Goal: Task Accomplishment & Management: Use online tool/utility

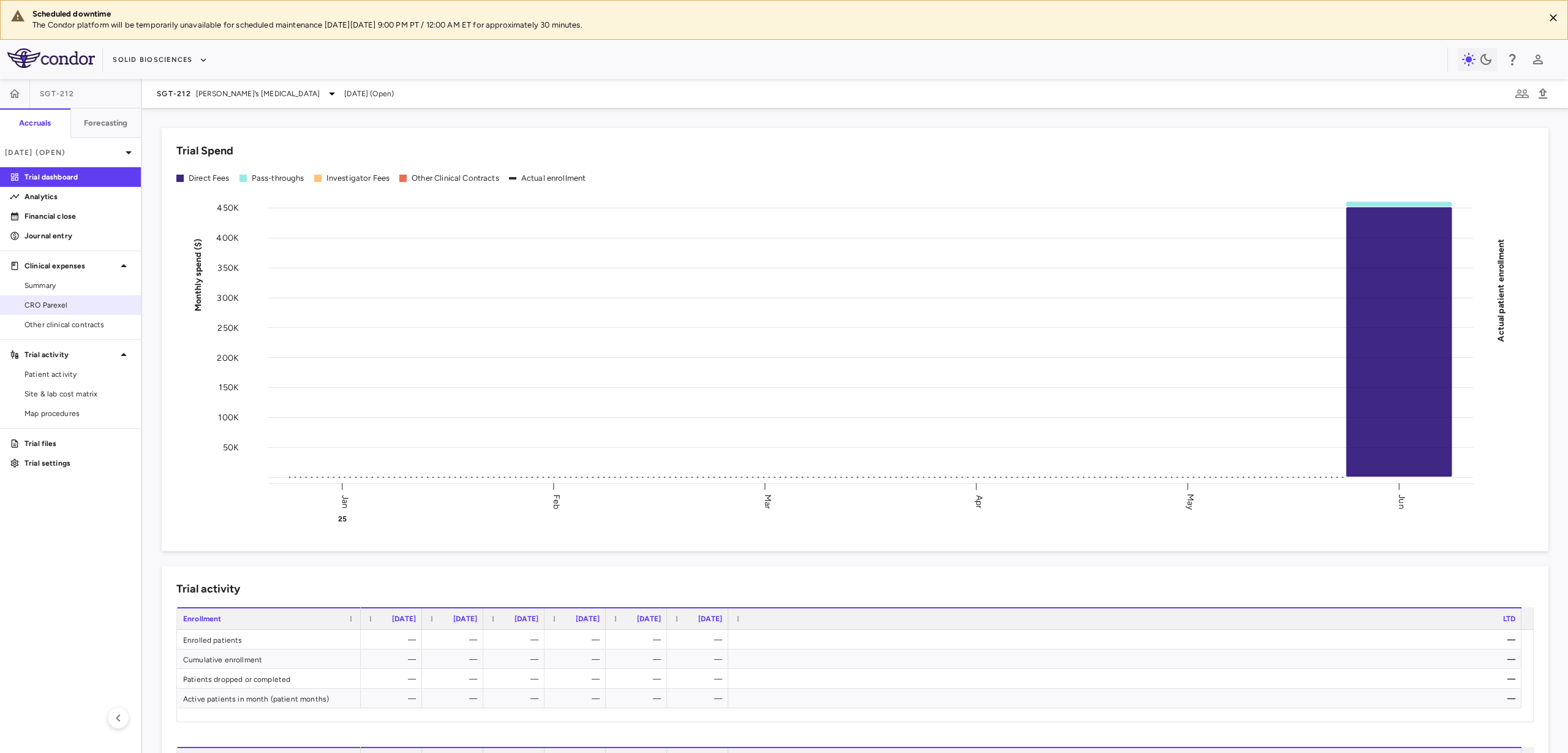
click at [80, 310] on span "CRO Parexel" at bounding box center [78, 305] width 107 height 11
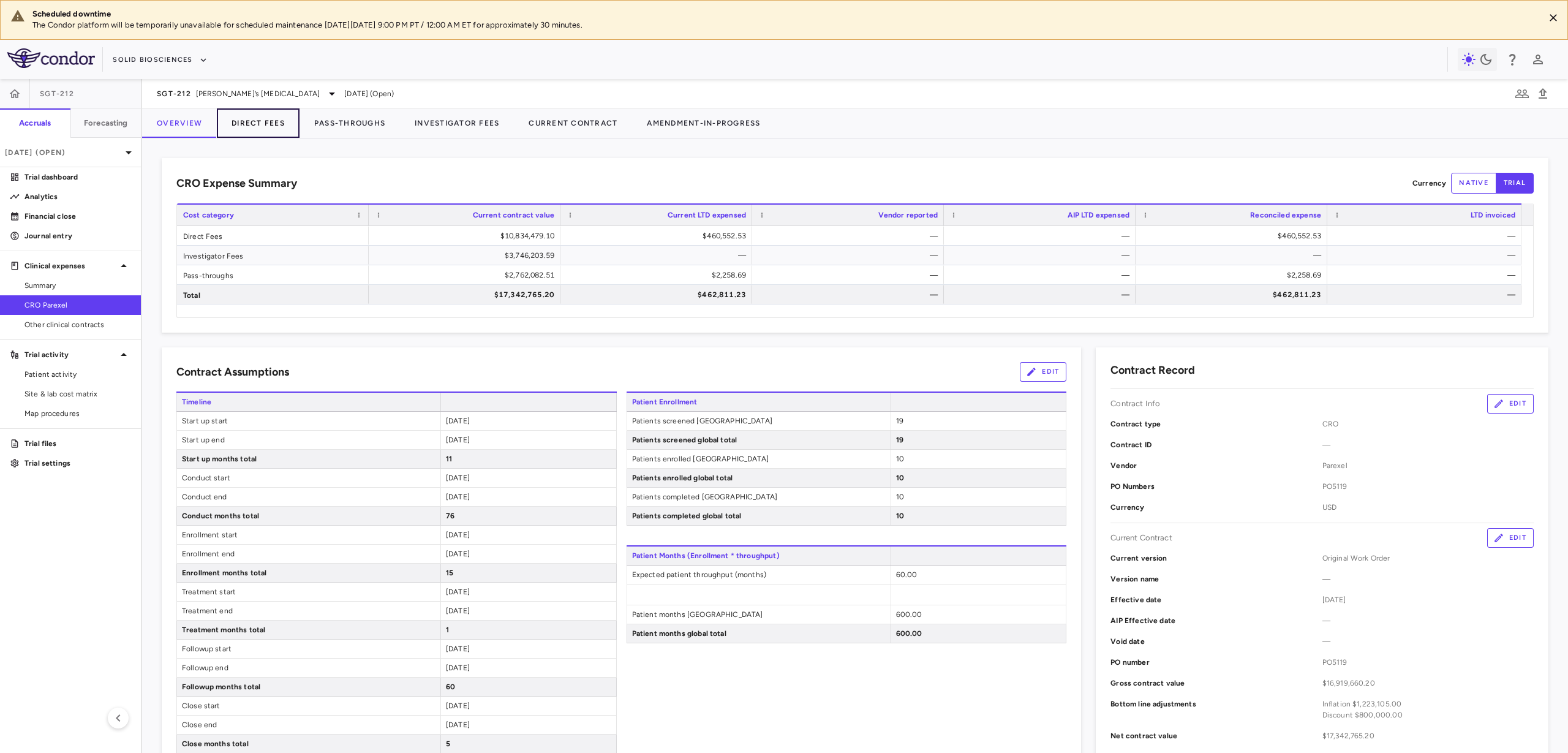
click at [274, 123] on button "Direct Fees" at bounding box center [258, 123] width 83 height 30
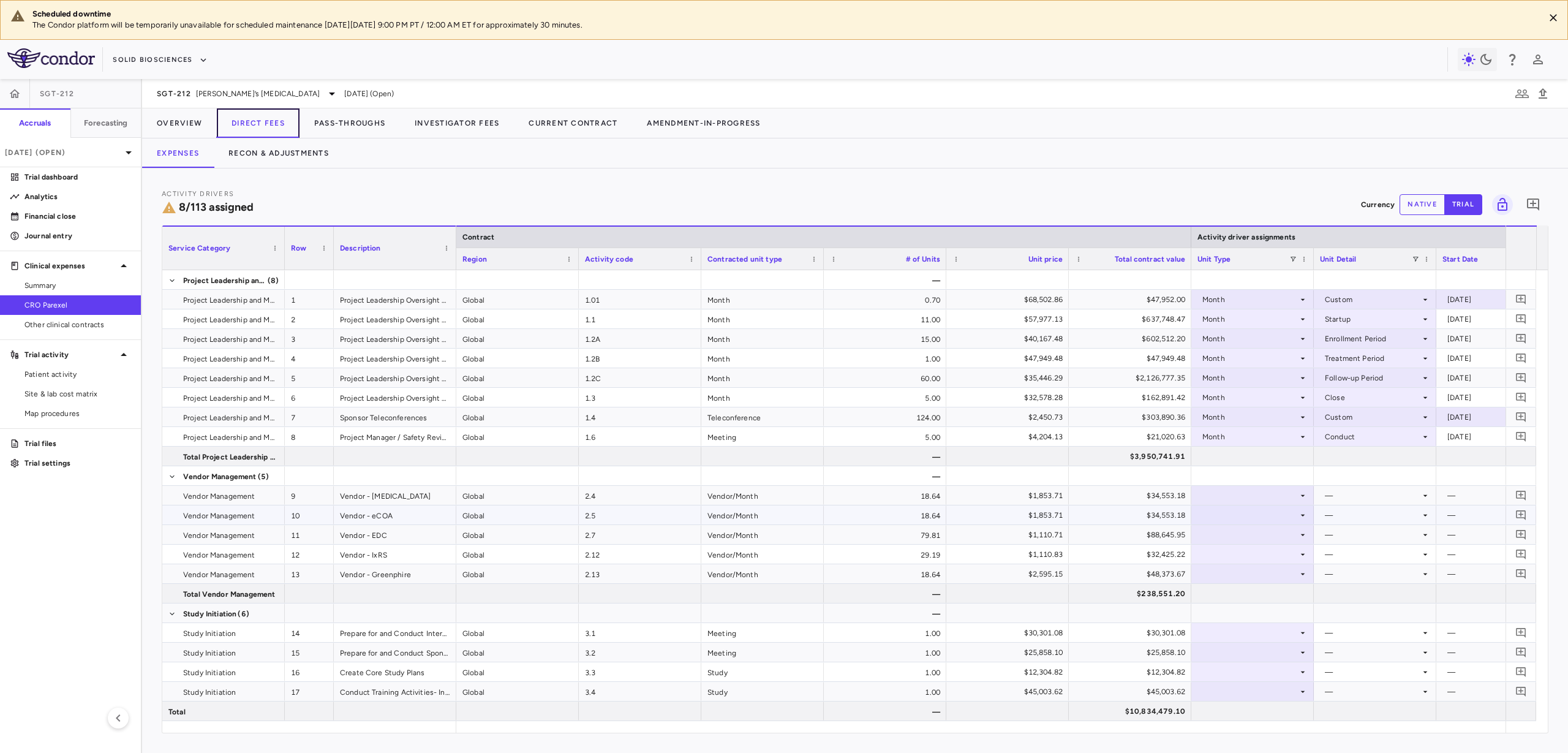
scroll to position [77, 0]
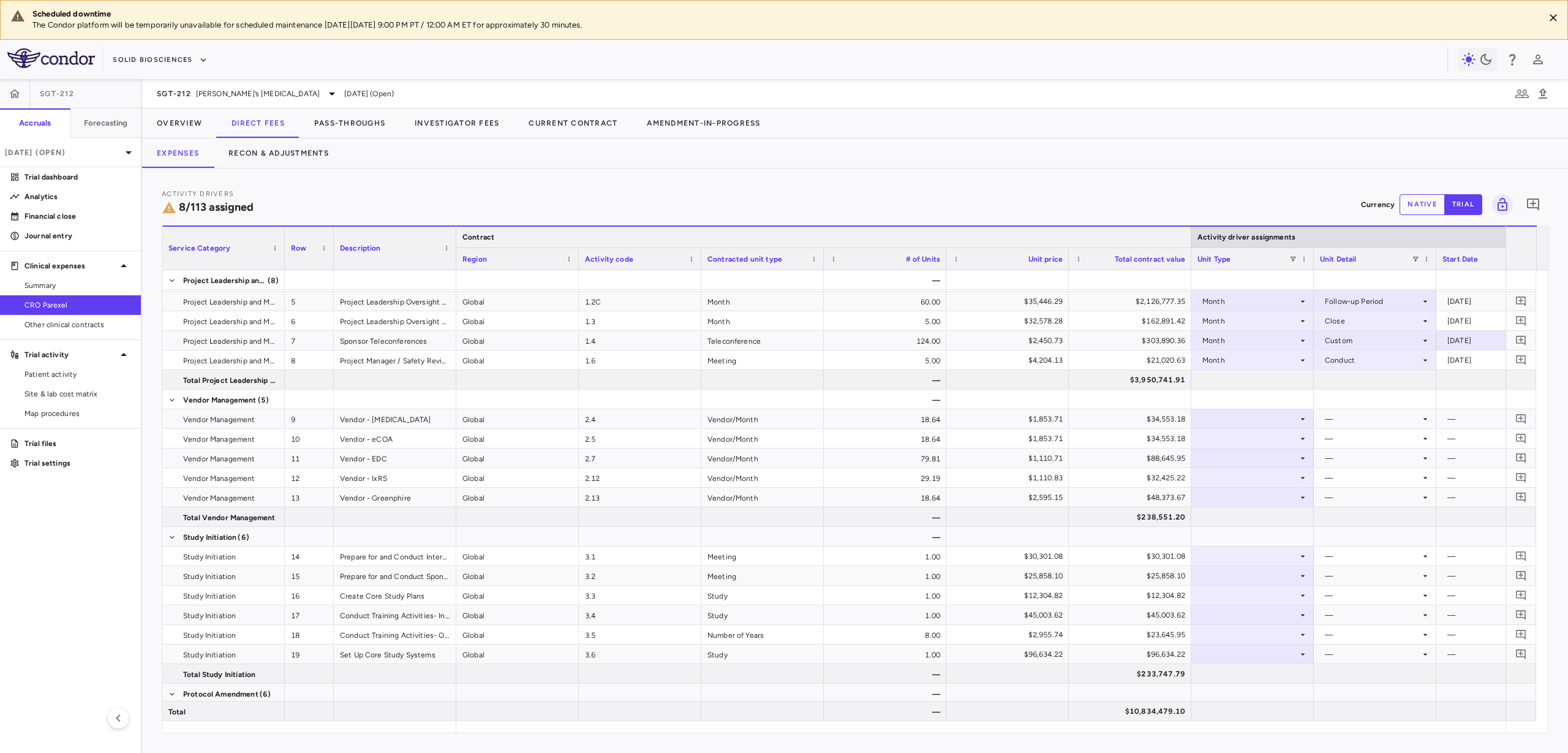
click at [1190, 234] on div at bounding box center [1191, 237] width 5 height 21
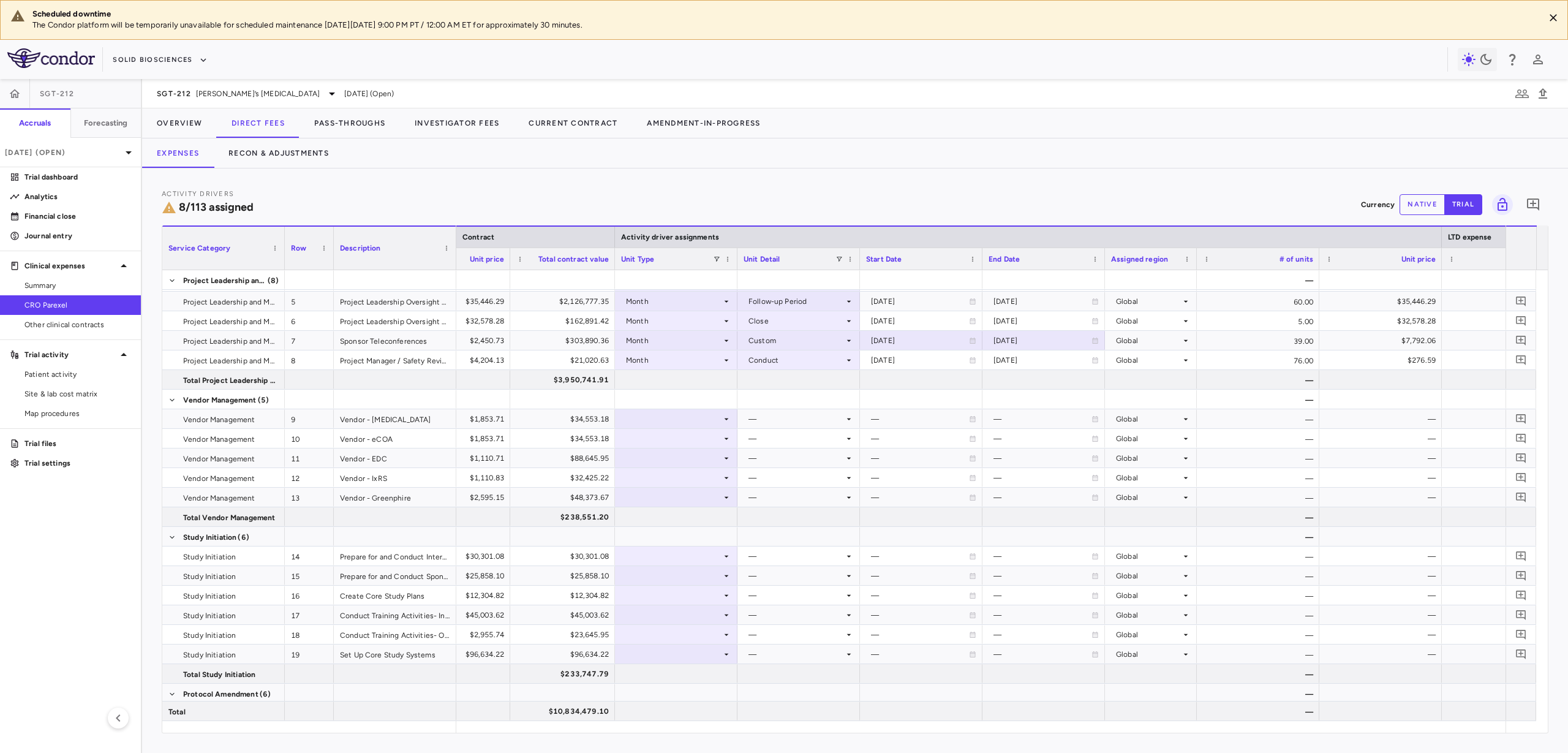
scroll to position [0, 0]
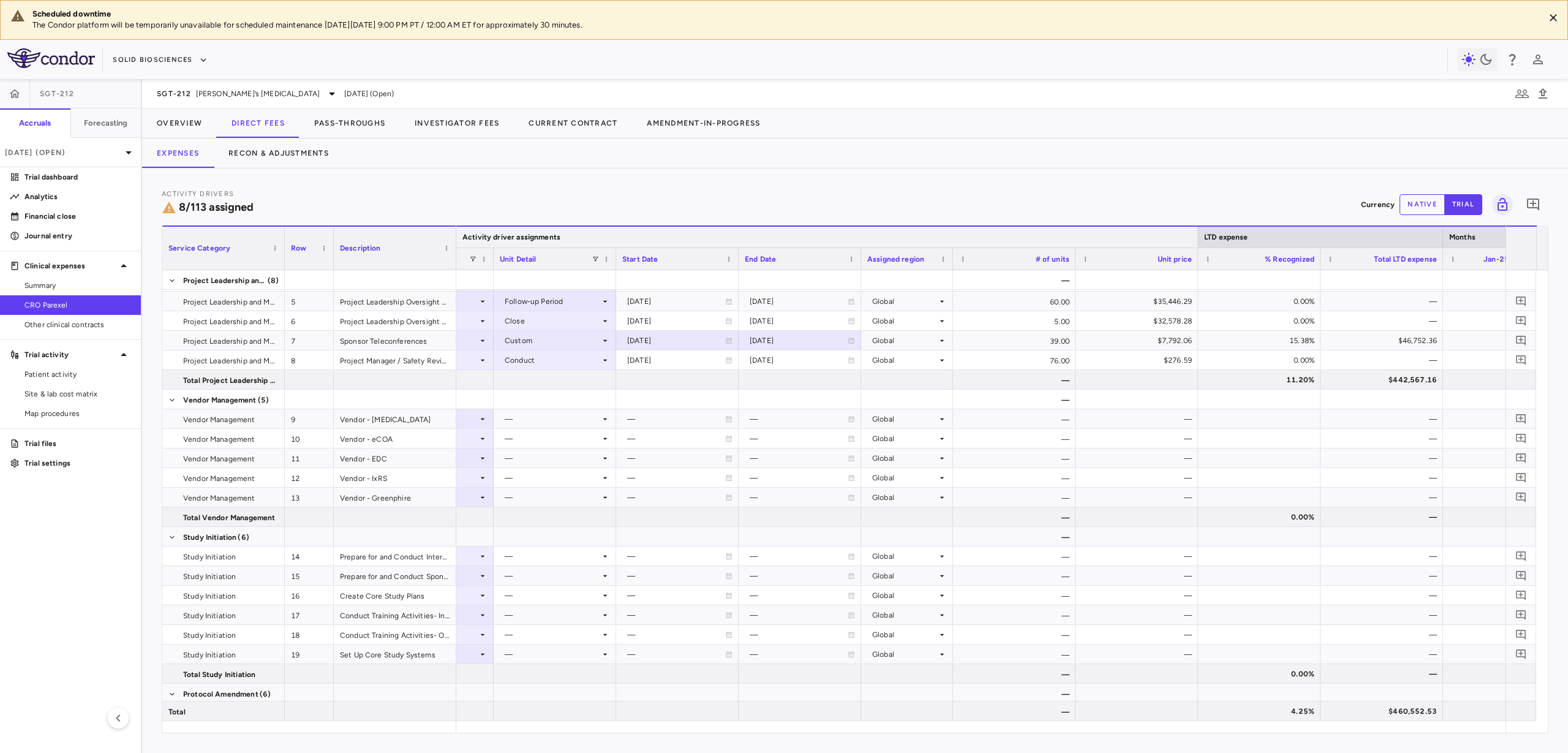
click at [1197, 235] on div at bounding box center [1197, 237] width 5 height 21
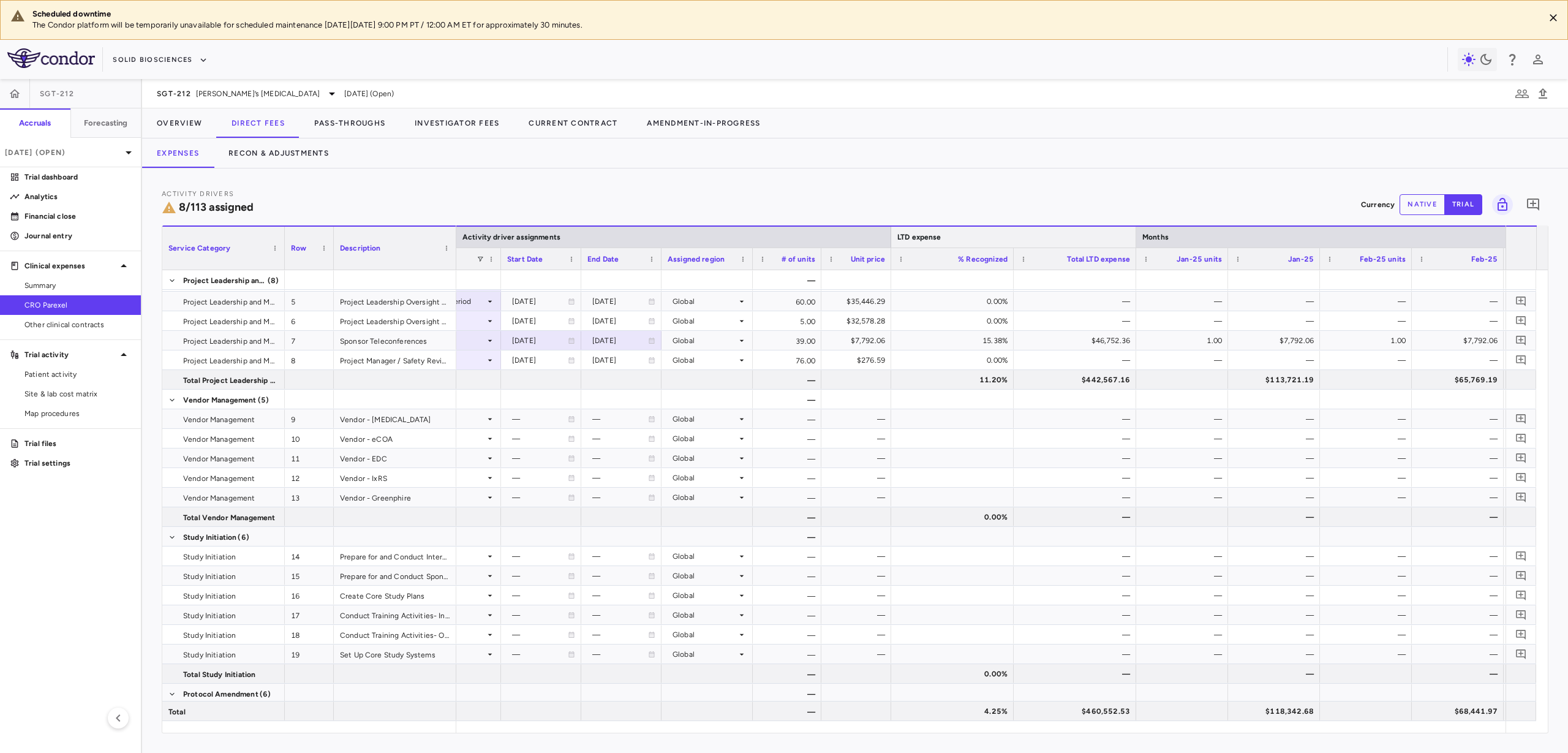
click at [1134, 236] on div at bounding box center [1135, 237] width 5 height 21
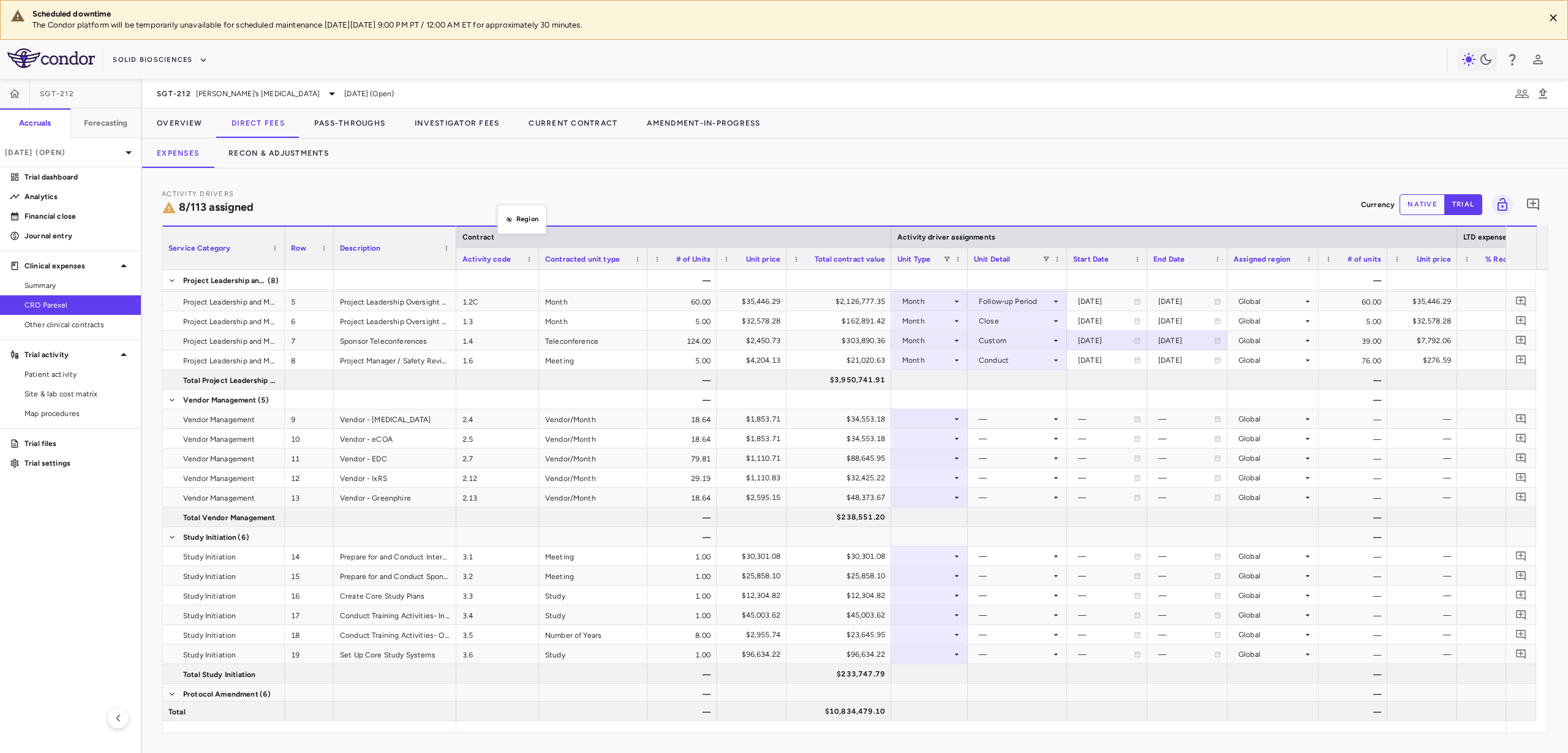
drag, startPoint x: 483, startPoint y: 259, endPoint x: 503, endPoint y: 213, distance: 50.2
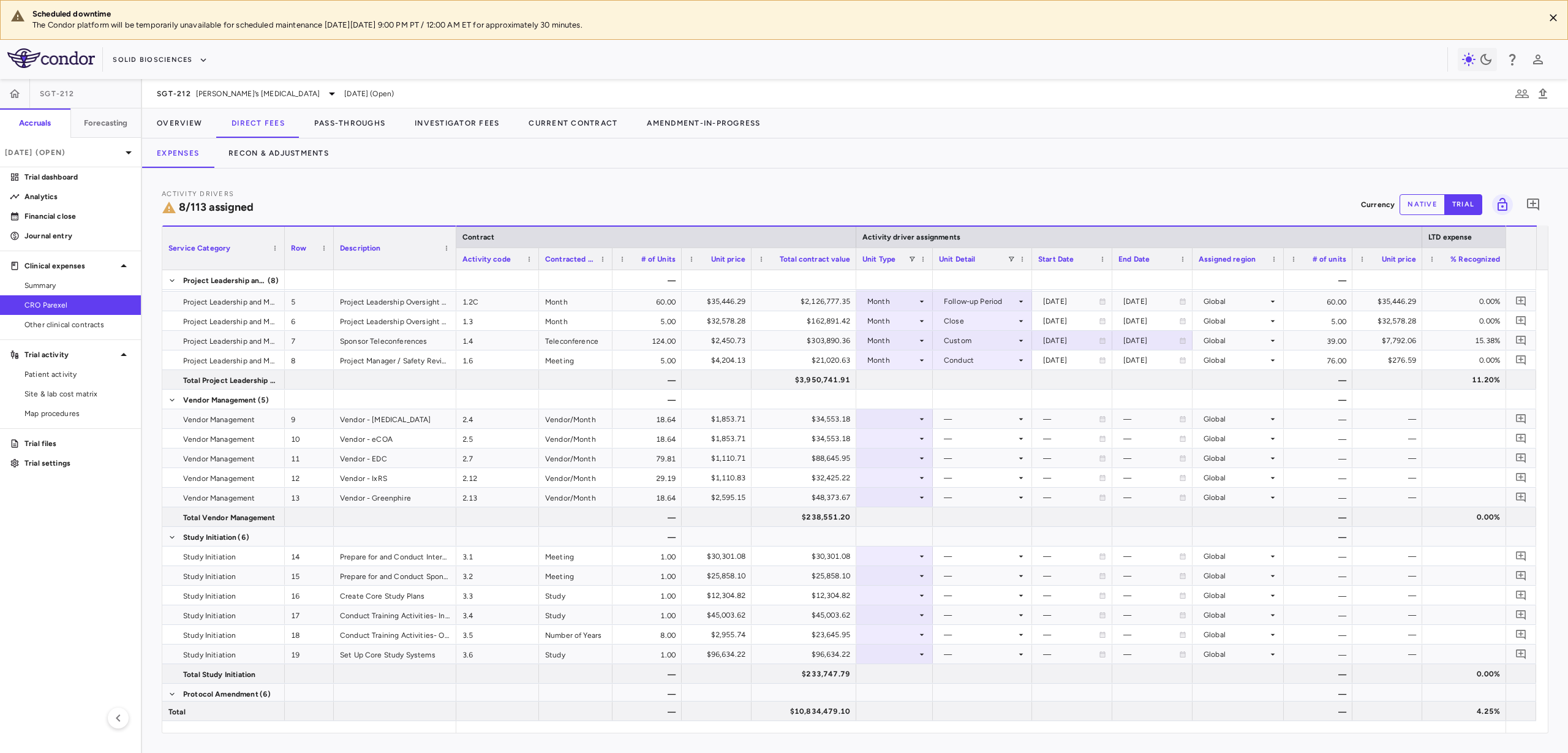
drag, startPoint x: 646, startPoint y: 262, endPoint x: 607, endPoint y: 257, distance: 39.3
click at [609, 257] on div at bounding box center [611, 259] width 5 height 21
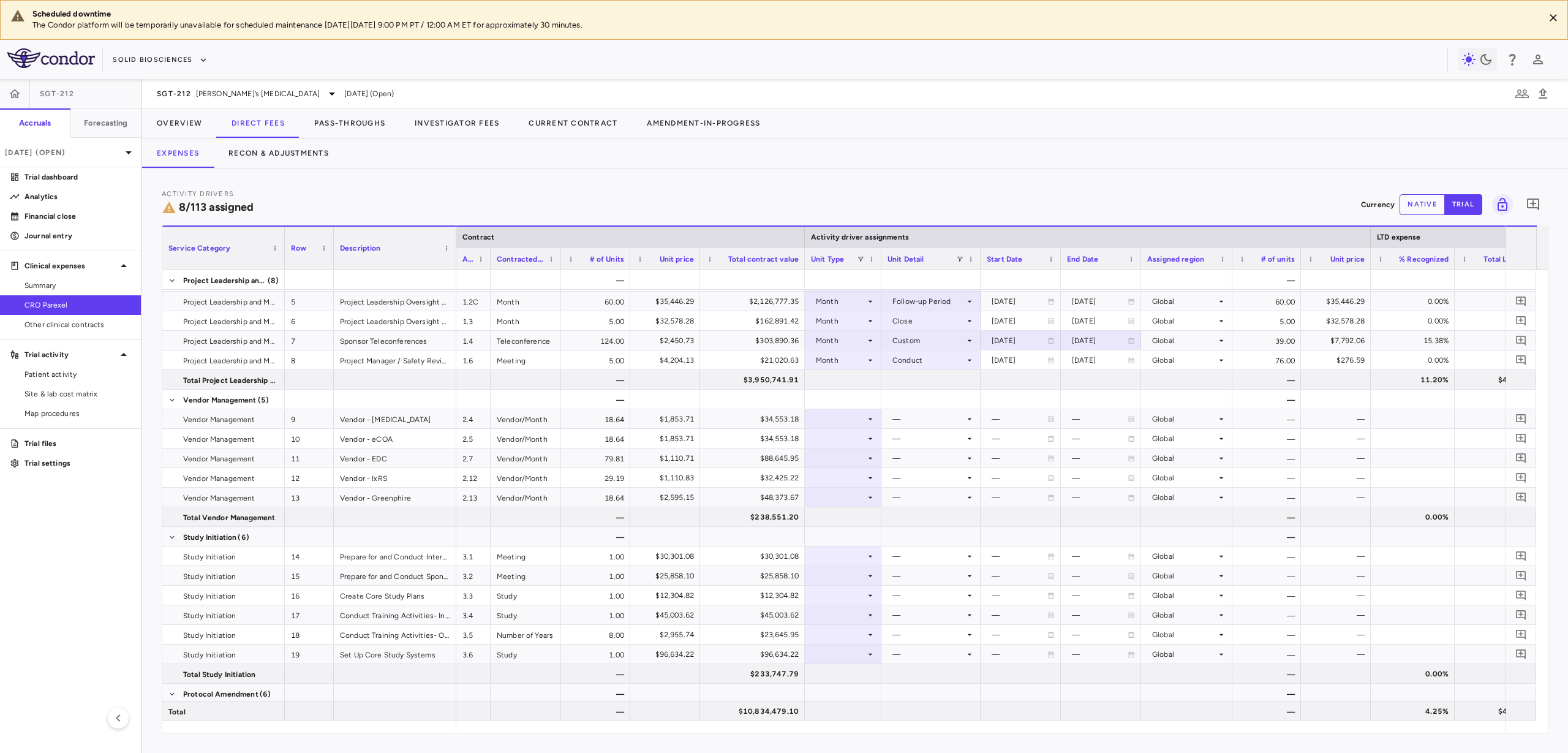
drag, startPoint x: 537, startPoint y: 256, endPoint x: 492, endPoint y: 266, distance: 46.1
click at [489, 260] on div at bounding box center [489, 259] width 5 height 21
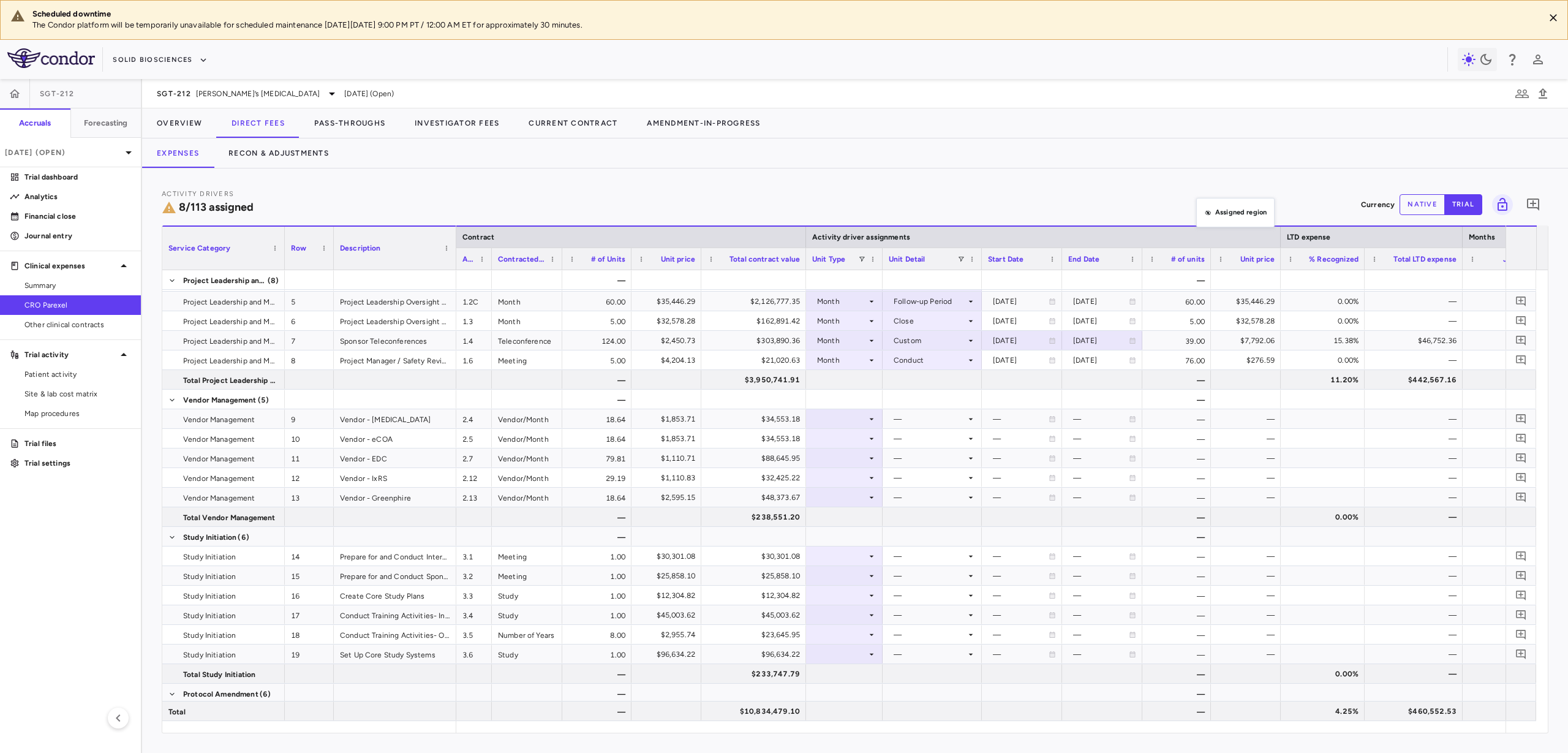
drag, startPoint x: 1197, startPoint y: 253, endPoint x: 1203, endPoint y: 205, distance: 48.4
drag, startPoint x: 1061, startPoint y: 258, endPoint x: 1075, endPoint y: 256, distance: 14.1
click at [1075, 256] on div at bounding box center [1075, 259] width 5 height 21
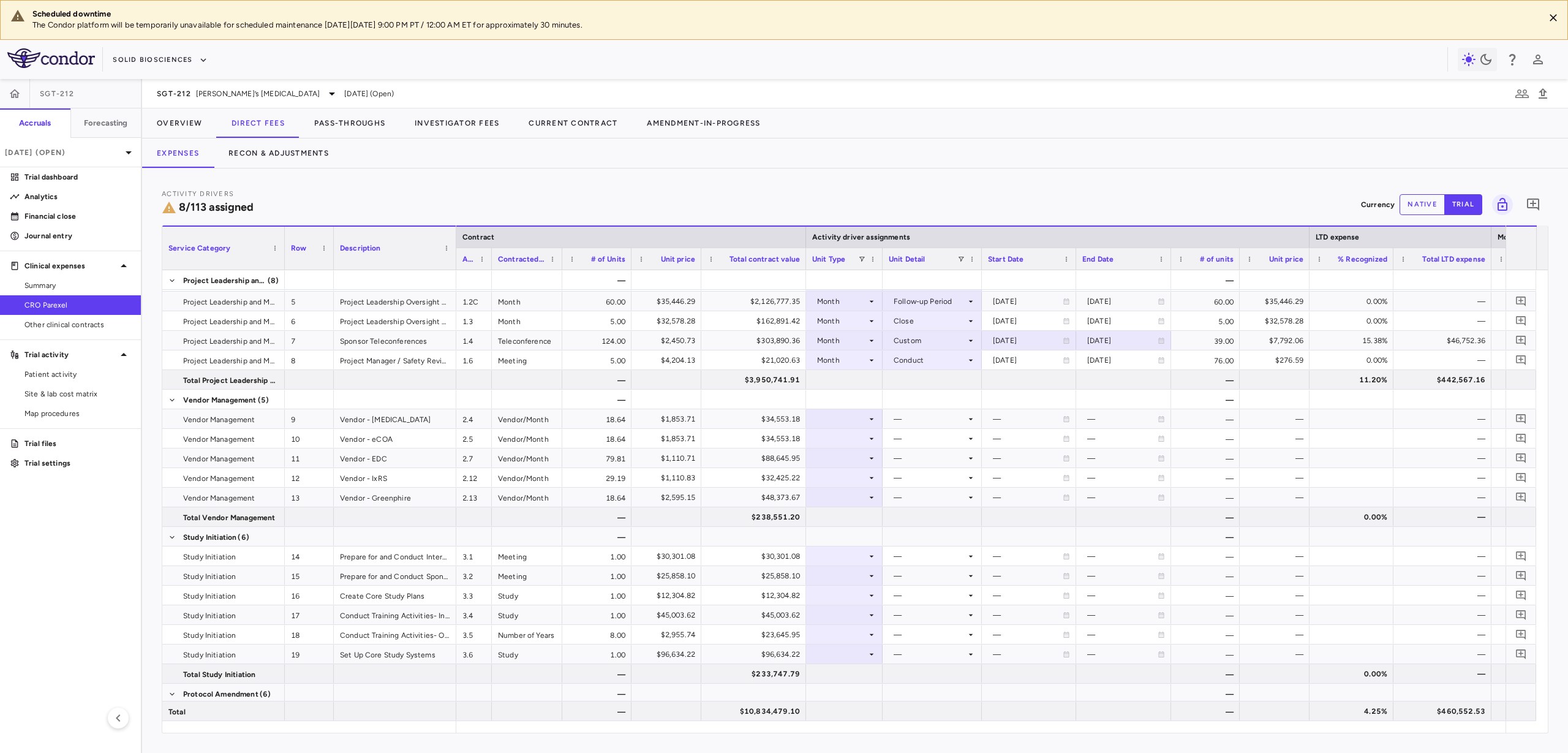
drag, startPoint x: 1156, startPoint y: 257, endPoint x: 1171, endPoint y: 255, distance: 15.1
click at [1171, 255] on div at bounding box center [1170, 259] width 5 height 21
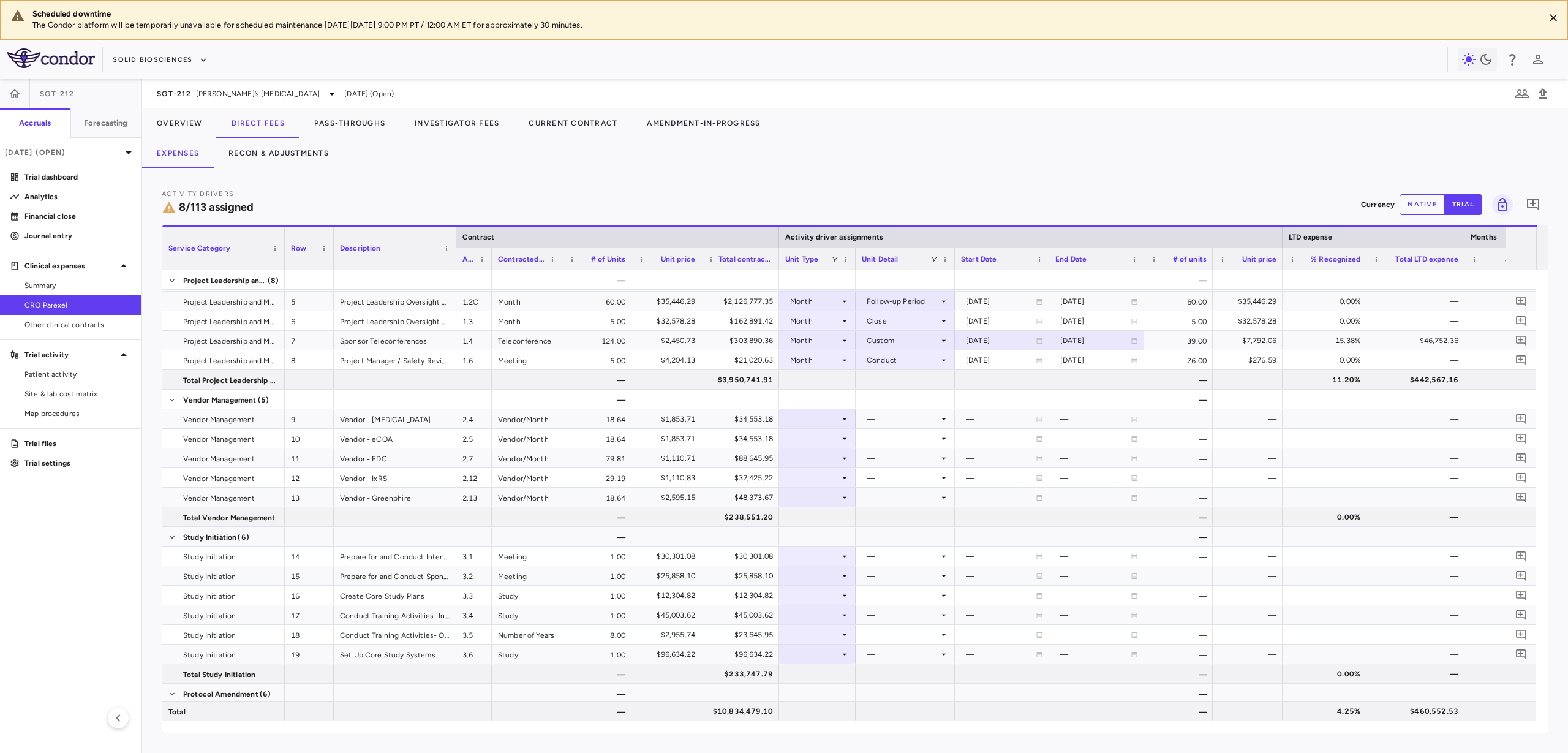
drag, startPoint x: 805, startPoint y: 256, endPoint x: 779, endPoint y: 260, distance: 26.3
click at [779, 260] on div at bounding box center [778, 259] width 5 height 21
click at [457, 256] on div "Service Category Row Description Contract Activity driver assignments" at bounding box center [855, 248] width 1385 height 45
click at [452, 256] on div "Description" at bounding box center [395, 248] width 123 height 44
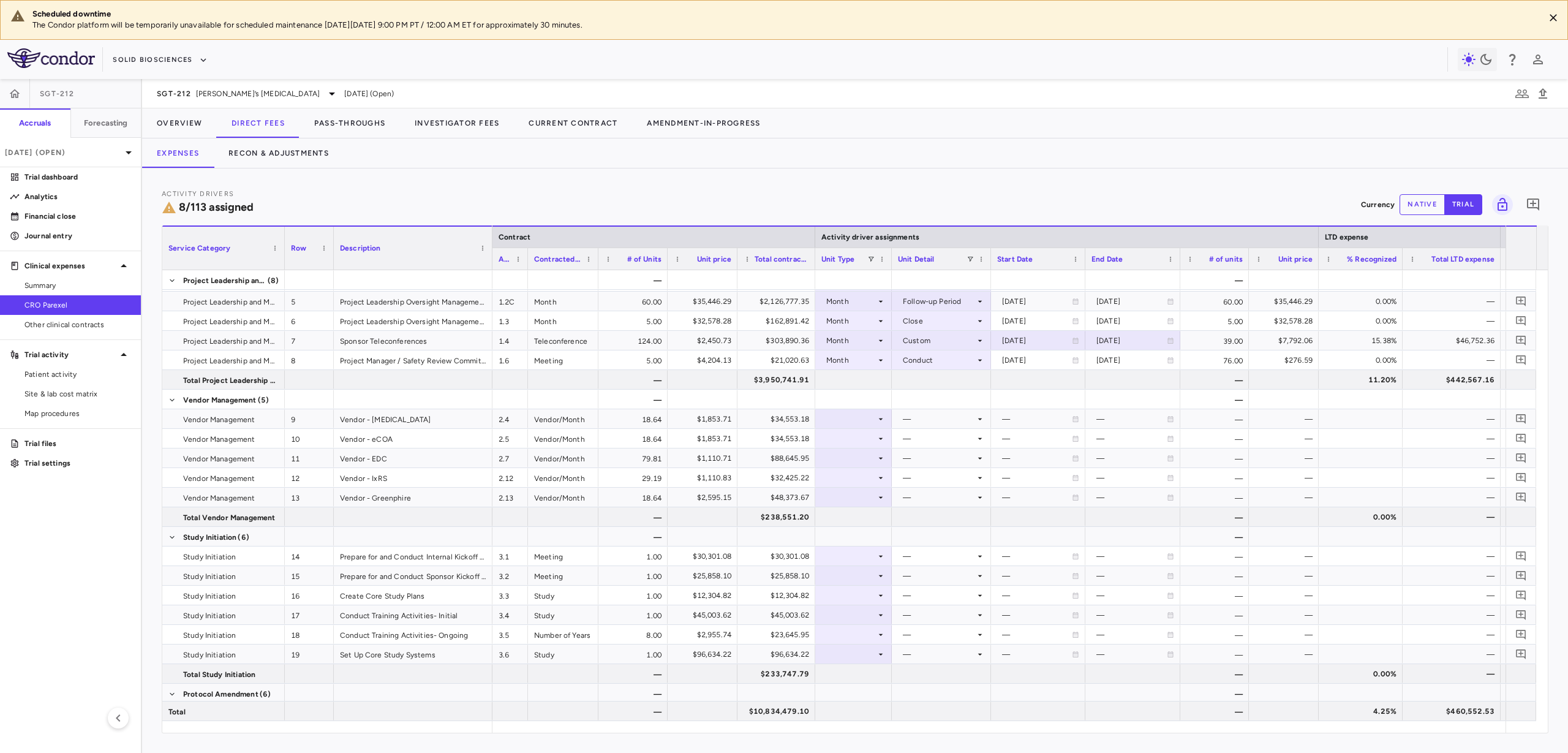
drag, startPoint x: 453, startPoint y: 256, endPoint x: 490, endPoint y: 257, distance: 37.0
click at [490, 257] on div at bounding box center [491, 248] width 5 height 43
click at [832, 417] on div at bounding box center [854, 419] width 64 height 17
click at [859, 521] on li "Month" at bounding box center [854, 515] width 81 height 18
click at [940, 419] on div at bounding box center [942, 419] width 87 height 17
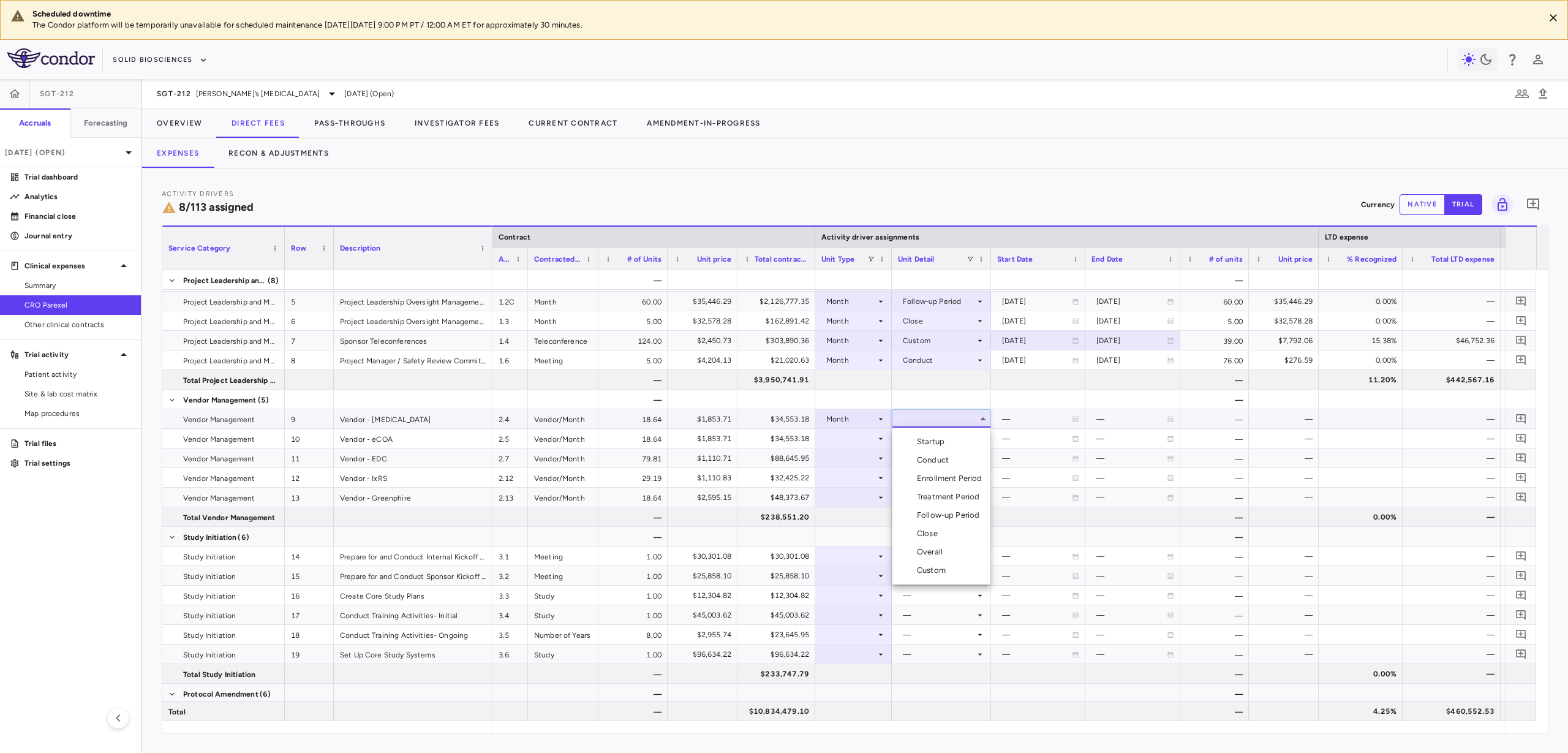
click at [944, 571] on div "Custom" at bounding box center [934, 570] width 34 height 11
click at [859, 403] on div at bounding box center [854, 399] width 64 height 17
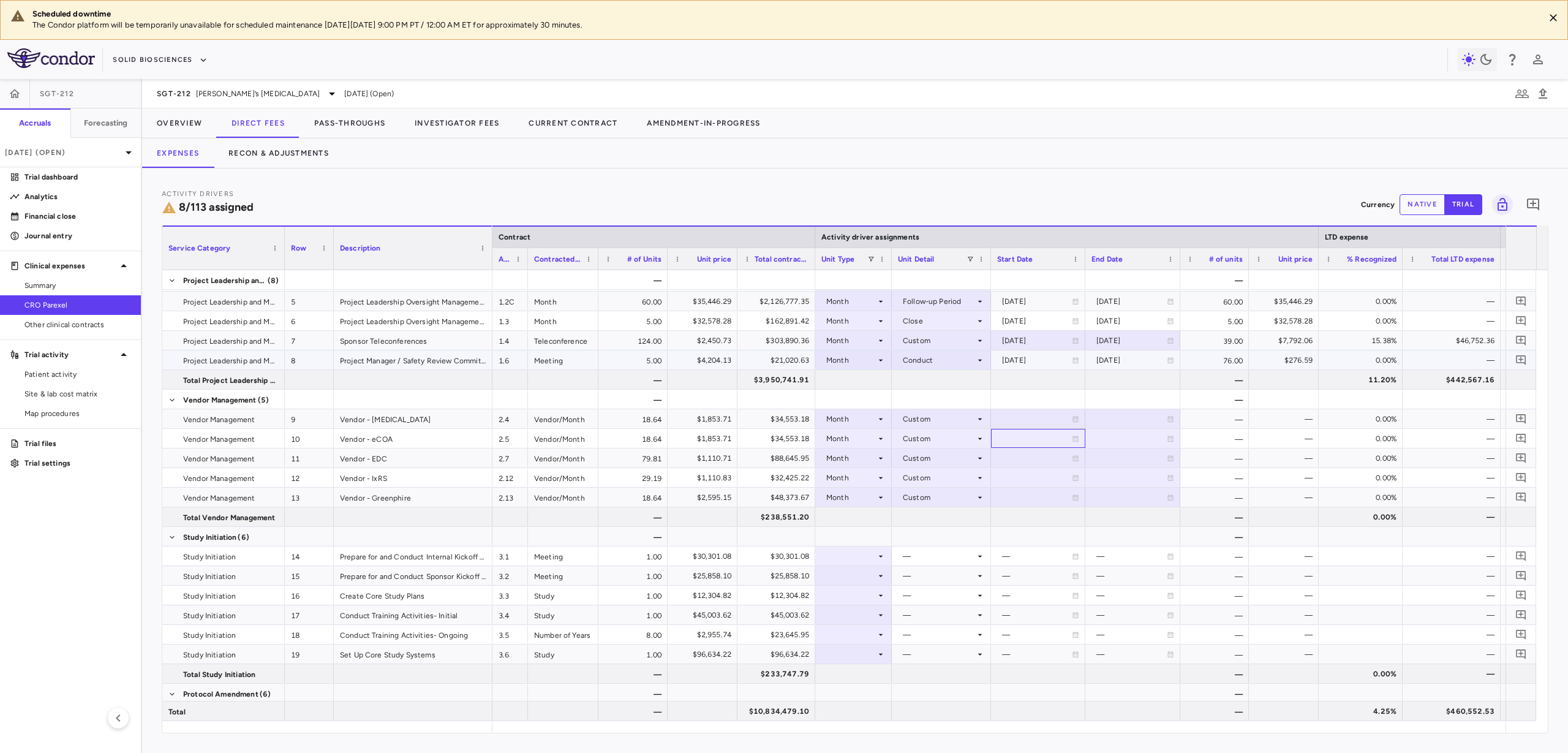
scroll to position [46, 0]
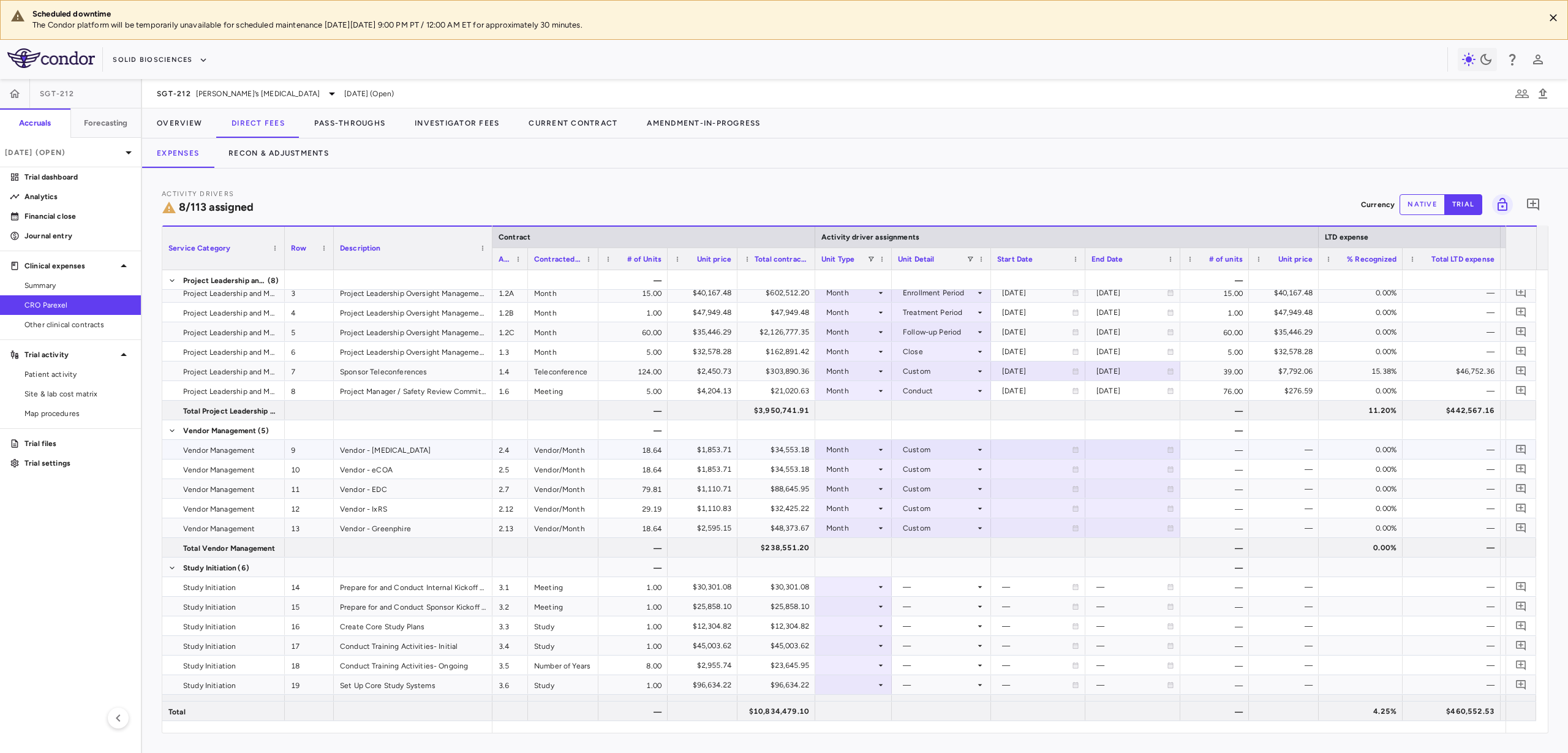
click at [1016, 452] on div at bounding box center [1038, 449] width 82 height 17
click at [1016, 453] on input "**********" at bounding box center [1028, 450] width 71 height 20
type input "**********"
click at [1107, 448] on input "**********" at bounding box center [1122, 450] width 72 height 20
type input "**********"
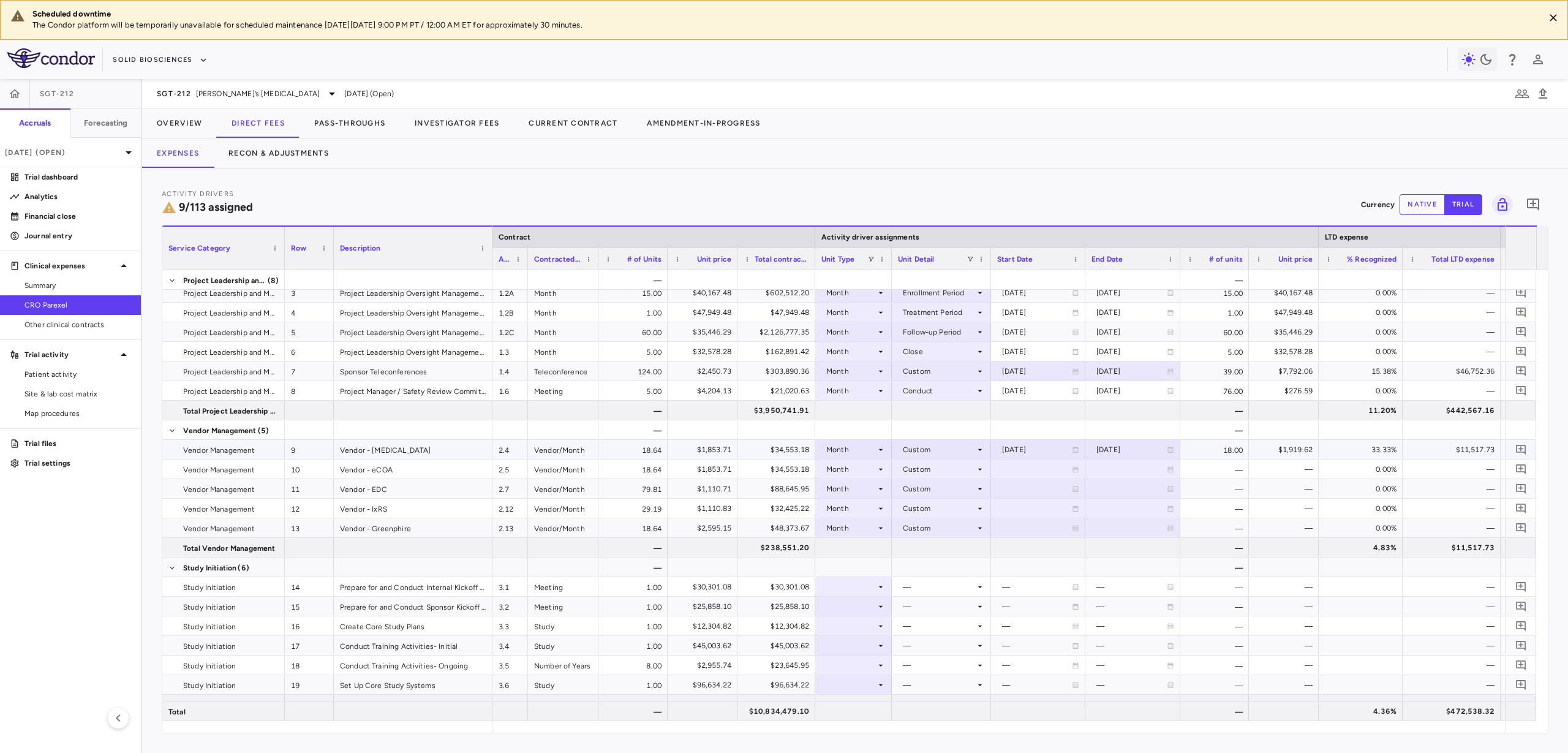
click at [1126, 446] on div "[DATE]" at bounding box center [1132, 449] width 70 height 19
click at [1132, 454] on input "**********" at bounding box center [1122, 450] width 72 height 20
type input "**********"
click at [1127, 424] on div at bounding box center [1132, 430] width 83 height 17
click at [1107, 534] on div at bounding box center [1132, 528] width 83 height 17
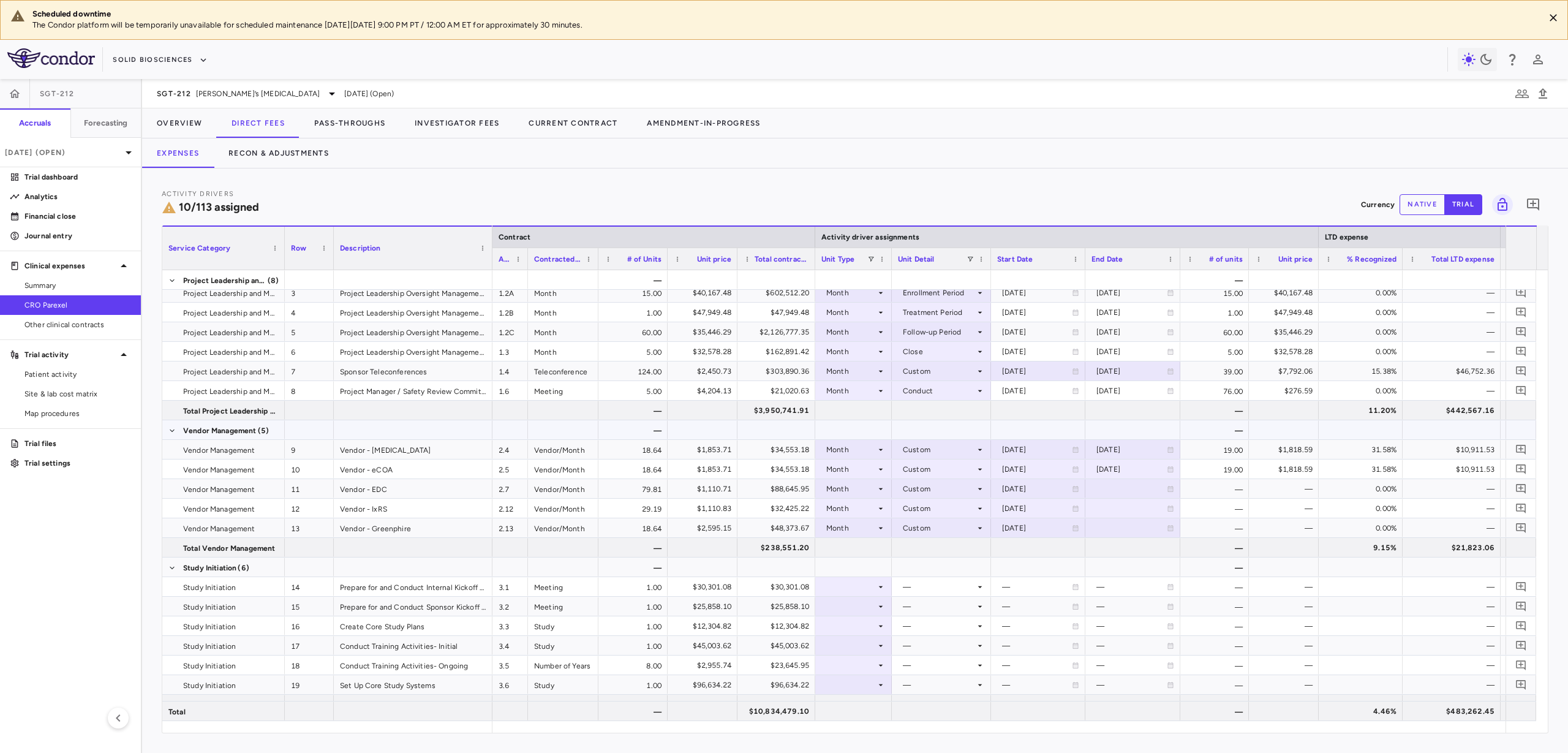
click at [1137, 429] on div at bounding box center [1132, 430] width 83 height 17
click at [1069, 424] on div at bounding box center [1038, 430] width 82 height 17
click at [1110, 512] on div at bounding box center [1132, 508] width 83 height 17
click at [1116, 503] on input "**********" at bounding box center [1122, 509] width 72 height 20
type input "**********"
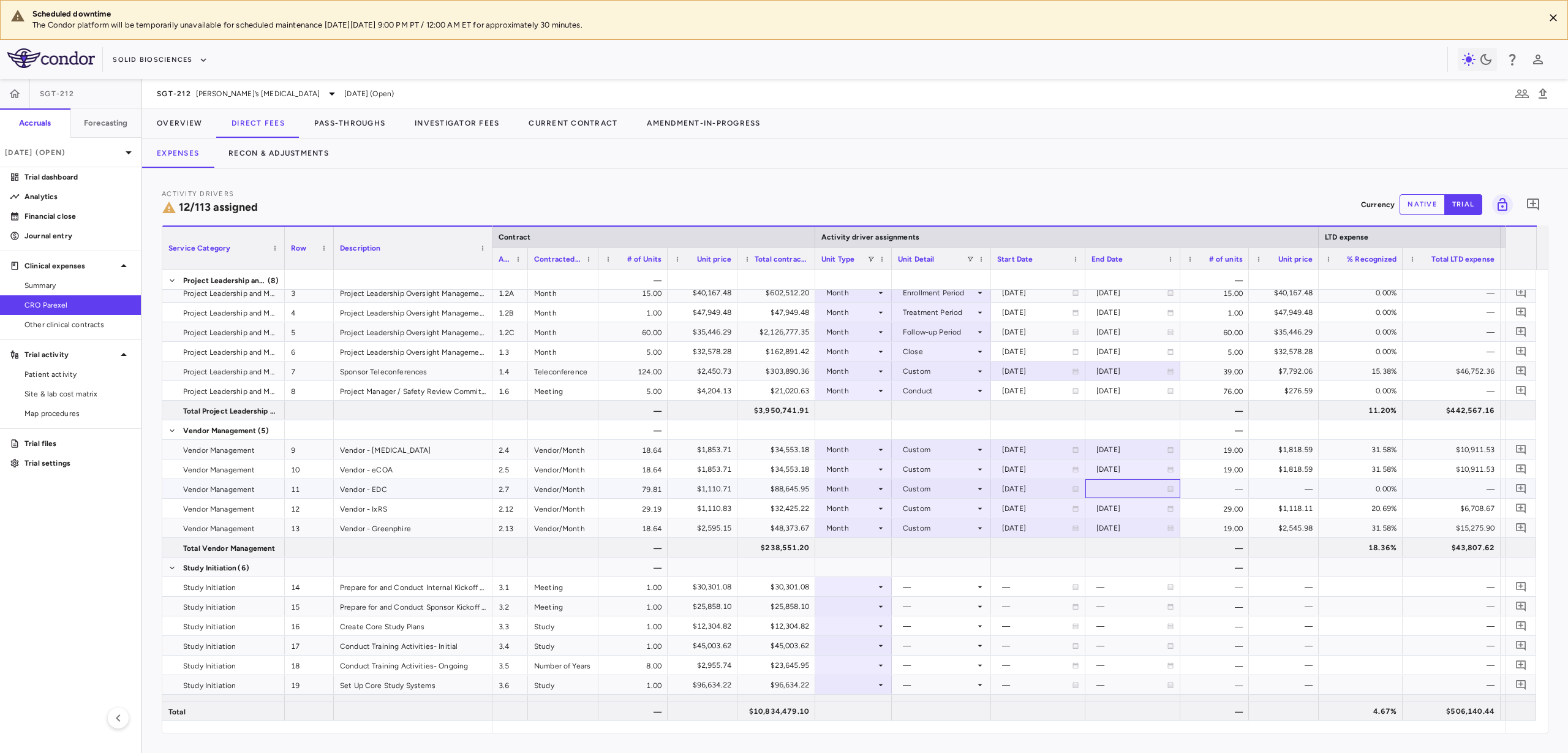
click at [1112, 489] on div at bounding box center [1132, 489] width 83 height 17
click at [1112, 489] on input "**********" at bounding box center [1122, 490] width 72 height 20
type input "**********"
click at [1104, 486] on div "[DATE]" at bounding box center [1132, 489] width 70 height 19
click at [1110, 491] on input "**********" at bounding box center [1122, 490] width 72 height 20
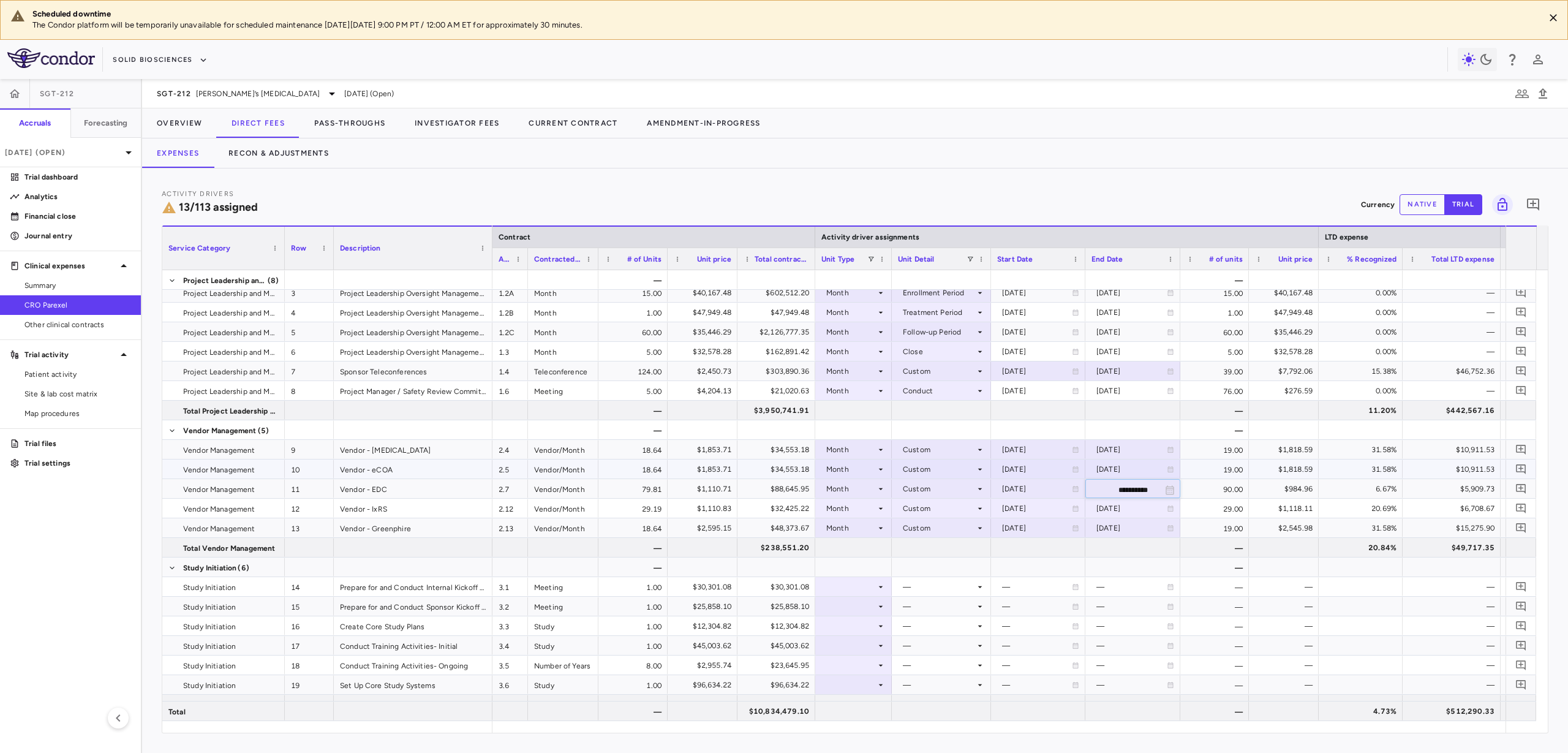
type input "**********"
click at [1133, 495] on div "[DATE]" at bounding box center [1132, 489] width 70 height 19
click at [1134, 488] on input "**********" at bounding box center [1122, 490] width 72 height 20
type input "**********"
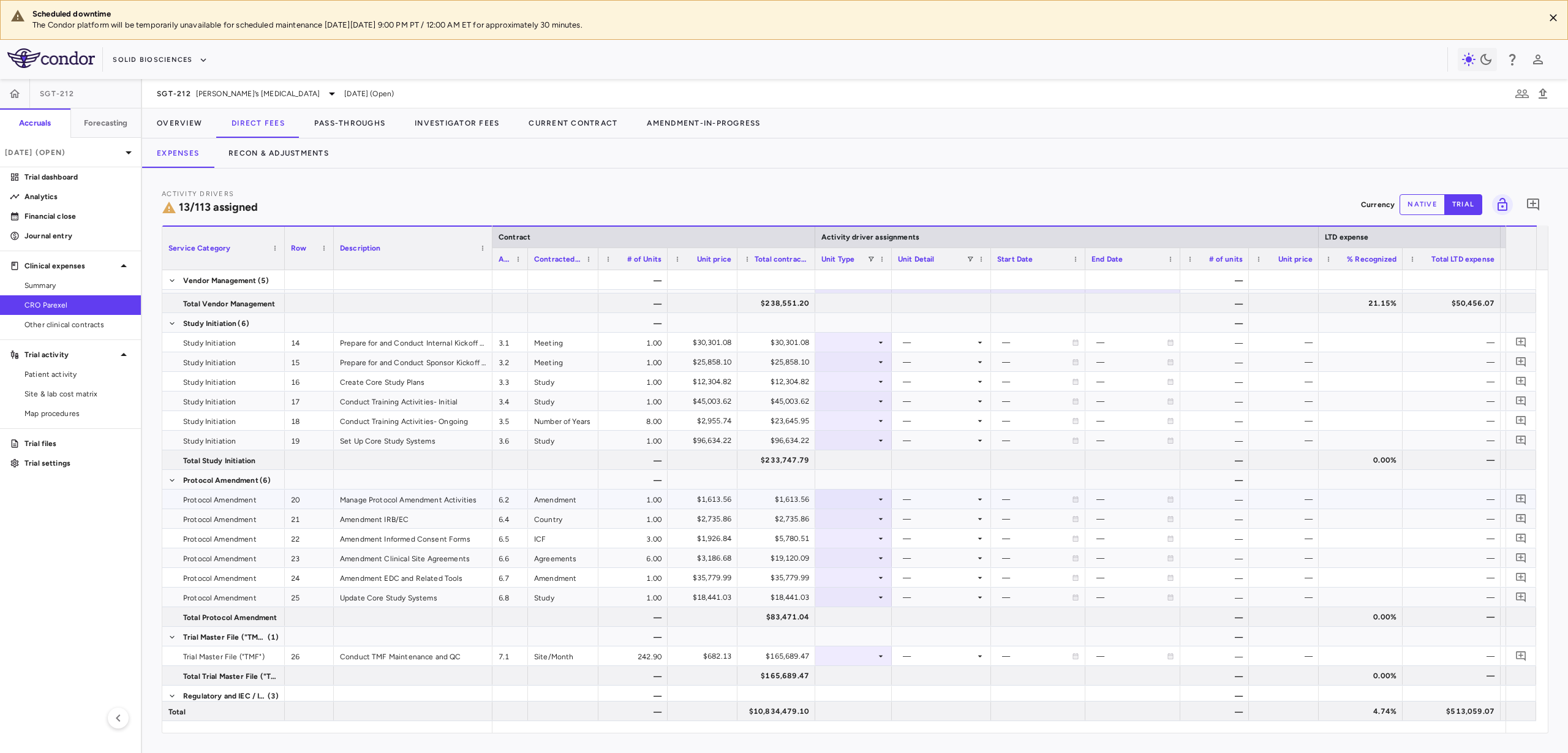
scroll to position [276, 0]
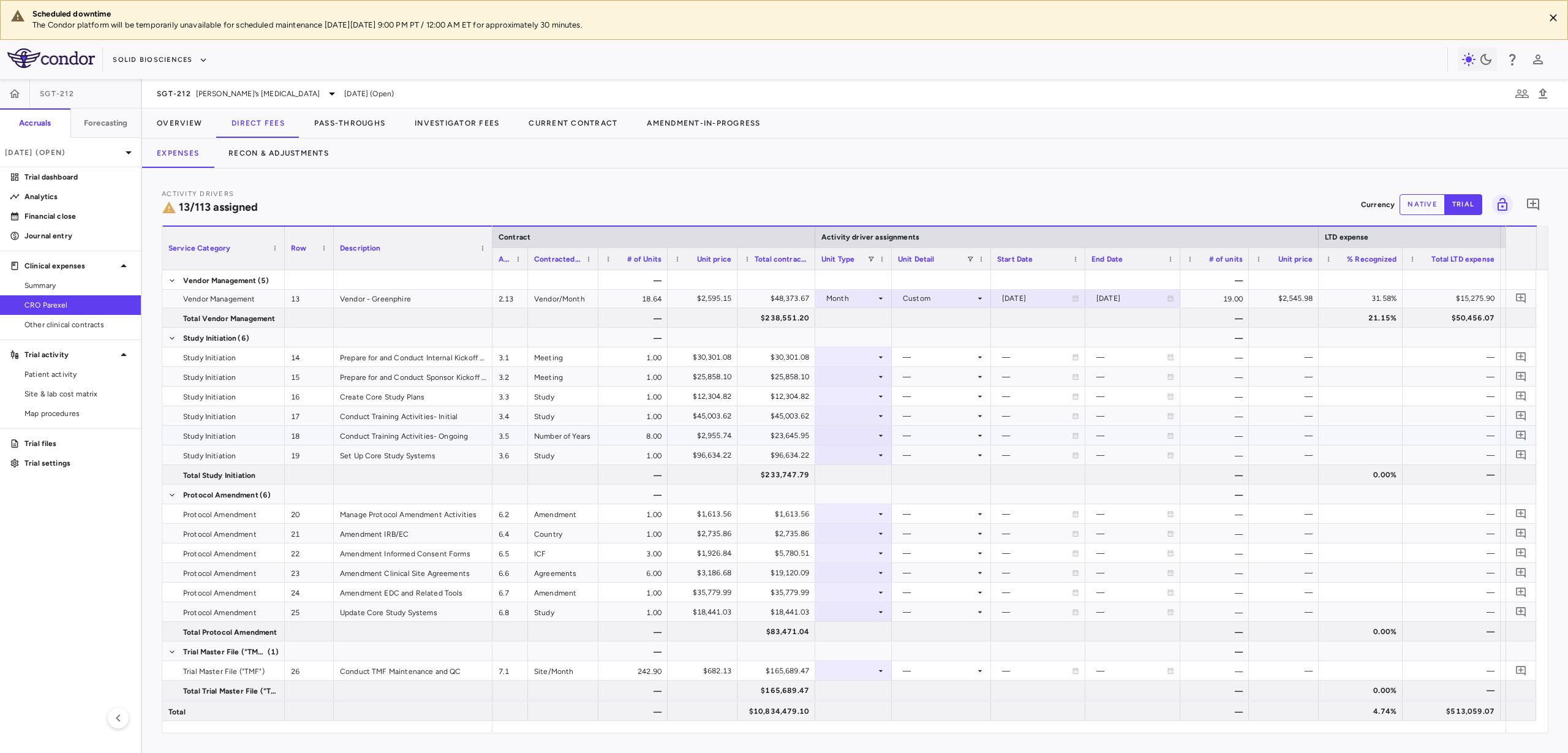
click at [836, 426] on div at bounding box center [854, 435] width 64 height 17
click at [851, 528] on div "Month" at bounding box center [852, 532] width 29 height 11
click at [913, 438] on div at bounding box center [942, 435] width 87 height 17
click at [936, 567] on div "Overall" at bounding box center [932, 568] width 31 height 11
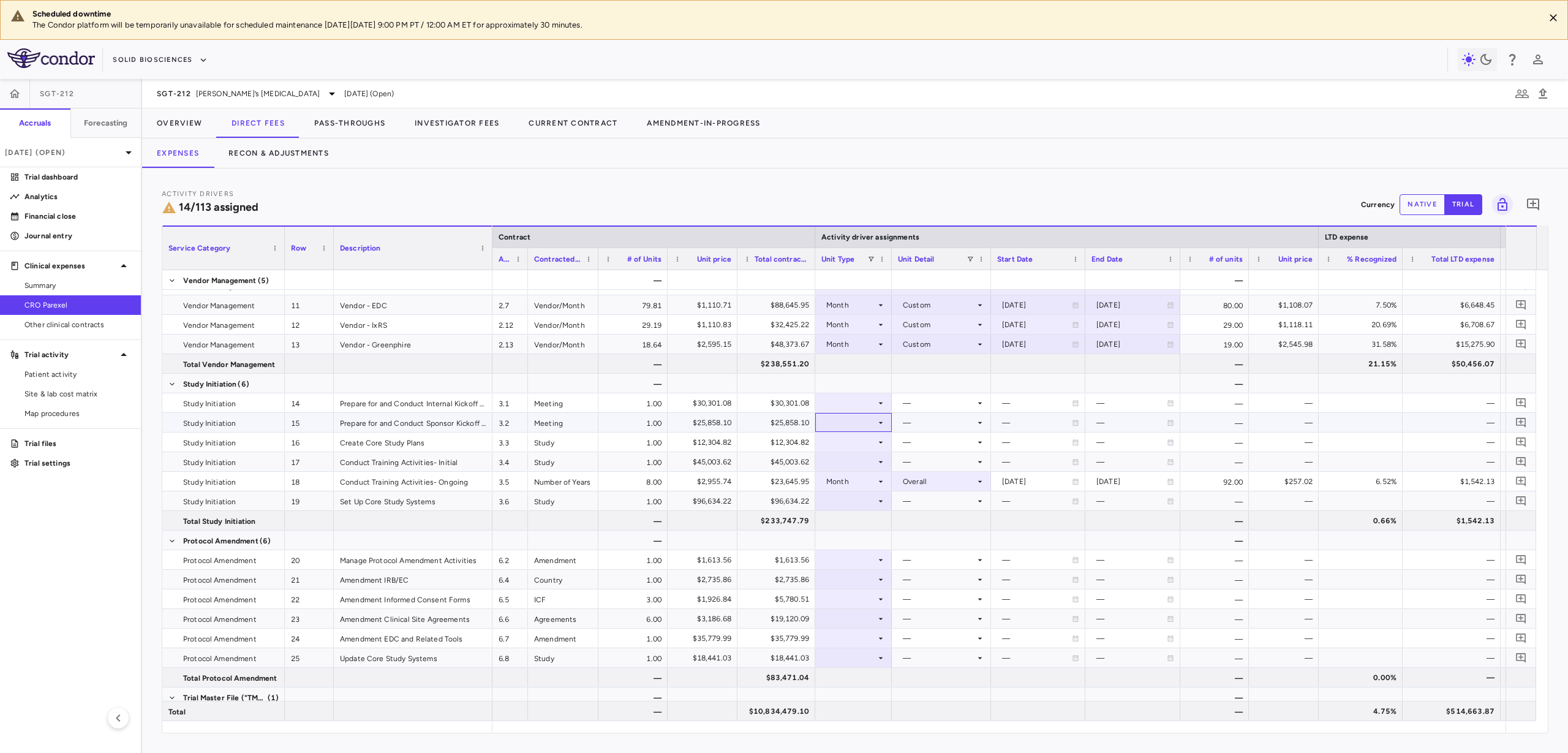
click at [862, 414] on div at bounding box center [854, 422] width 64 height 17
click at [862, 399] on div at bounding box center [784, 376] width 1568 height 753
click at [862, 399] on div at bounding box center [854, 403] width 64 height 17
click at [880, 509] on li "As Invoiced" at bounding box center [854, 517] width 81 height 18
click at [859, 403] on div "As Invoiced" at bounding box center [851, 403] width 50 height 19
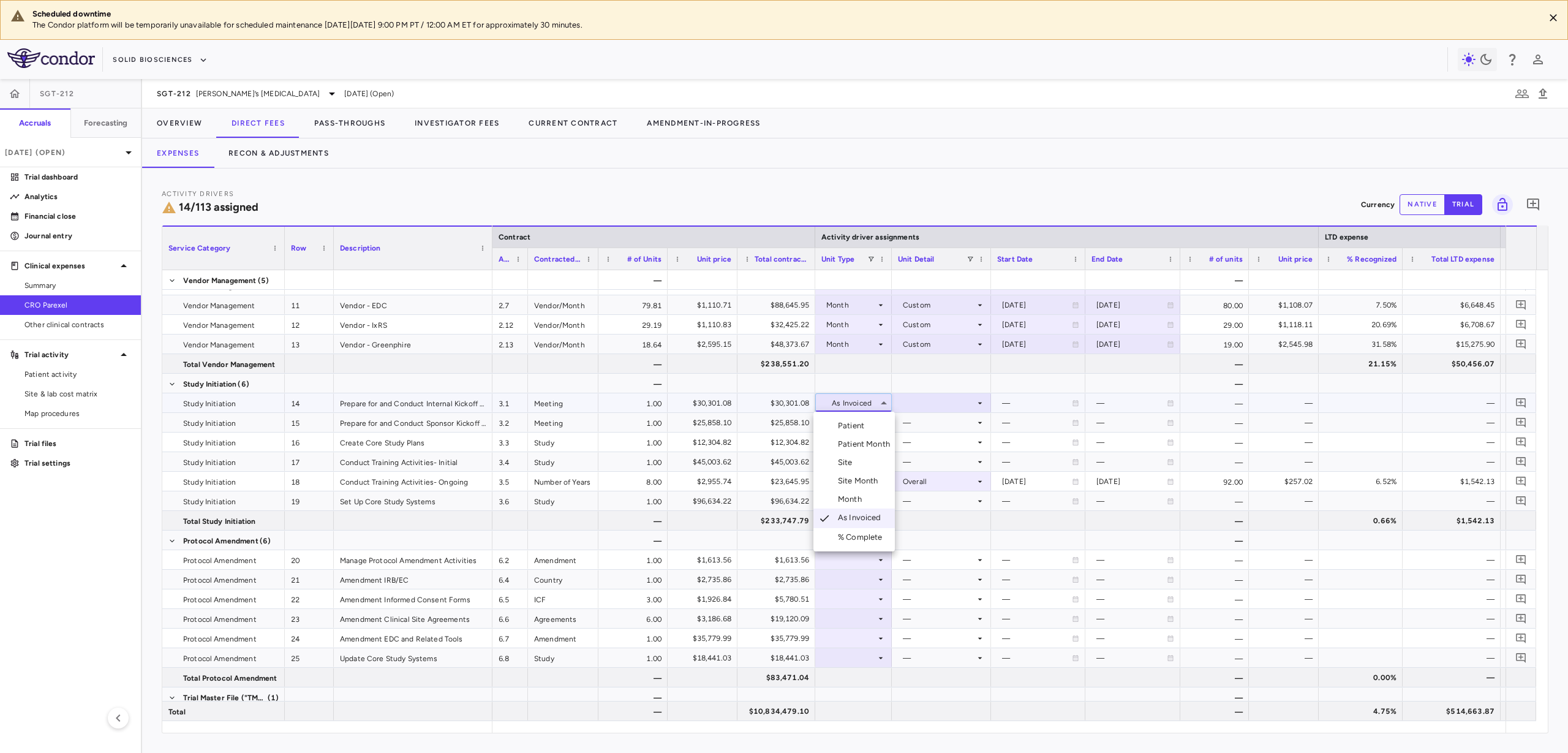
click at [850, 501] on div "Month" at bounding box center [852, 499] width 29 height 11
click at [926, 402] on div at bounding box center [942, 403] width 87 height 17
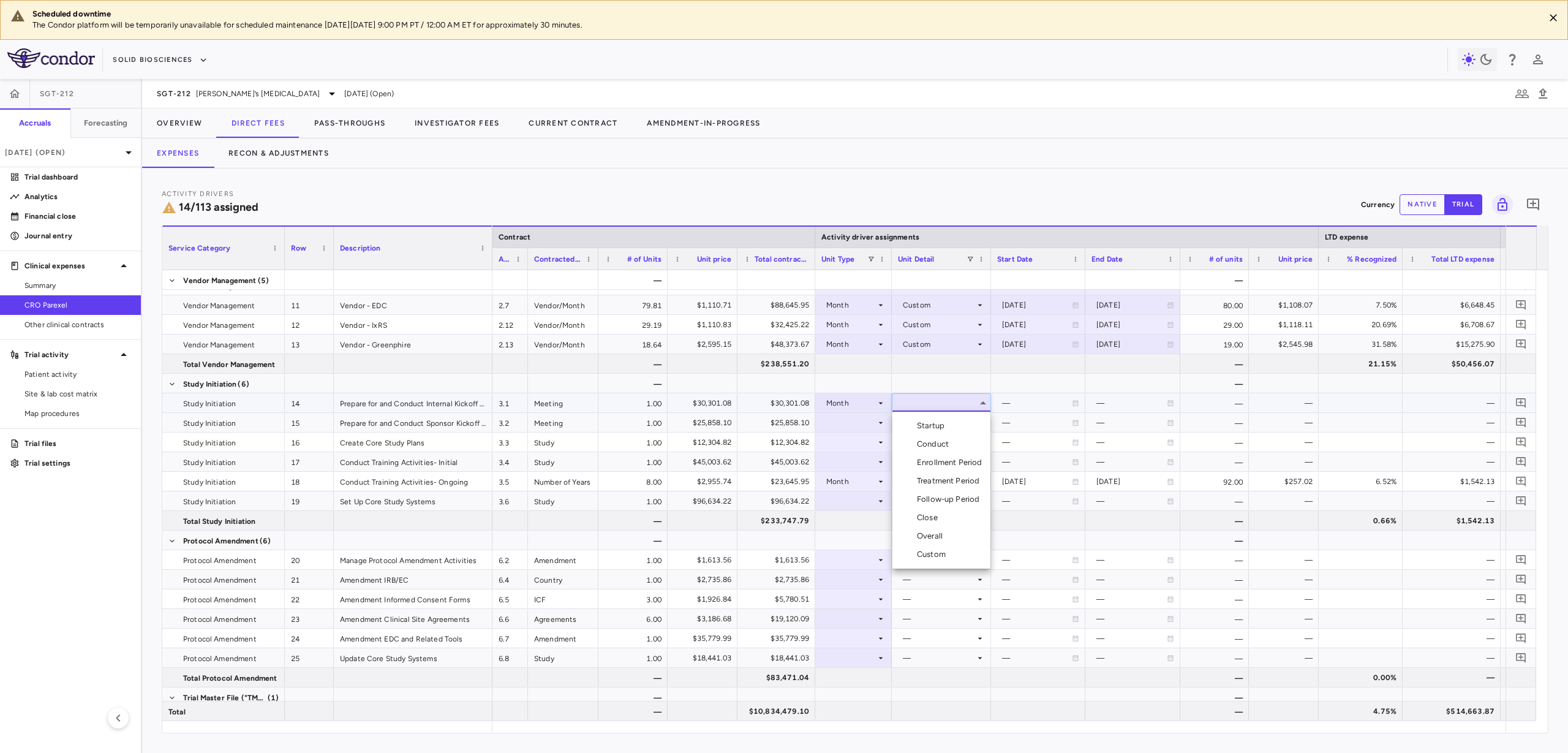
click at [947, 550] on div "Custom" at bounding box center [934, 554] width 34 height 11
click at [1033, 407] on div "—" at bounding box center [1037, 403] width 70 height 19
click at [1021, 402] on div at bounding box center [1038, 403] width 82 height 17
click at [1021, 409] on input "**********" at bounding box center [1028, 404] width 71 height 20
type input "**********"
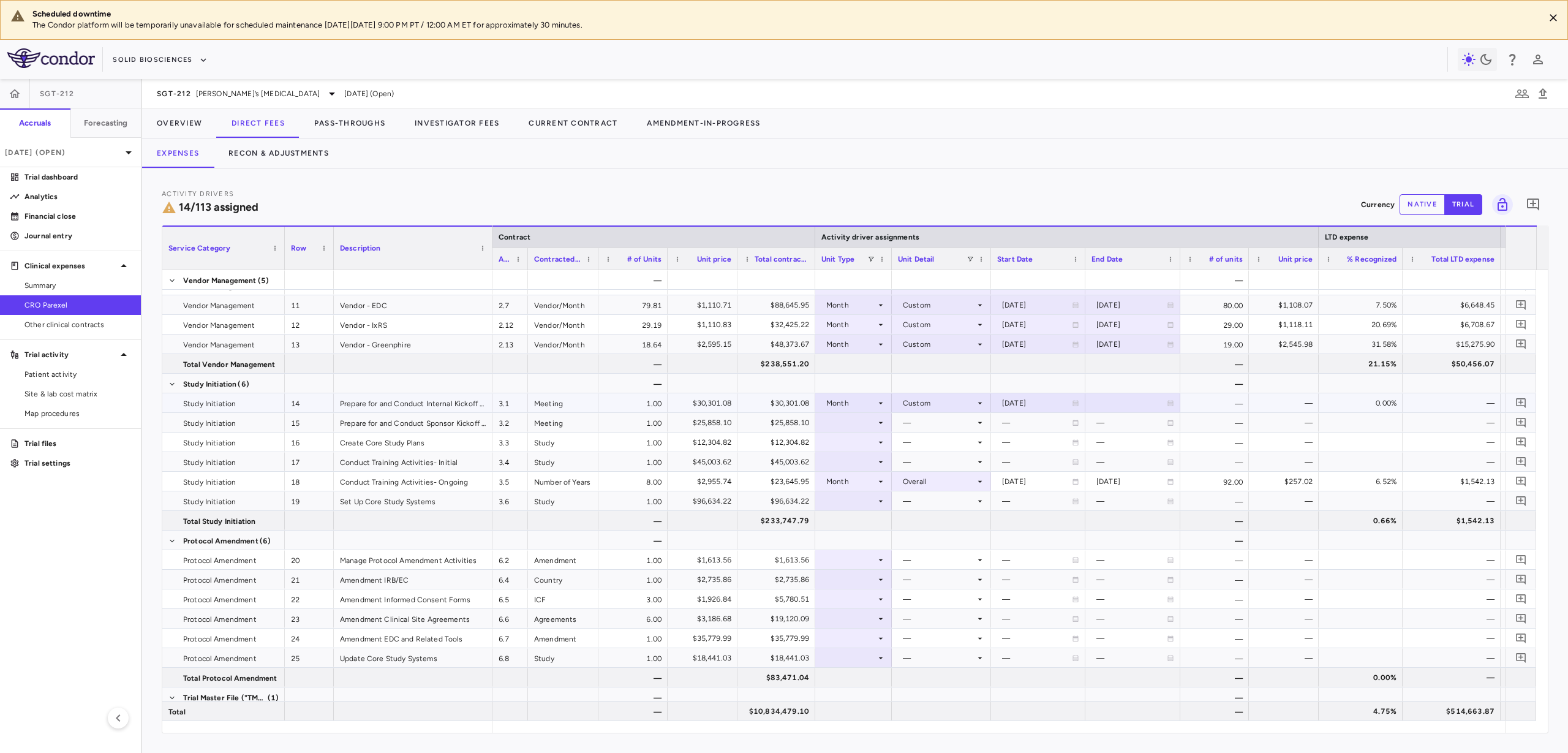
click at [1097, 402] on div at bounding box center [1132, 403] width 83 height 17
click at [1118, 403] on input "**********" at bounding box center [1122, 404] width 72 height 20
type input "**********"
click at [1122, 406] on div "[DATE]" at bounding box center [1132, 403] width 70 height 19
click at [1134, 399] on input "**********" at bounding box center [1122, 404] width 72 height 20
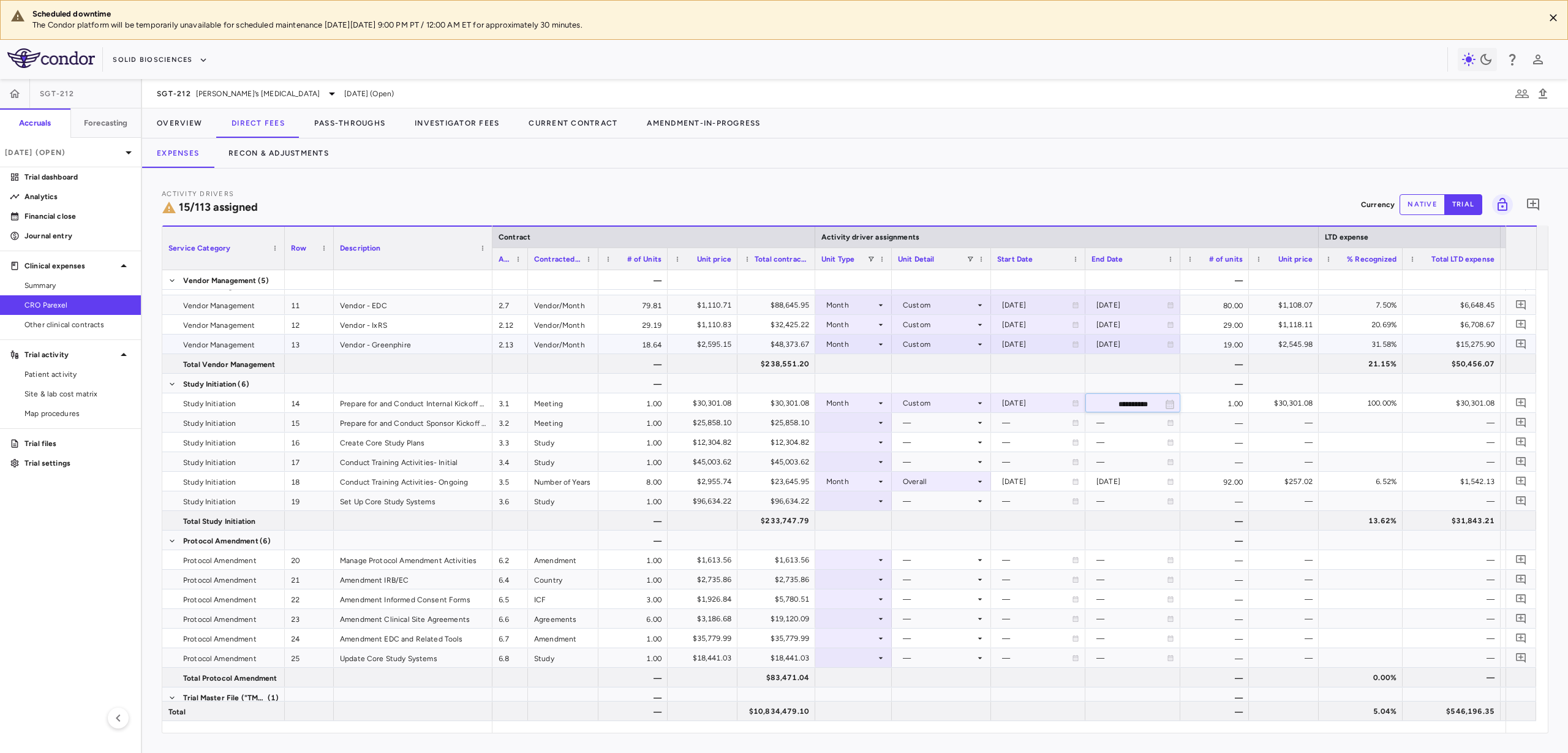
type input "**********"
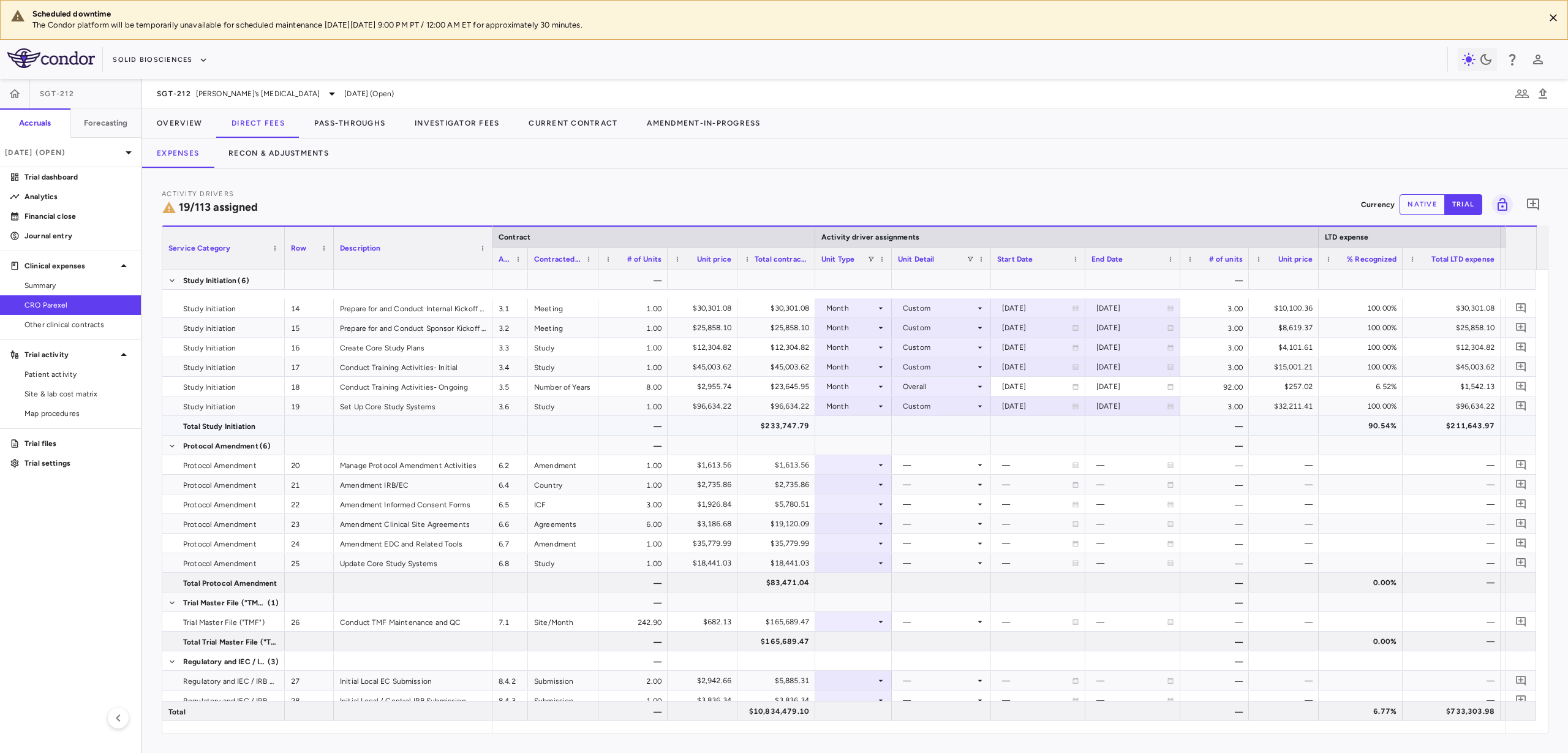
scroll to position [383, 0]
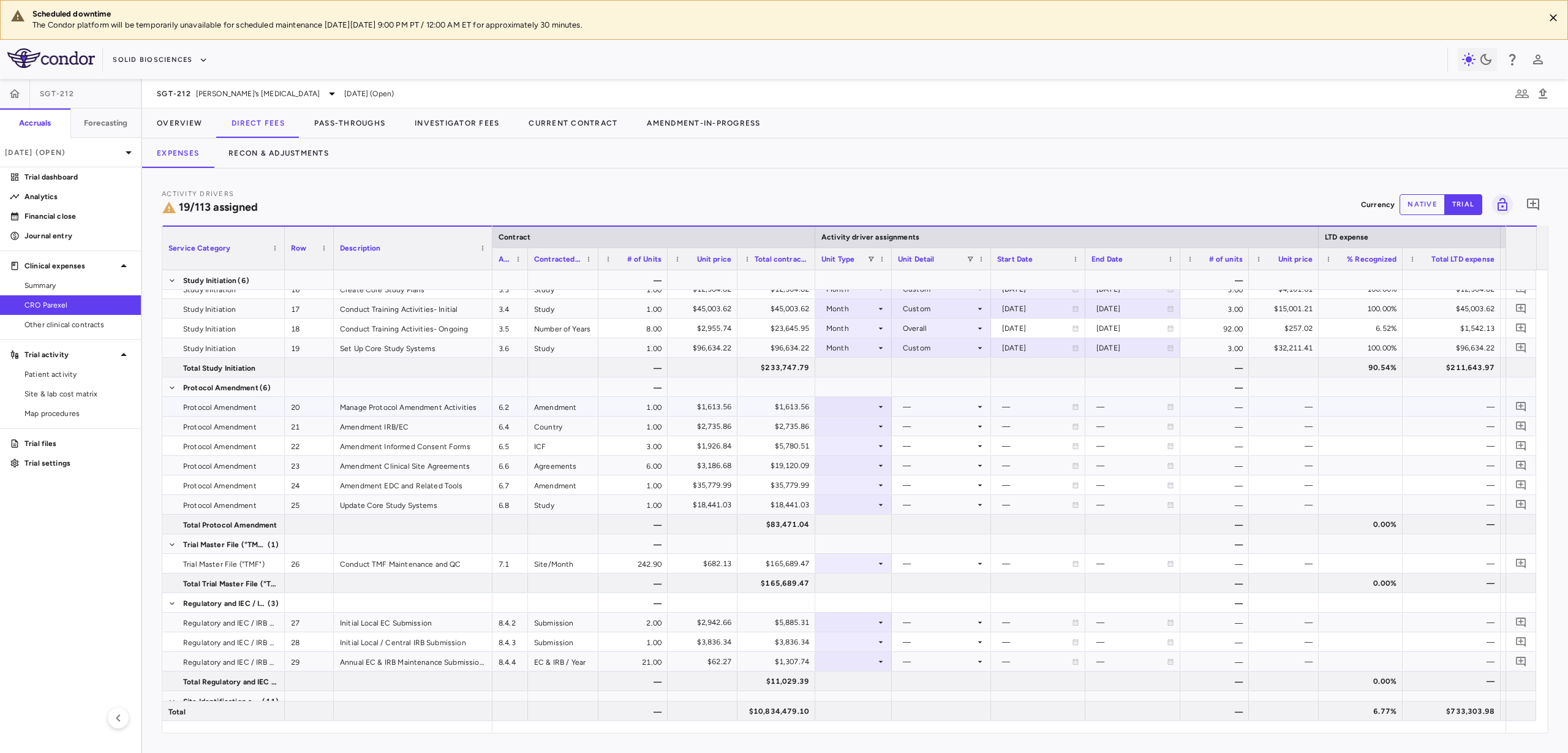
click at [825, 410] on div at bounding box center [854, 406] width 64 height 17
click at [838, 525] on div "As Invoiced" at bounding box center [863, 521] width 48 height 11
click at [915, 405] on div at bounding box center [942, 406] width 87 height 17
click at [917, 423] on li "As occurred" at bounding box center [942, 429] width 98 height 18
click at [864, 425] on div at bounding box center [854, 426] width 64 height 17
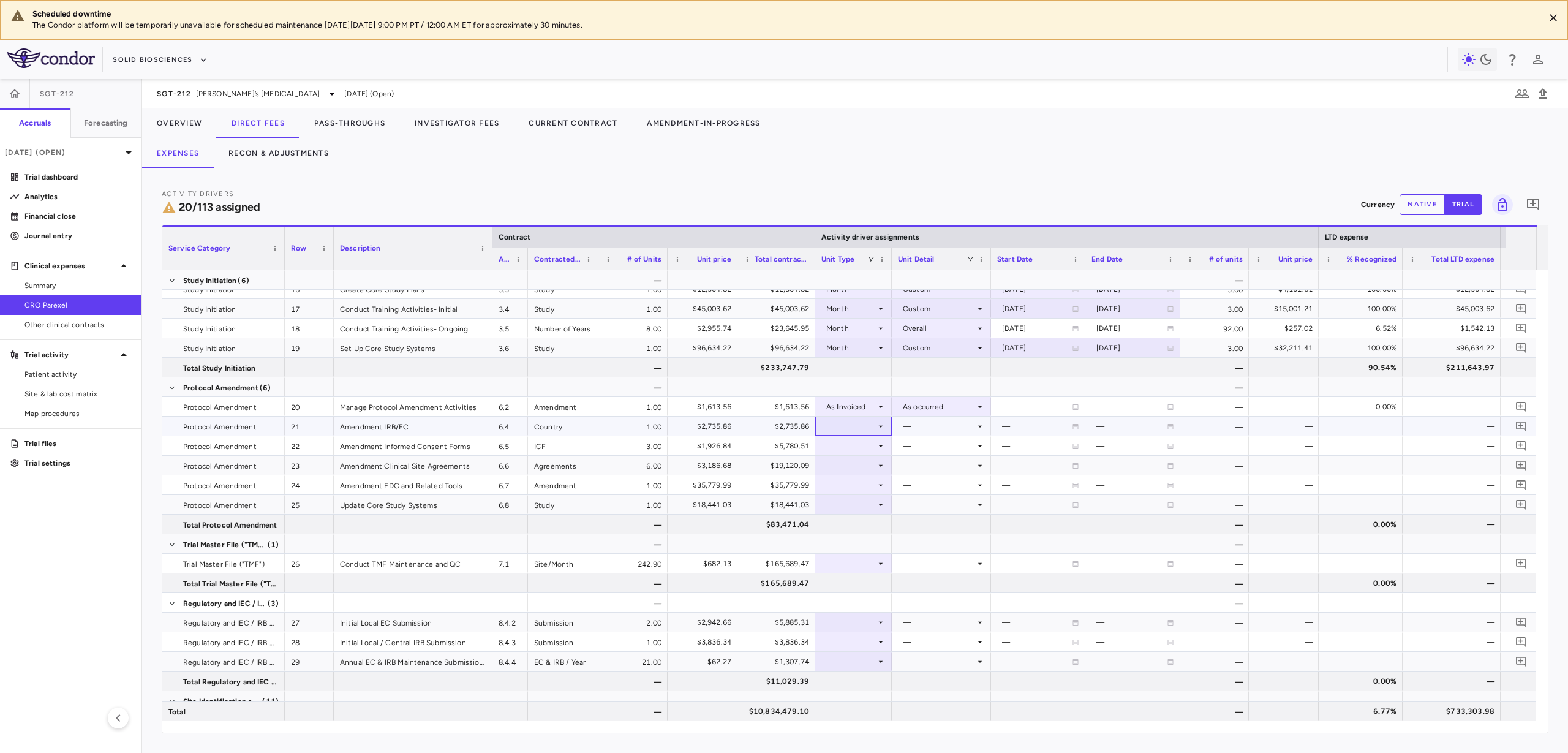
click at [851, 426] on div at bounding box center [854, 426] width 64 height 17
click at [852, 534] on li "As Invoiced" at bounding box center [854, 540] width 81 height 18
click at [911, 432] on div at bounding box center [942, 426] width 87 height 17
click at [914, 454] on li "As occurred" at bounding box center [942, 448] width 98 height 18
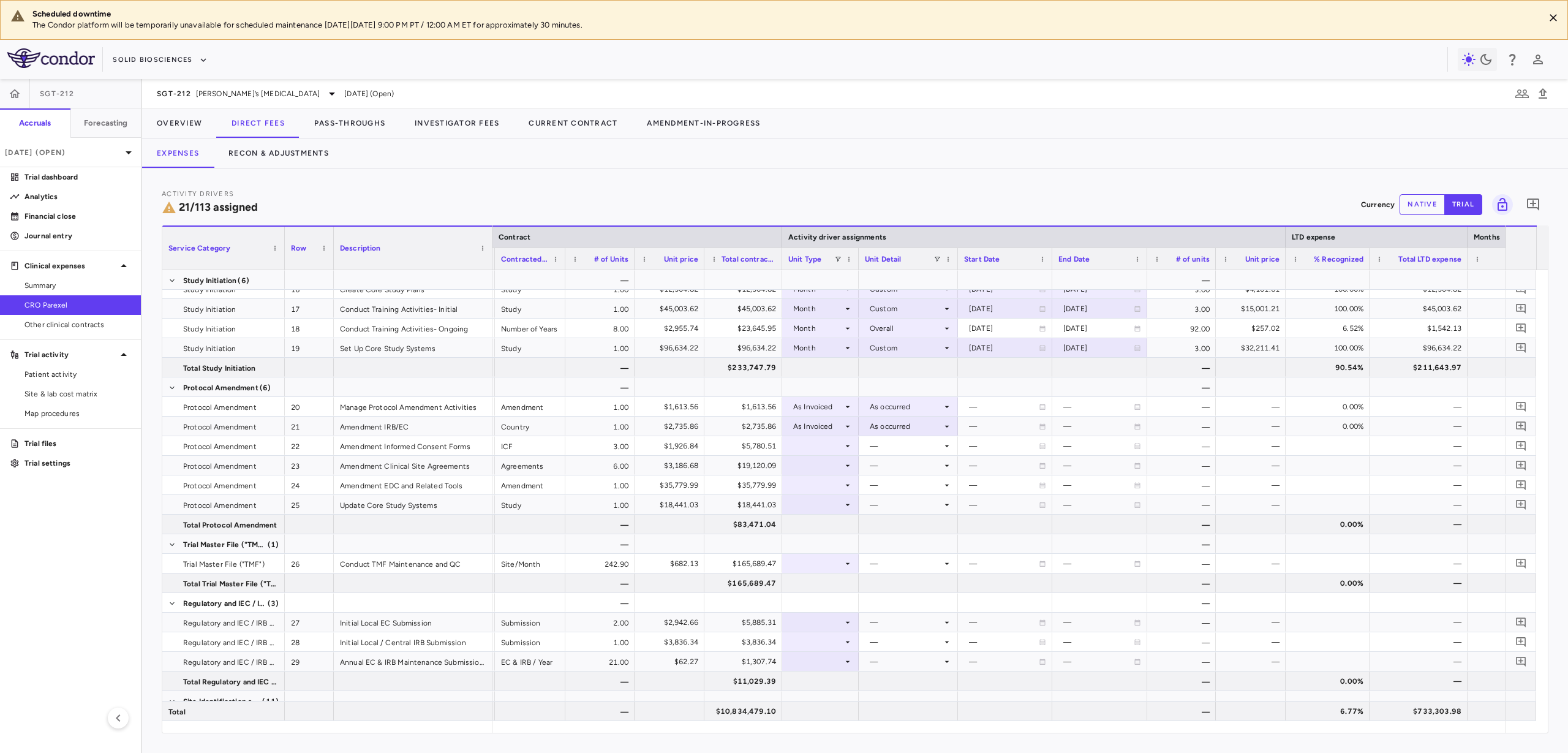
scroll to position [0, 137]
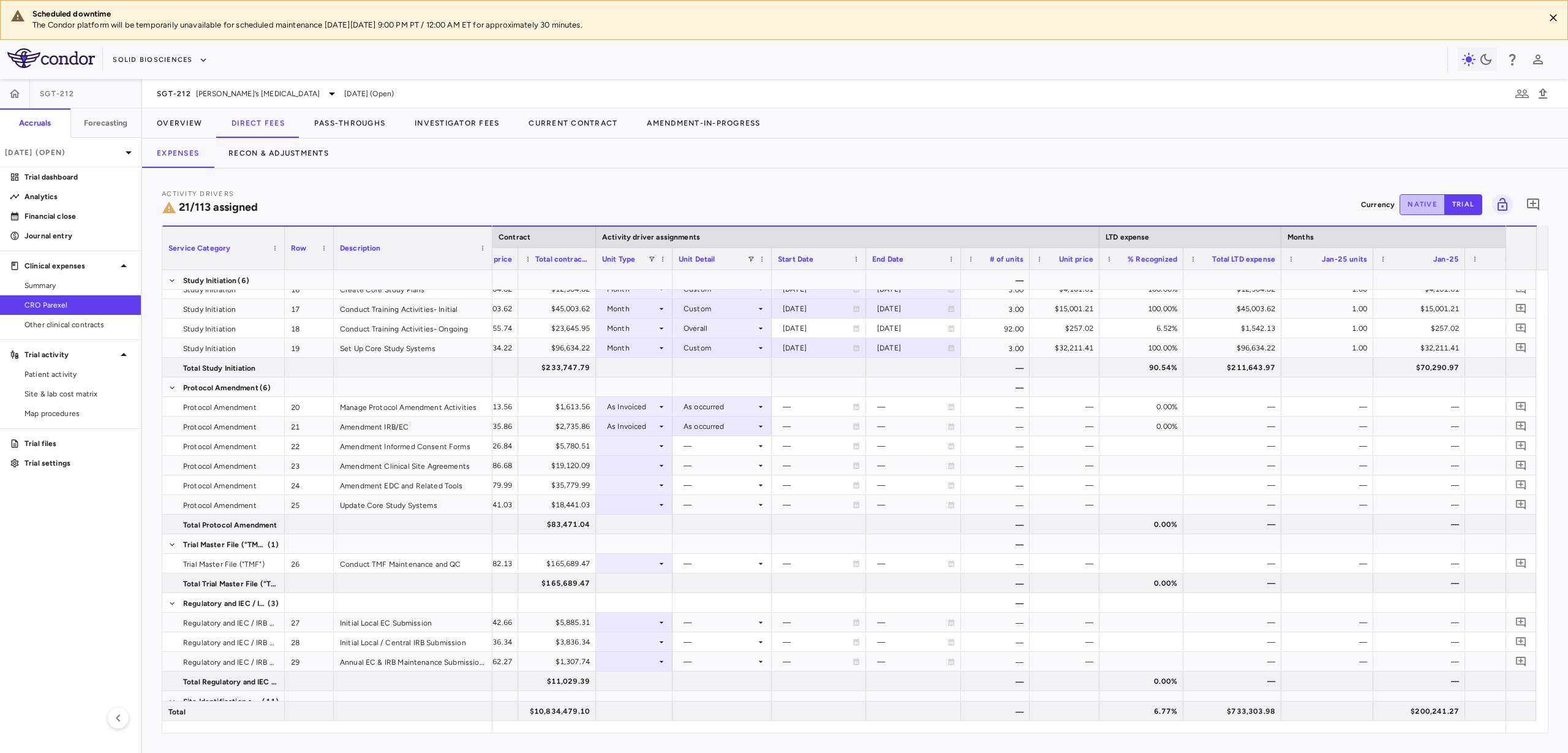
click at [1254, 203] on button "native" at bounding box center [1422, 204] width 46 height 21
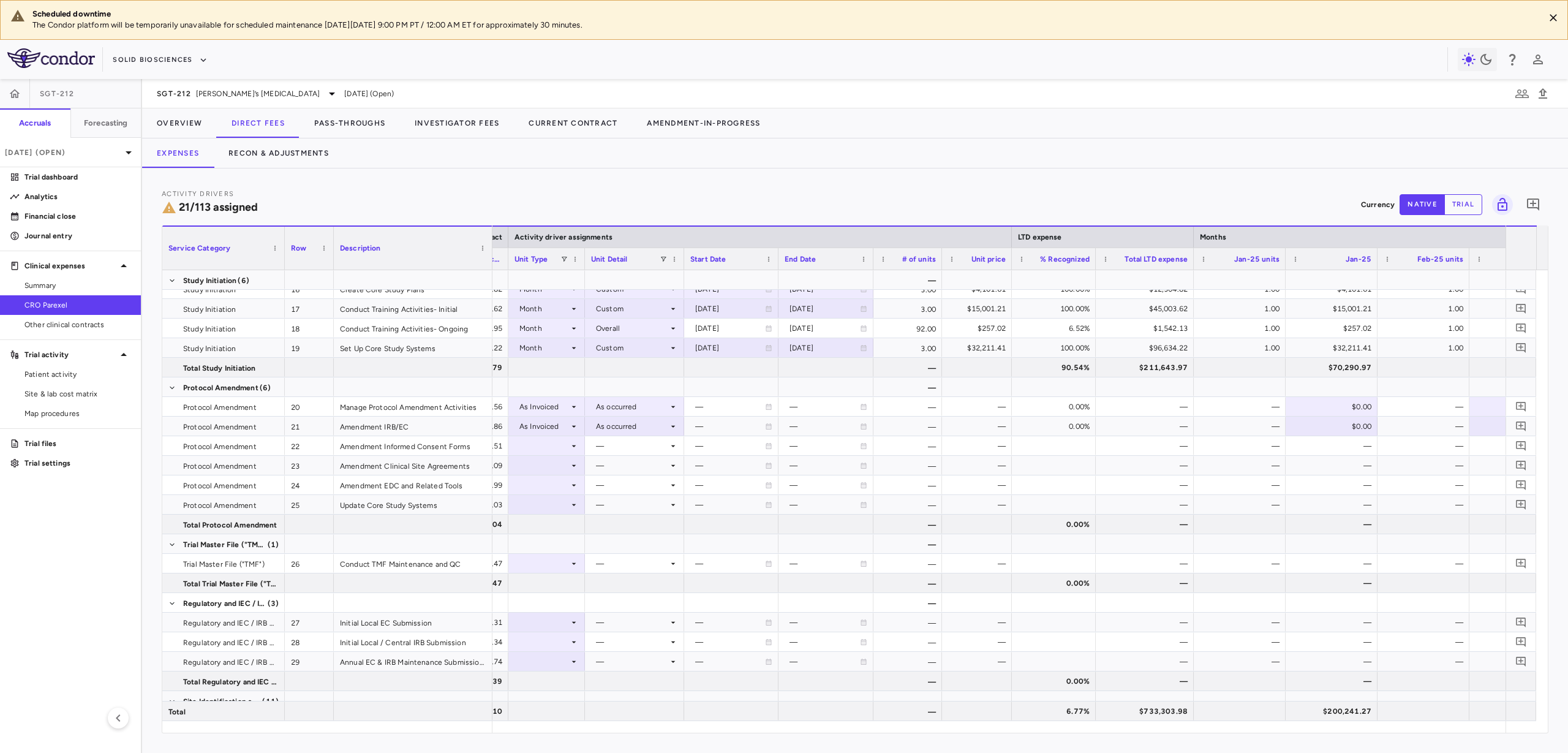
scroll to position [0, 354]
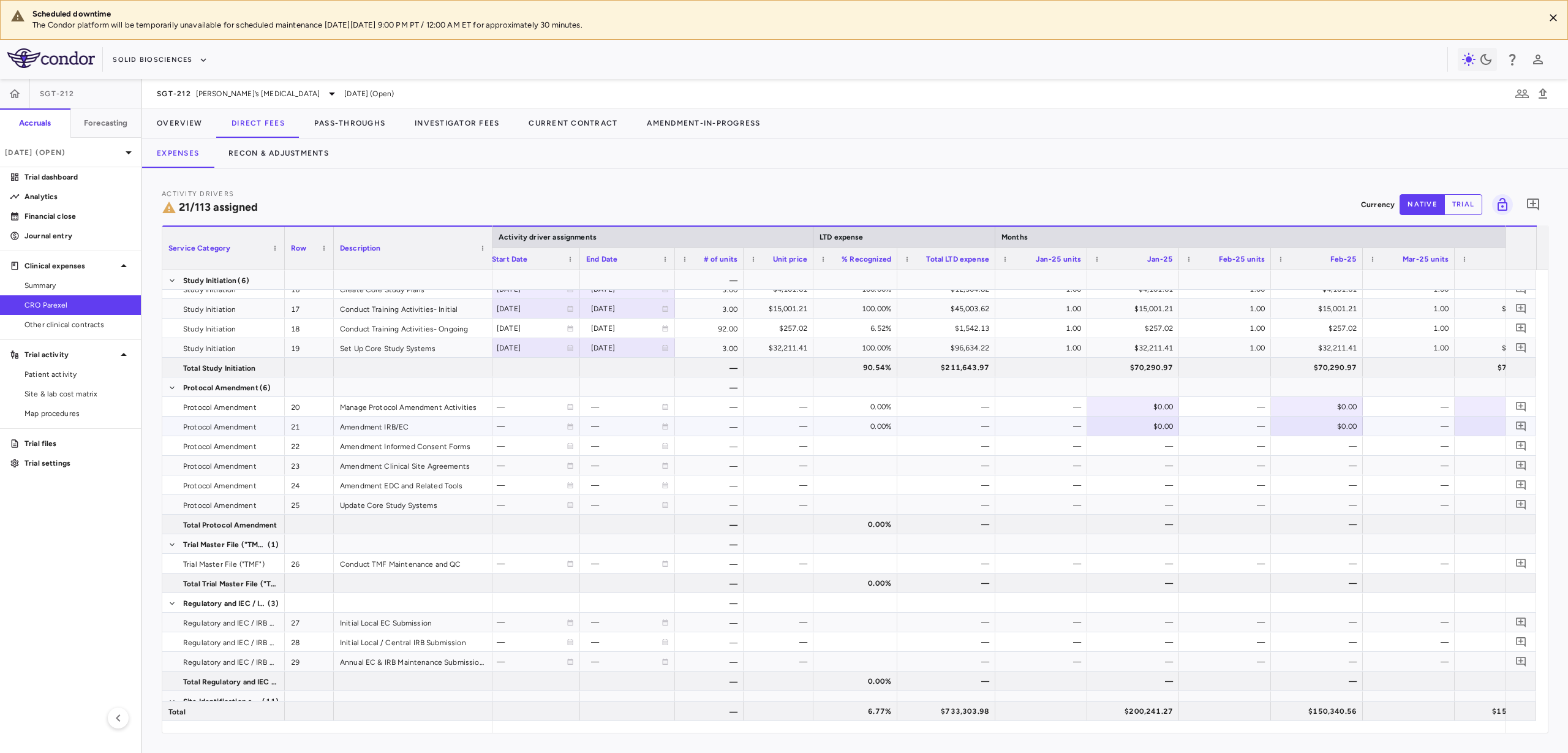
click at [1254, 411] on div "$0.00" at bounding box center [1319, 406] width 75 height 19
type input "*******"
click at [1254, 433] on div "$0.00" at bounding box center [1319, 426] width 75 height 19
click at [1254, 430] on input "number" at bounding box center [1317, 428] width 91 height 22
type input "*"
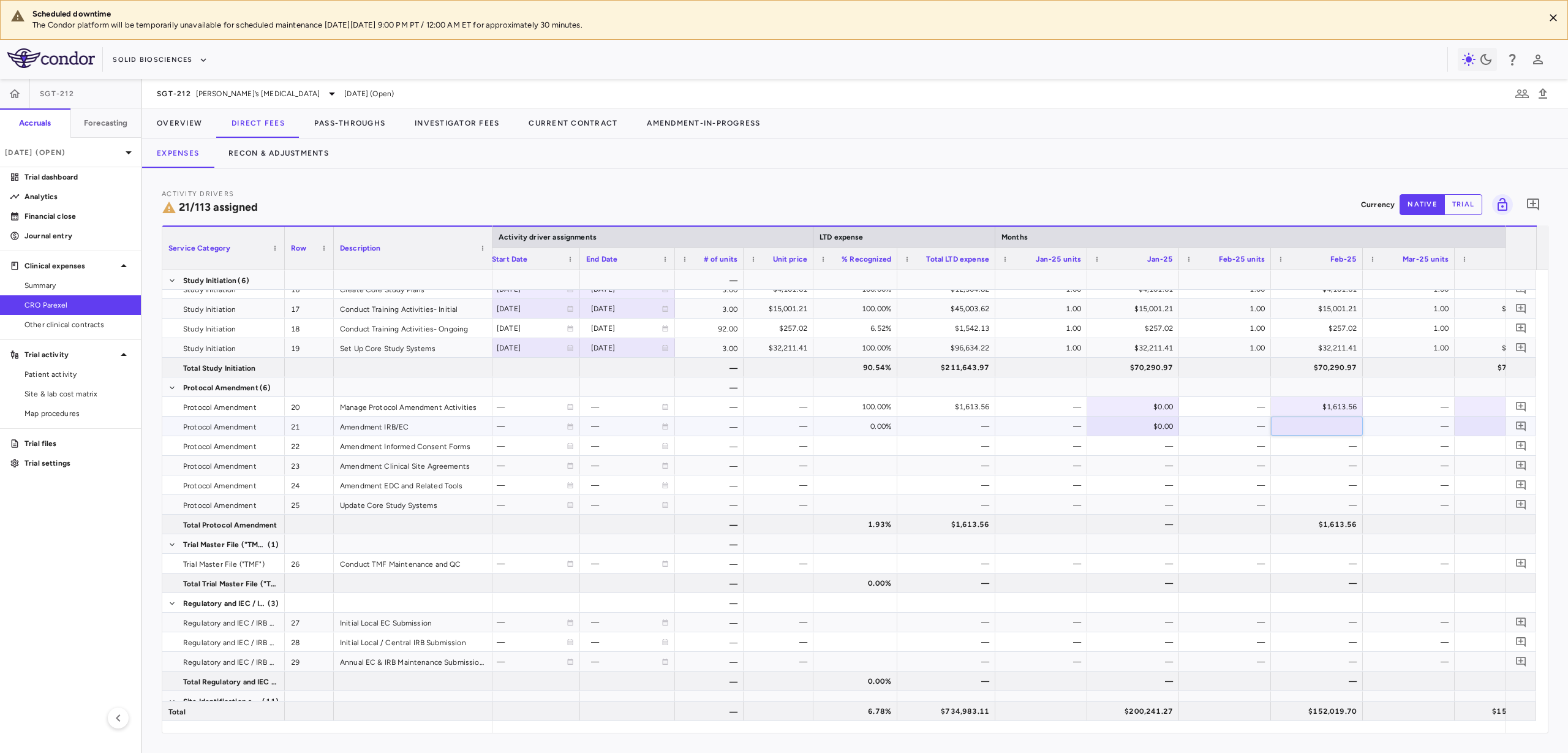
type input "*******"
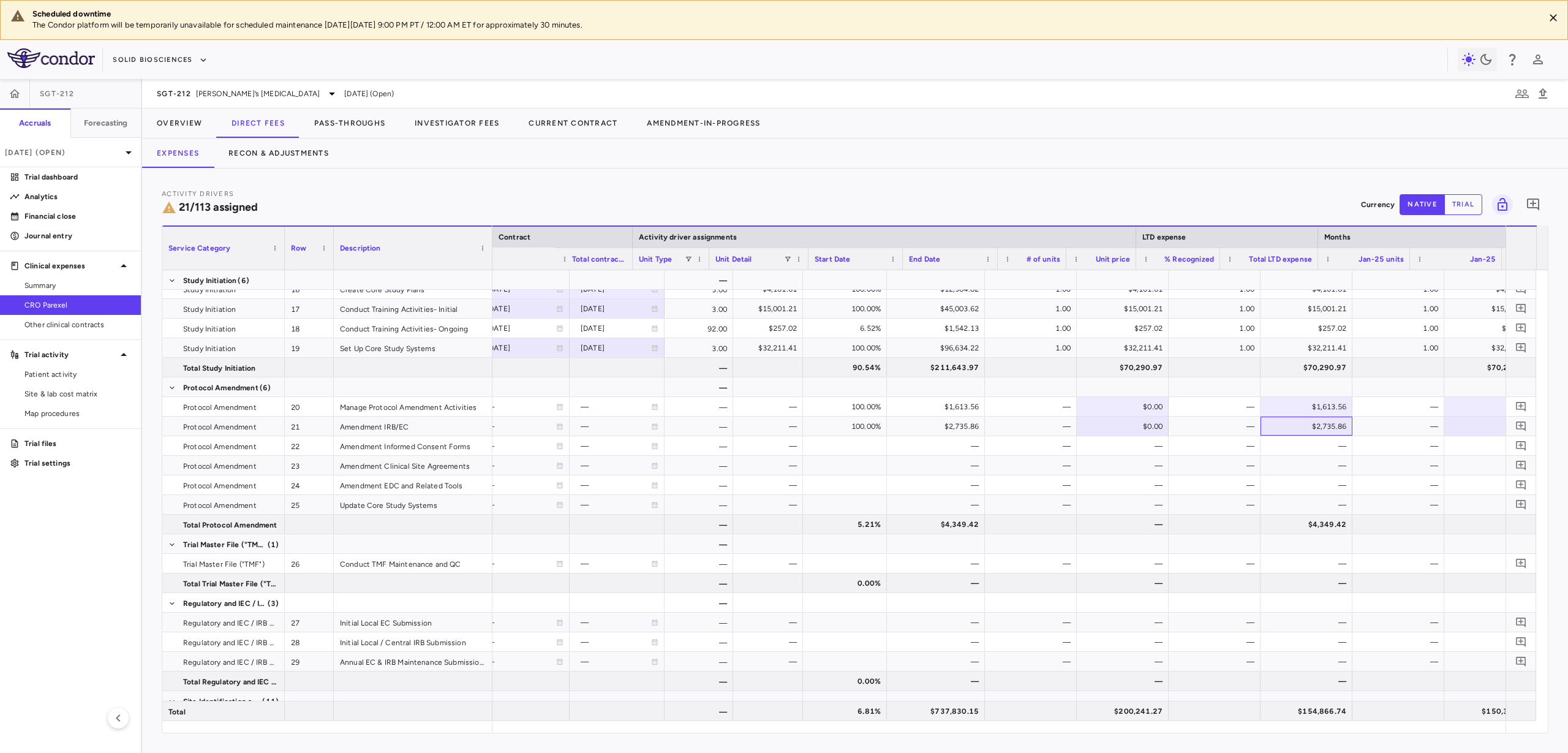
scroll to position [0, 183]
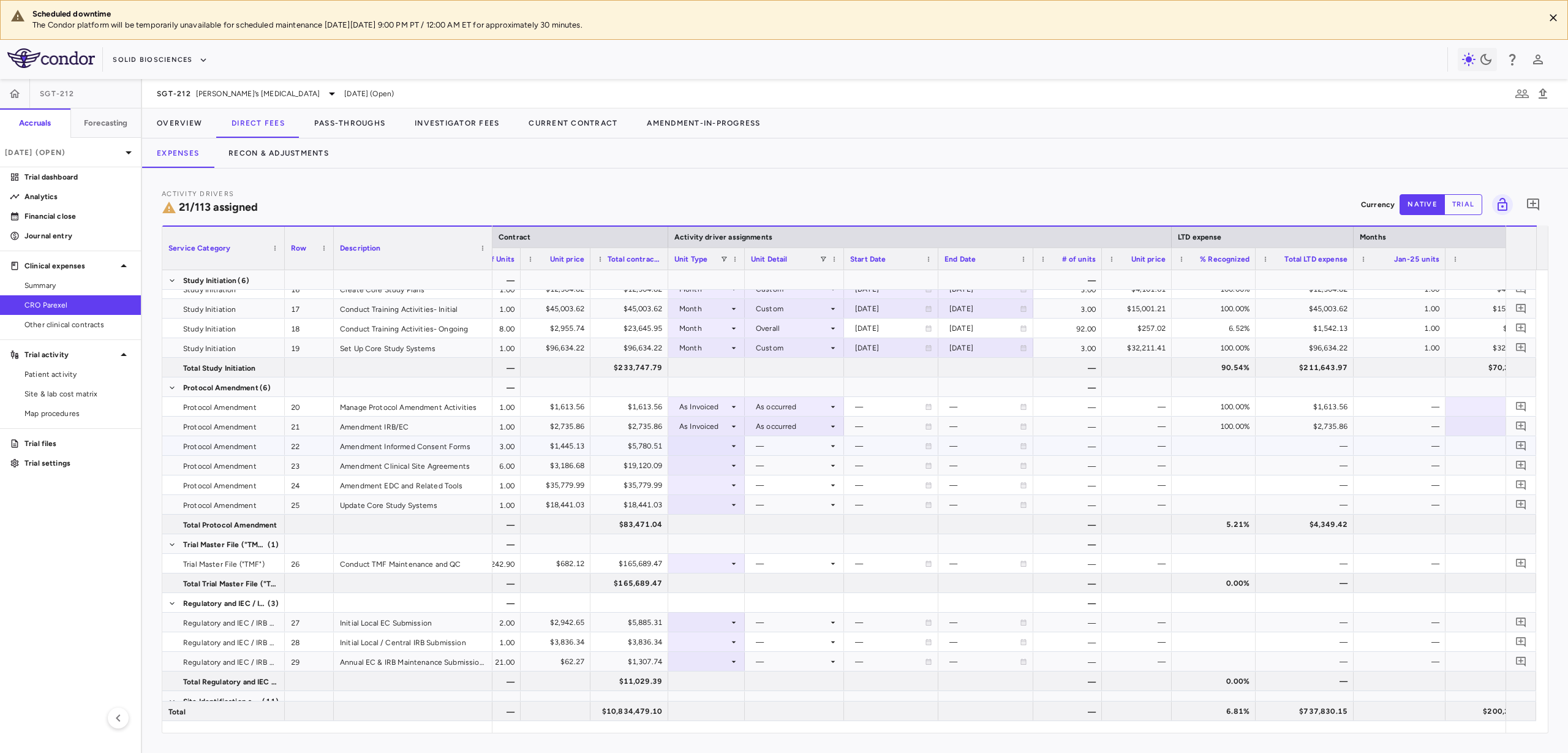
click at [729, 446] on icon at bounding box center [734, 446] width 10 height 10
click at [712, 554] on li "As Invoiced" at bounding box center [707, 560] width 81 height 18
click at [765, 439] on div at bounding box center [795, 446] width 87 height 17
click at [773, 470] on div "As occurred" at bounding box center [794, 468] width 49 height 11
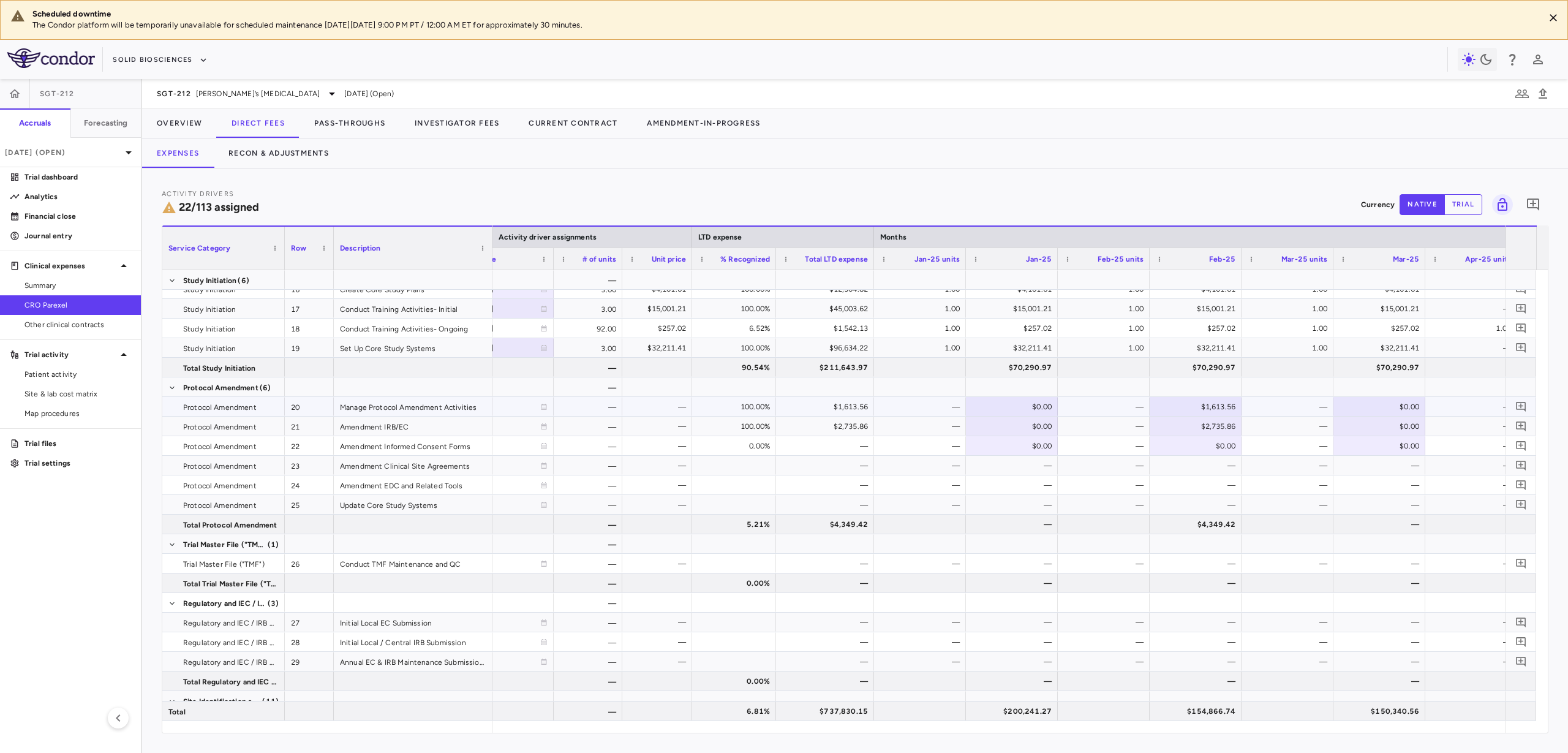
click at [1254, 410] on div "$0.00" at bounding box center [1381, 406] width 75 height 19
type input "*******"
click at [796, 405] on div "$3,227.12" at bounding box center [828, 406] width 81 height 19
click at [1170, 403] on div "$1,613.56" at bounding box center [1198, 406] width 75 height 19
drag, startPoint x: 1171, startPoint y: 403, endPoint x: 1313, endPoint y: 403, distance: 142.0
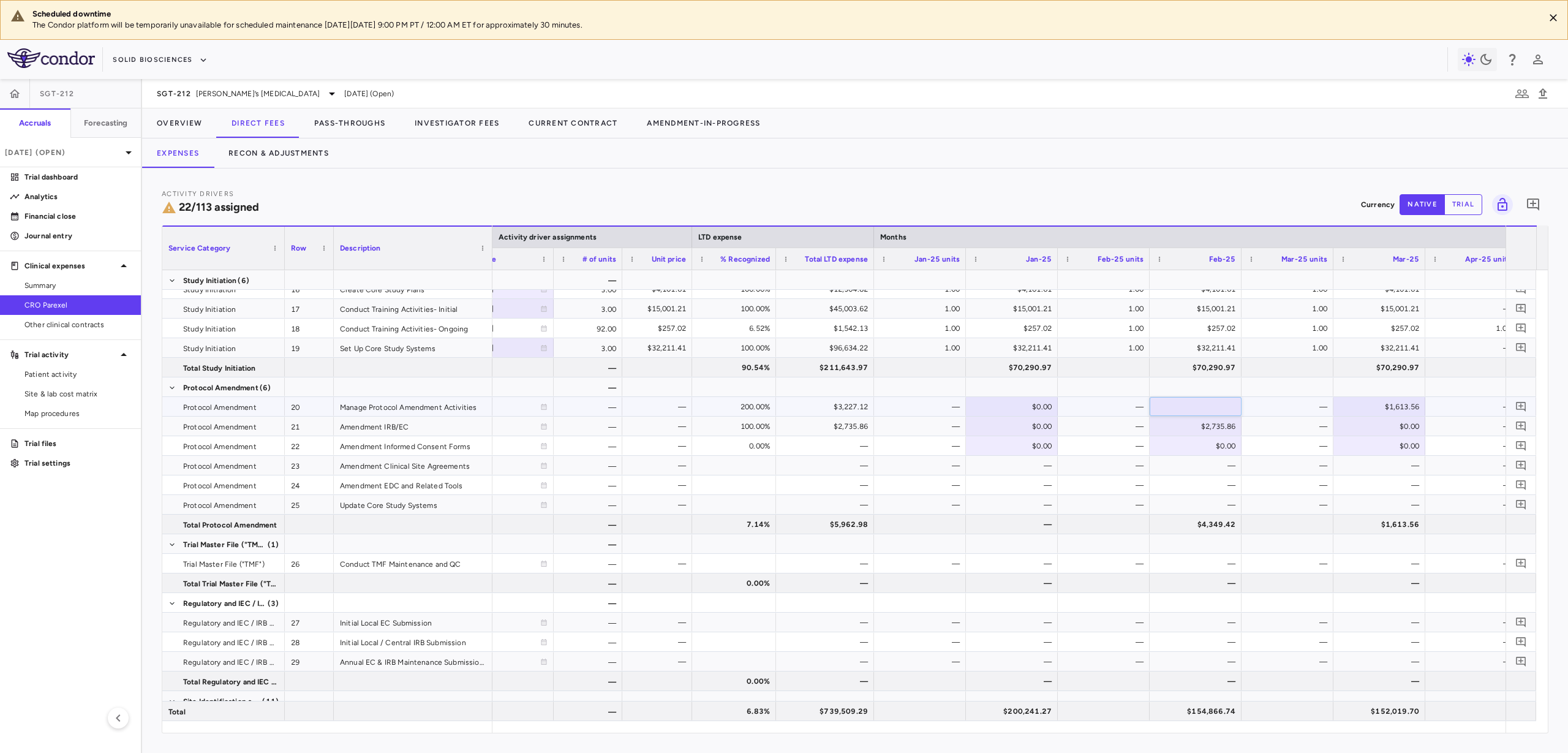
click at [1254, 403] on div "— — — — 200.00% $3,227.12 — $0.00 — ​ ******* — $1,613.56 — $0.00 —" at bounding box center [921, 406] width 2111 height 19
click at [1224, 601] on div "$153,253.18" at bounding box center [1198, 711] width 75 height 19
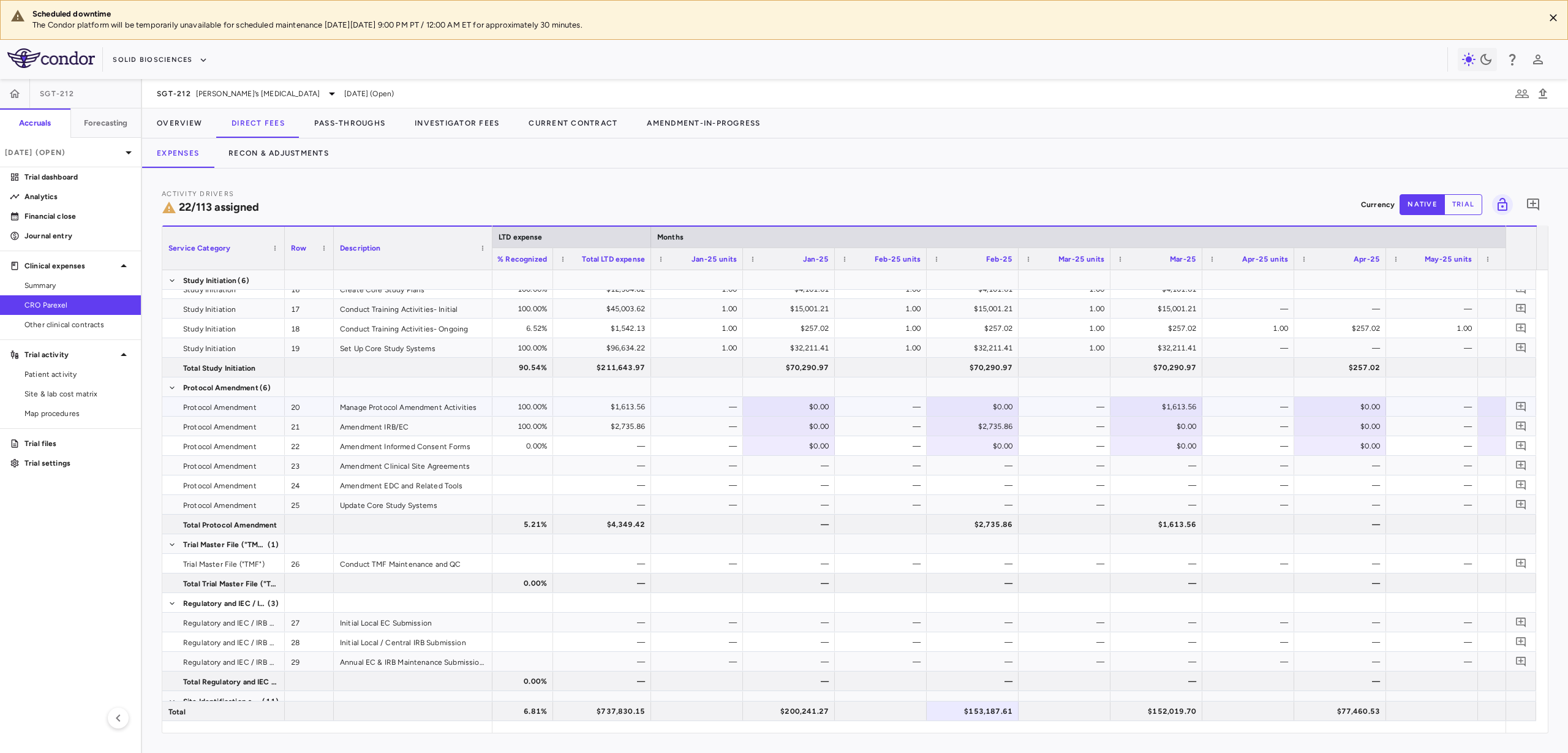
click at [1254, 399] on div "$0.00" at bounding box center [1342, 406] width 75 height 19
type input "*******"
click at [1254, 440] on div "$0.00" at bounding box center [1342, 446] width 75 height 19
type input "*******"
click at [1146, 401] on div "$1,613.56" at bounding box center [1159, 406] width 75 height 19
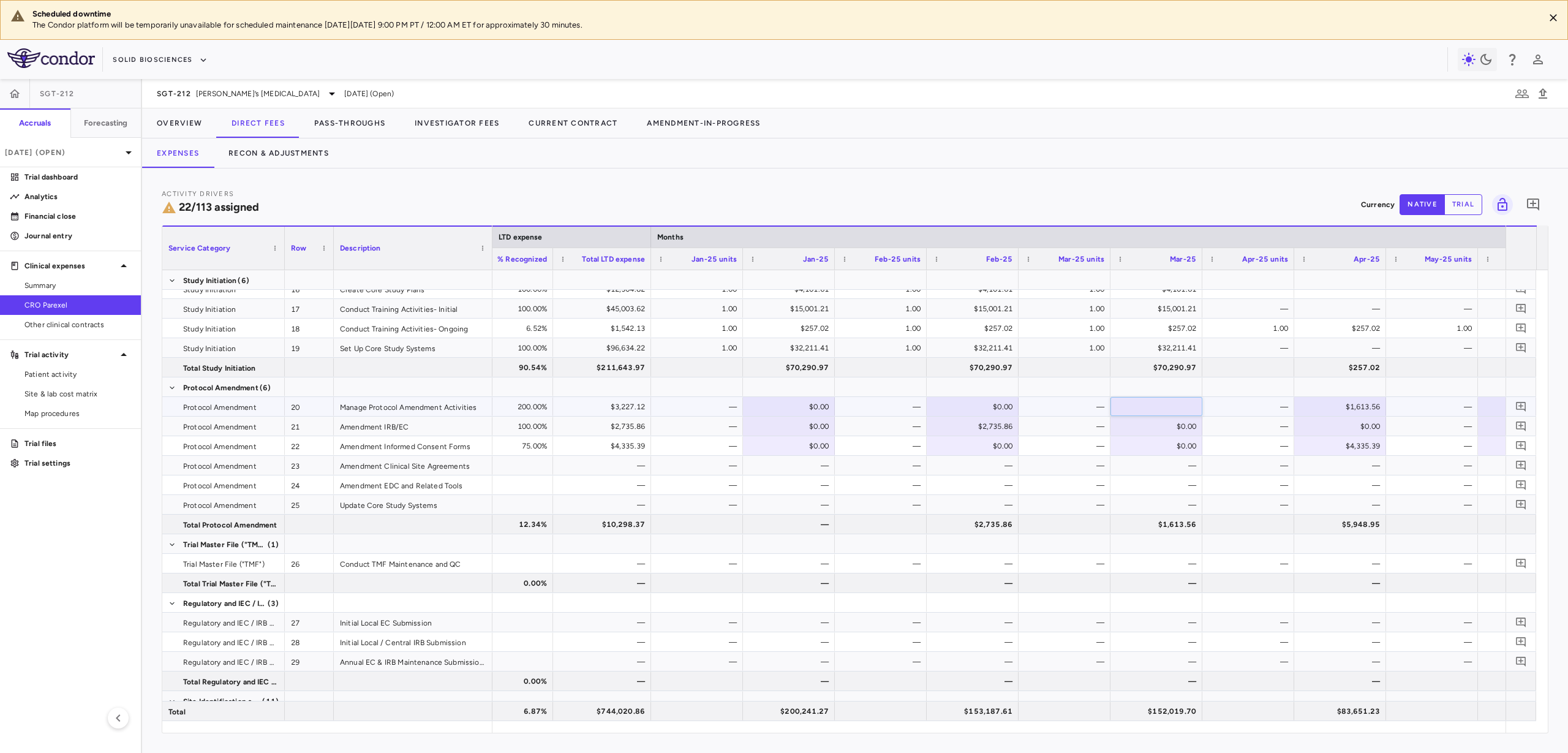
drag, startPoint x: 1147, startPoint y: 403, endPoint x: 1231, endPoint y: 403, distance: 84.0
click at [1231, 403] on div "— — 200.00% $3,227.12 — $0.00 — $0.00 — ​ ******* — $1,613.56 — $0.00 —" at bounding box center [698, 406] width 2111 height 19
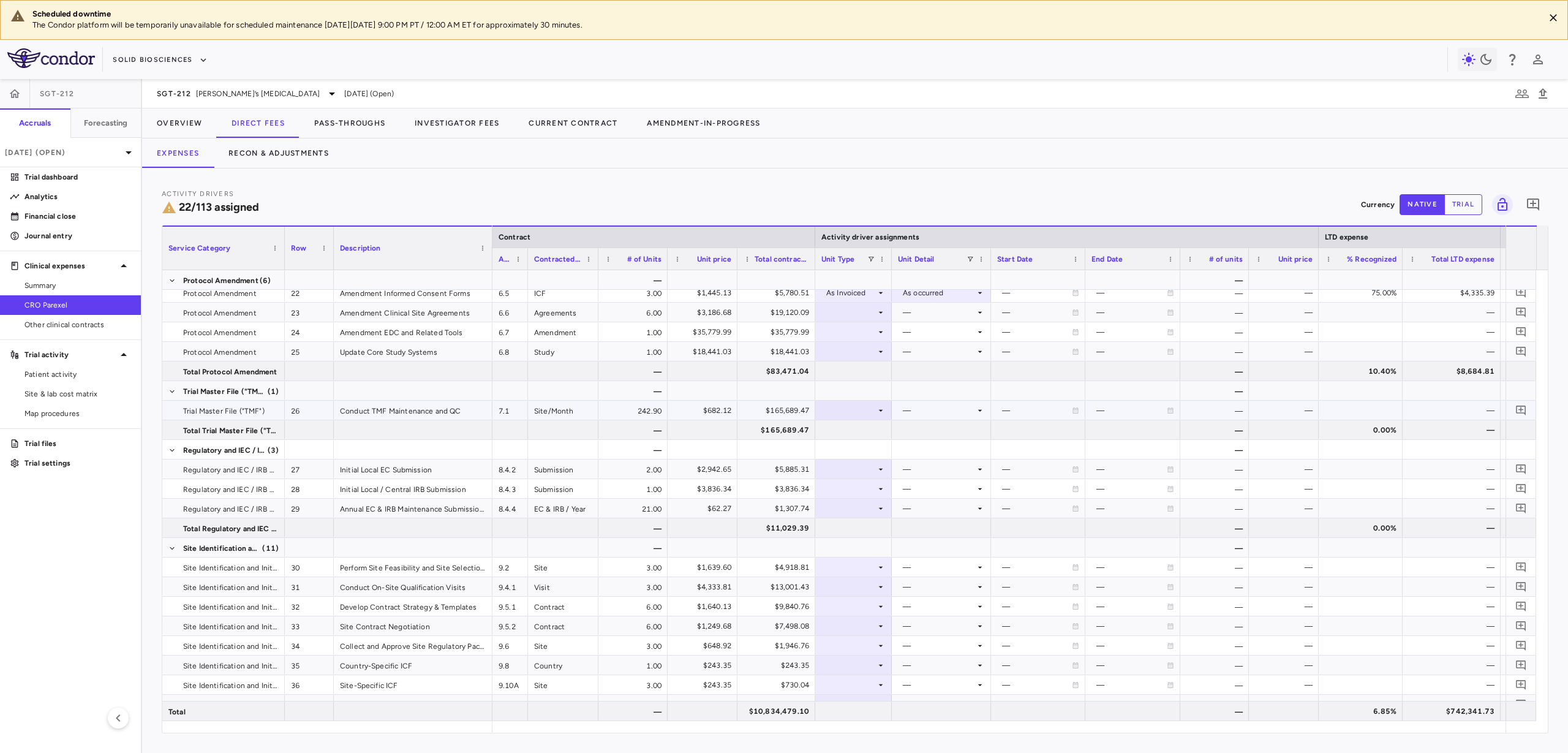
click at [838, 415] on div at bounding box center [854, 410] width 64 height 17
click at [845, 505] on div "Month" at bounding box center [852, 507] width 29 height 11
click at [942, 411] on div at bounding box center [942, 410] width 87 height 17
click at [940, 448] on div "Conduct" at bounding box center [935, 451] width 37 height 11
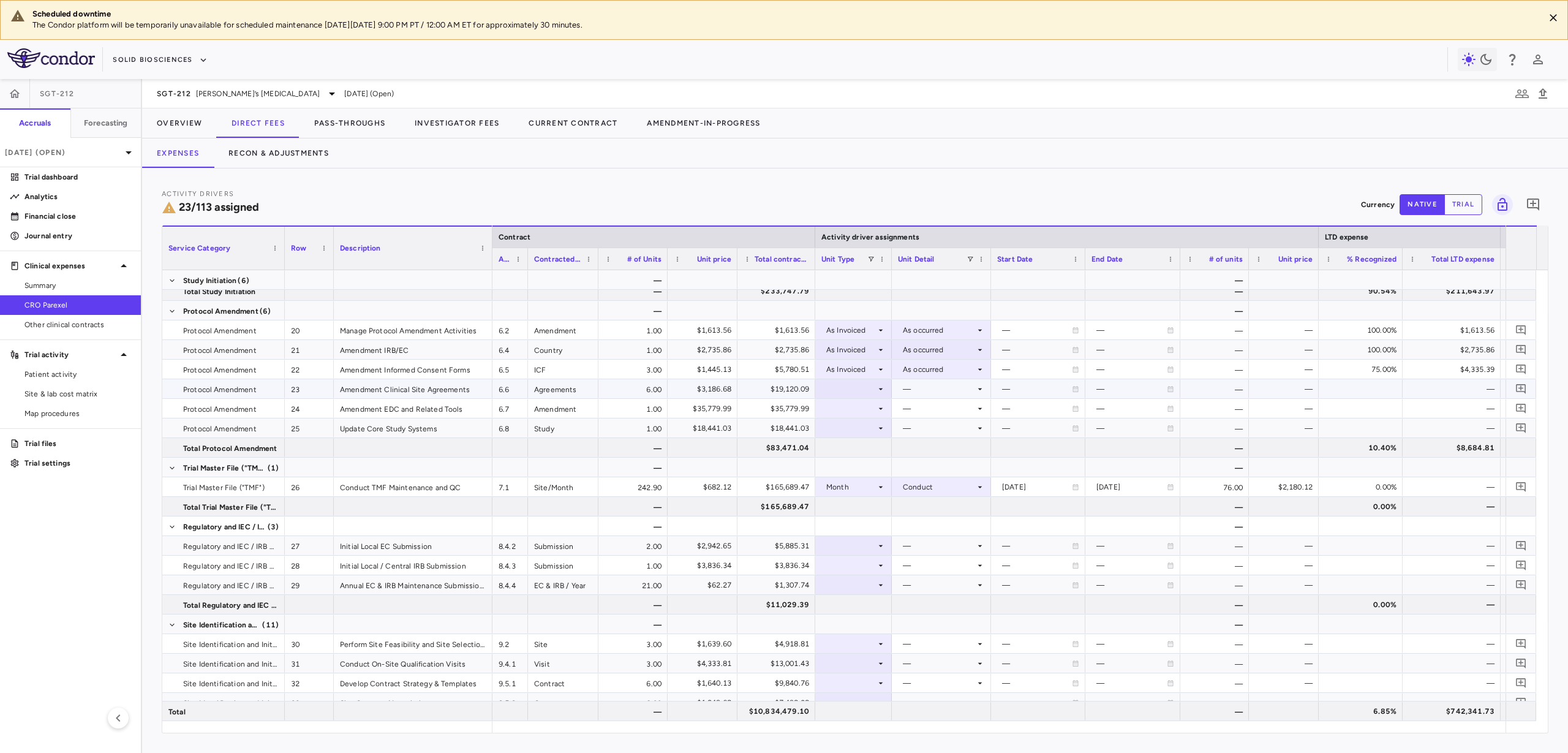
click at [852, 387] on div at bounding box center [854, 389] width 64 height 17
click at [859, 497] on li "As Invoiced" at bounding box center [854, 503] width 81 height 18
click at [933, 390] on div at bounding box center [942, 389] width 87 height 17
click at [936, 409] on div "As occurred" at bounding box center [941, 411] width 49 height 11
click at [776, 389] on div "$19,120.09" at bounding box center [779, 389] width 60 height 19
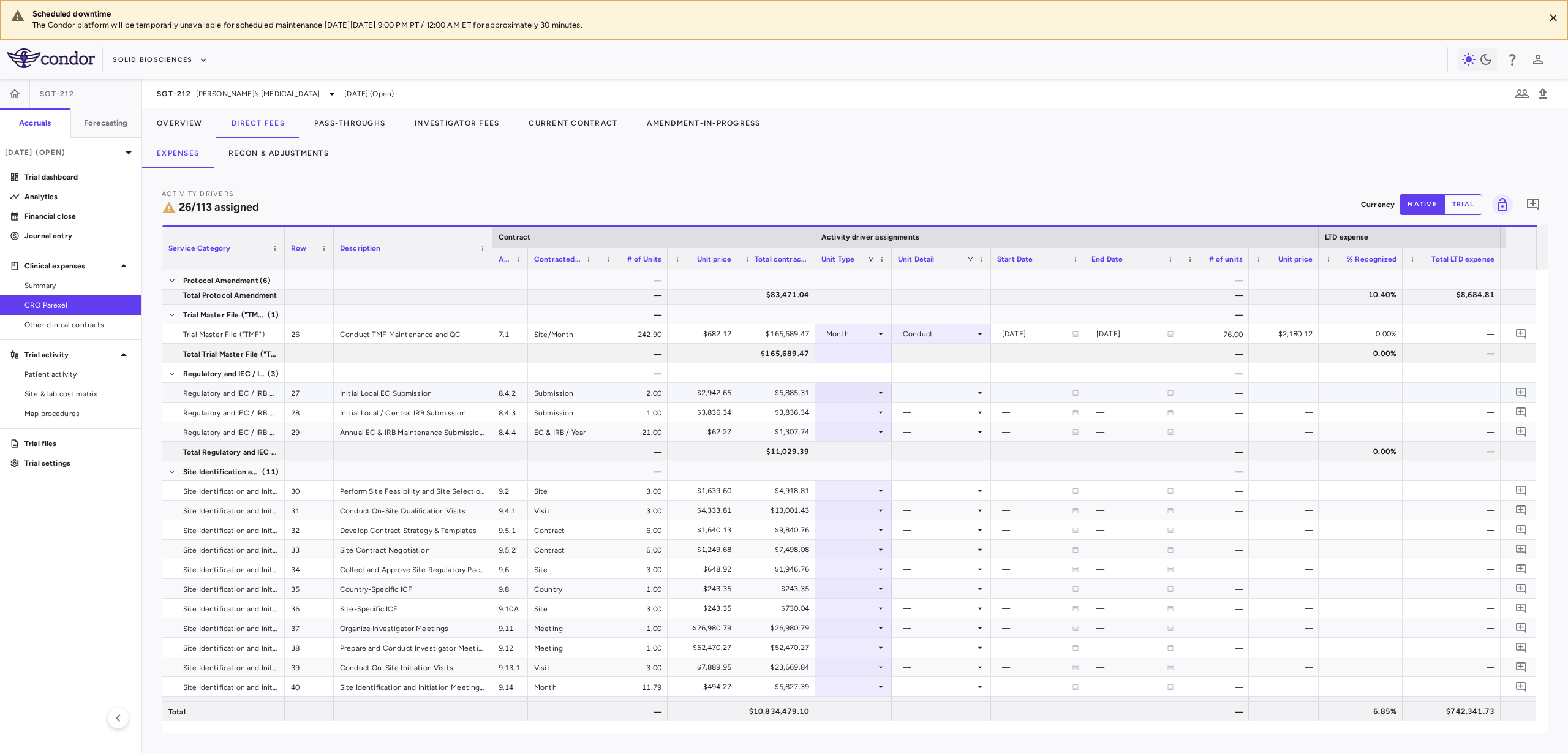
click at [934, 392] on div "—" at bounding box center [939, 392] width 72 height 19
click at [864, 390] on div at bounding box center [854, 392] width 64 height 17
click at [854, 452] on div "Site" at bounding box center [848, 452] width 19 height 11
click at [926, 393] on div at bounding box center [942, 392] width 87 height 17
click at [941, 428] on div "Initiated" at bounding box center [934, 434] width 36 height 11
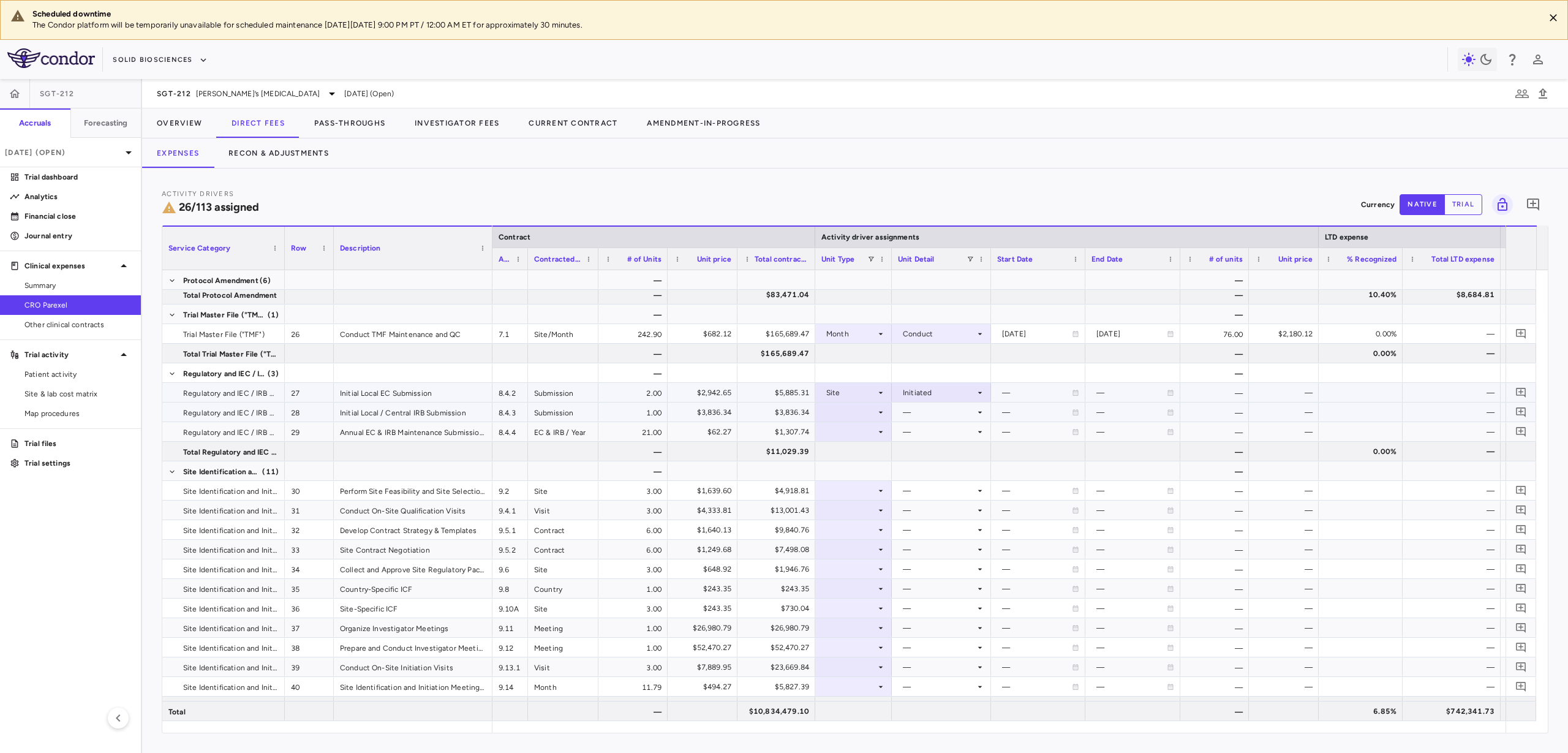
click at [867, 413] on div at bounding box center [854, 412] width 64 height 17
click at [857, 466] on div "Site" at bounding box center [848, 472] width 19 height 11
click at [948, 409] on div "—" at bounding box center [939, 412] width 72 height 19
click at [948, 414] on div "—" at bounding box center [939, 412] width 72 height 19
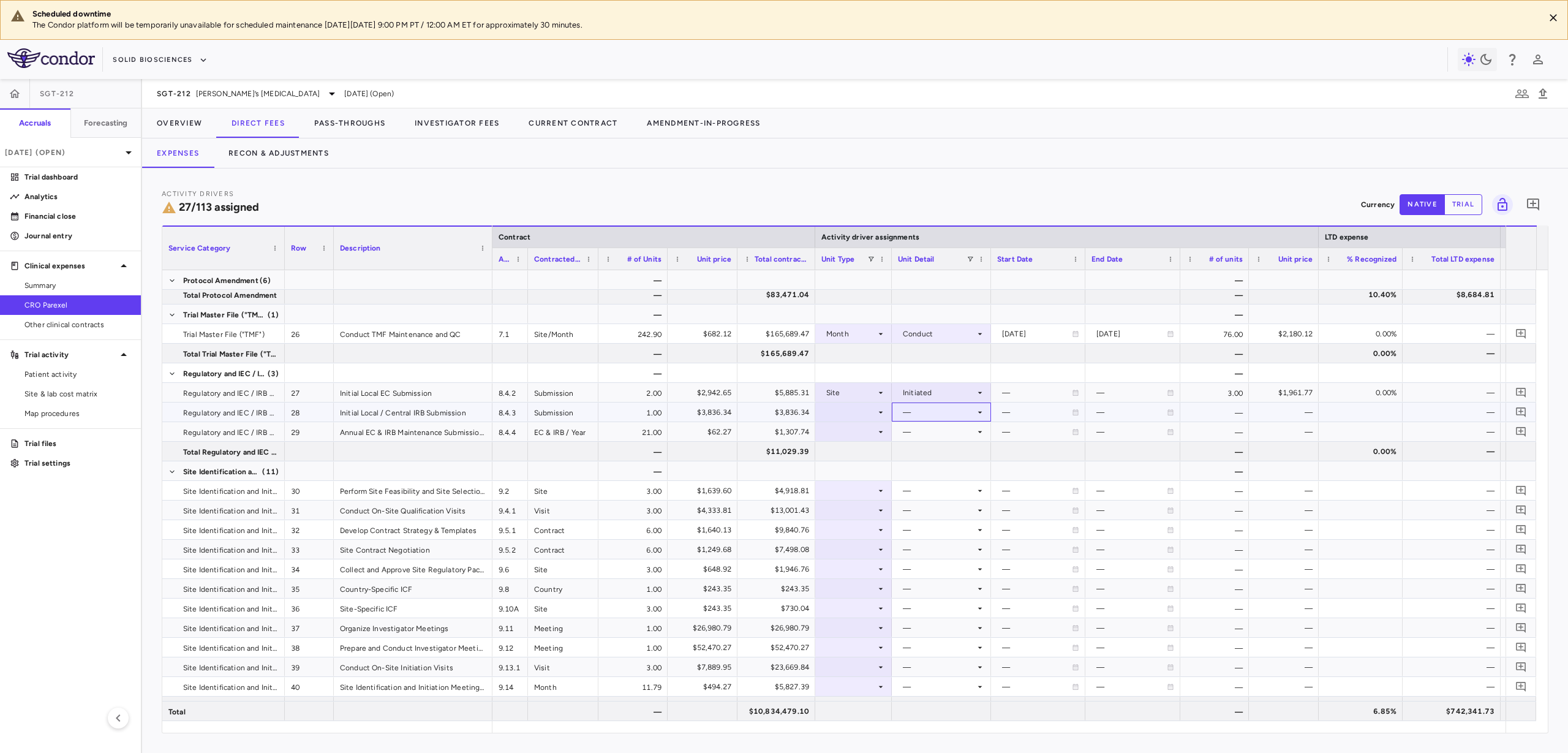
click at [930, 417] on div "—" at bounding box center [939, 412] width 72 height 19
click at [863, 418] on div at bounding box center [854, 412] width 64 height 17
click at [852, 466] on div "Site" at bounding box center [848, 472] width 19 height 11
click at [930, 407] on div at bounding box center [942, 412] width 87 height 17
click at [934, 448] on div "Initiated" at bounding box center [934, 453] width 36 height 11
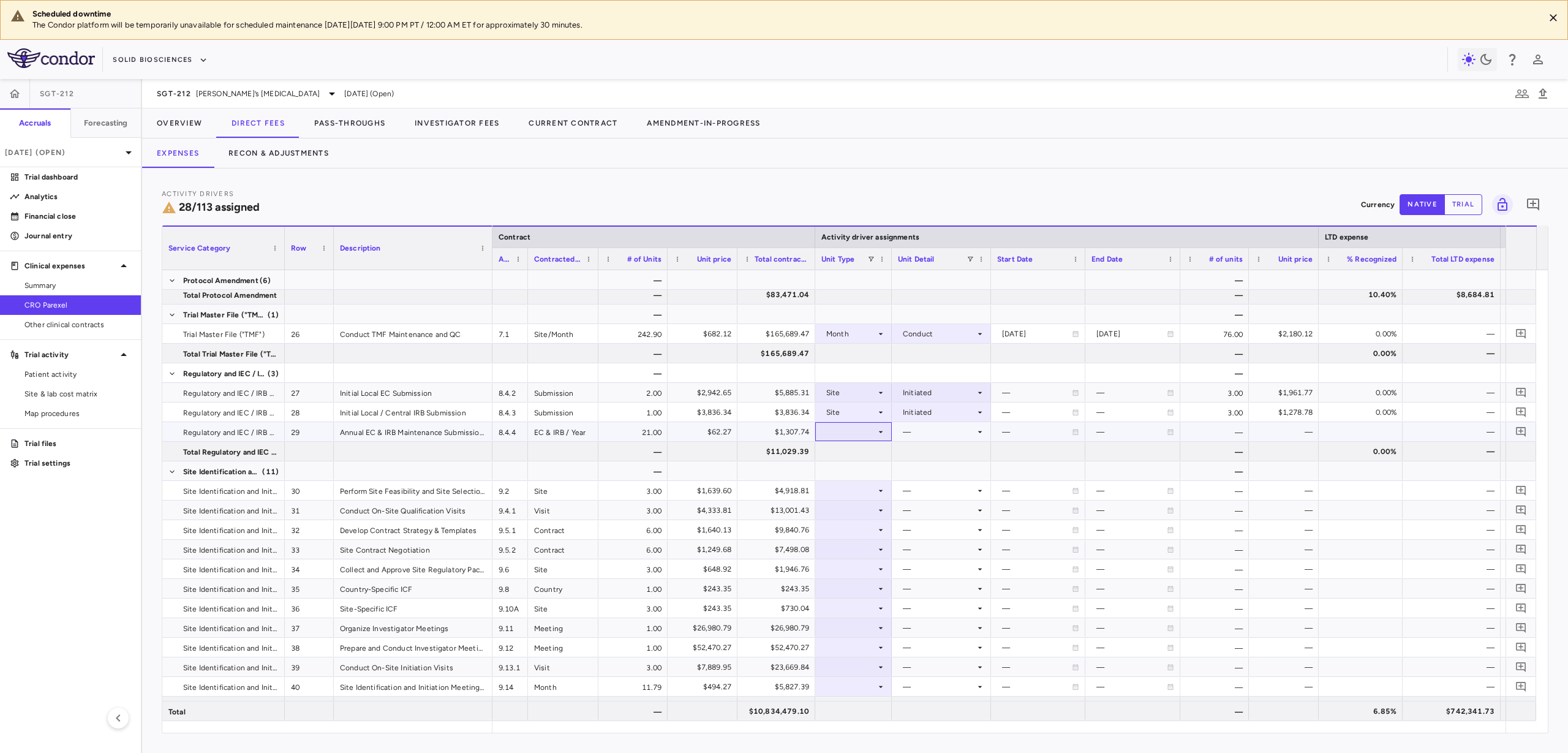
click at [865, 432] on div at bounding box center [854, 432] width 64 height 17
click at [867, 487] on li "Site" at bounding box center [854, 491] width 81 height 18
click at [932, 428] on div at bounding box center [942, 432] width 87 height 17
click at [946, 470] on div "Initiated" at bounding box center [934, 472] width 36 height 11
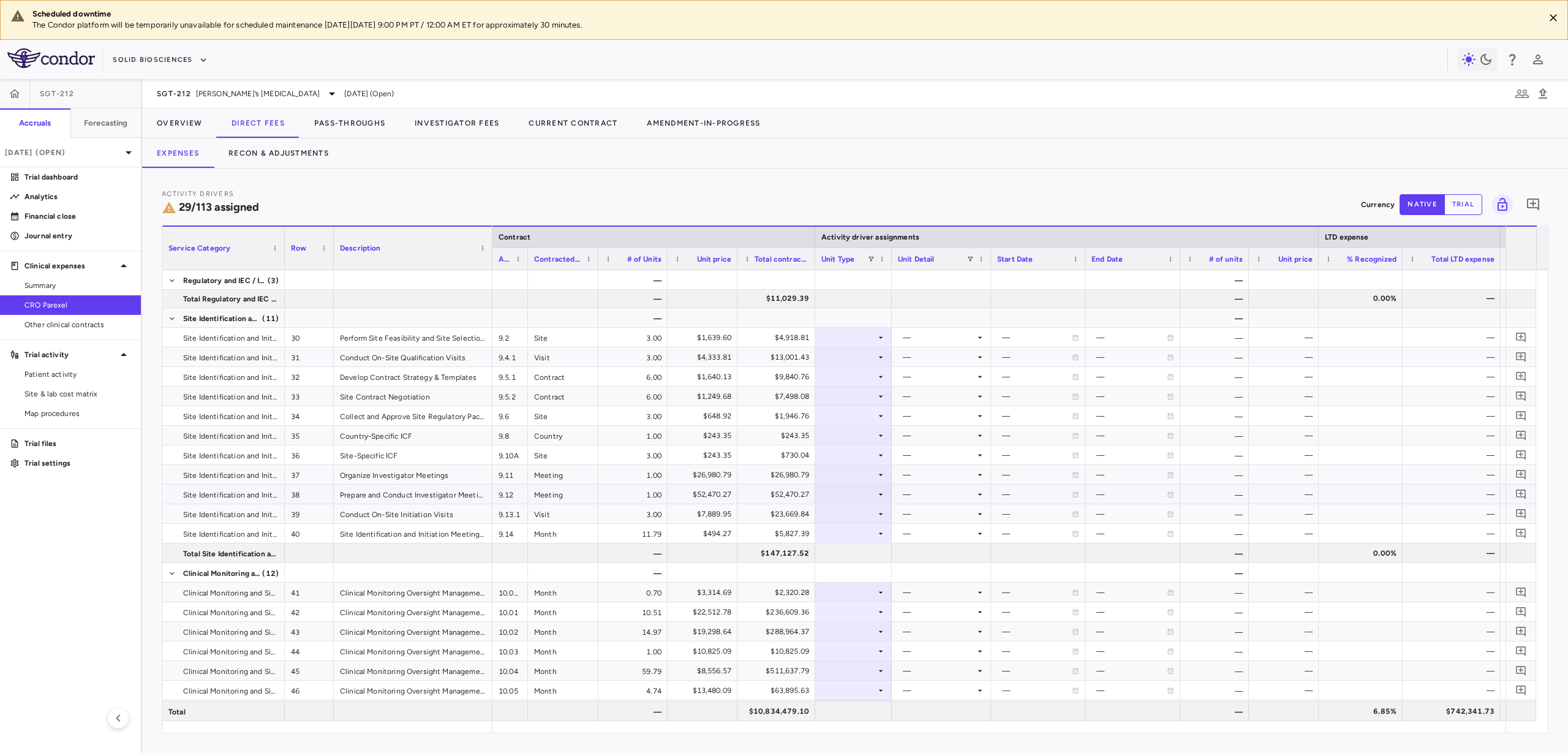
scroll to position [766, 0]
click at [850, 340] on div at bounding box center [854, 337] width 64 height 17
click at [839, 434] on div "Month" at bounding box center [852, 434] width 29 height 11
click at [932, 338] on div at bounding box center [942, 337] width 87 height 17
click at [945, 360] on div "Startup" at bounding box center [933, 360] width 32 height 11
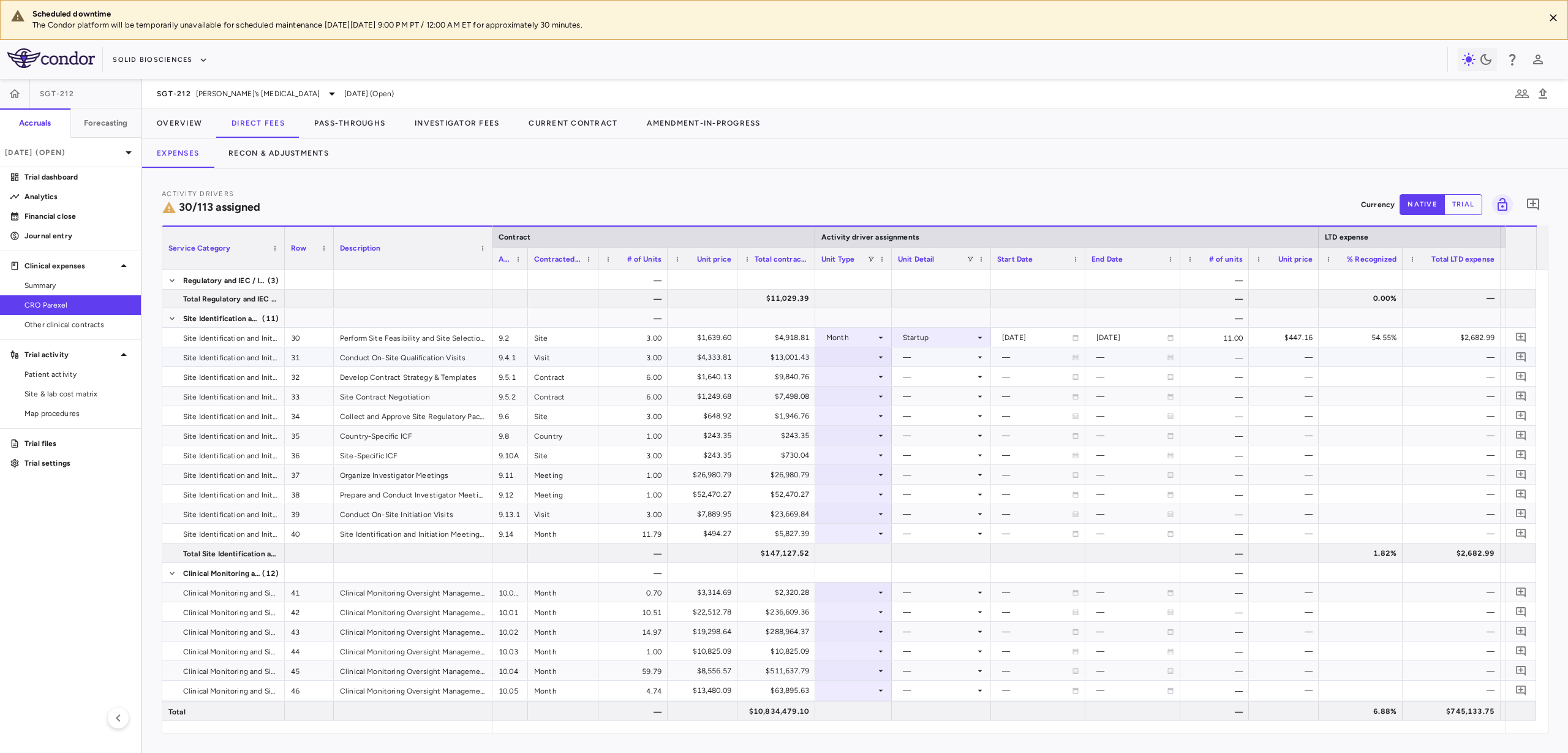
click at [827, 354] on div at bounding box center [854, 356] width 64 height 17
click at [844, 419] on div "Site" at bounding box center [848, 416] width 19 height 11
click at [926, 356] on div at bounding box center [942, 356] width 87 height 17
click at [867, 354] on div at bounding box center [784, 376] width 1568 height 753
click at [867, 354] on div "Site" at bounding box center [851, 356] width 50 height 19
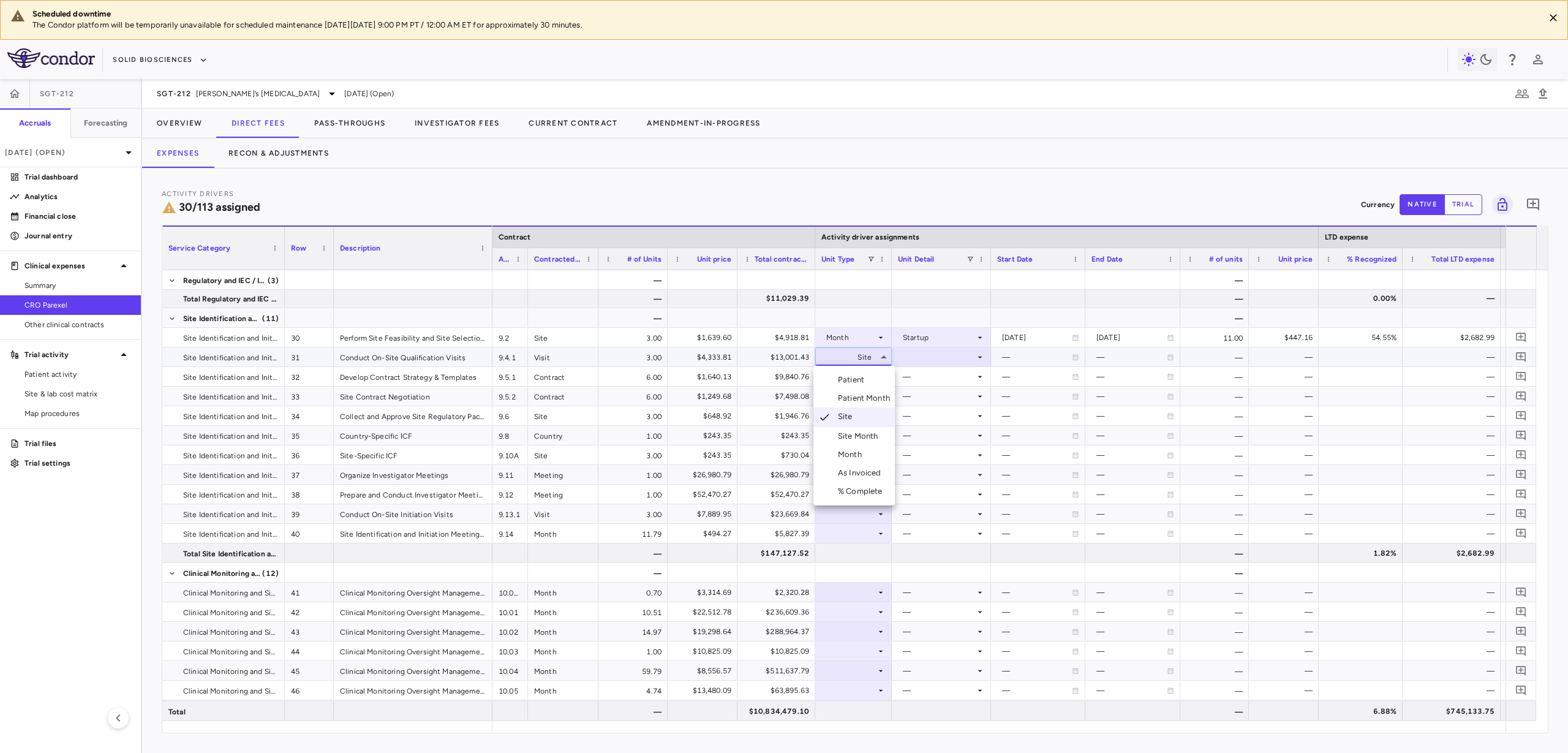
click at [872, 413] on li "Site" at bounding box center [854, 417] width 81 height 19
click at [934, 361] on div at bounding box center [942, 356] width 87 height 17
click at [943, 396] on div "Initiated" at bounding box center [934, 398] width 36 height 11
click at [960, 357] on div "Initiated" at bounding box center [939, 356] width 72 height 19
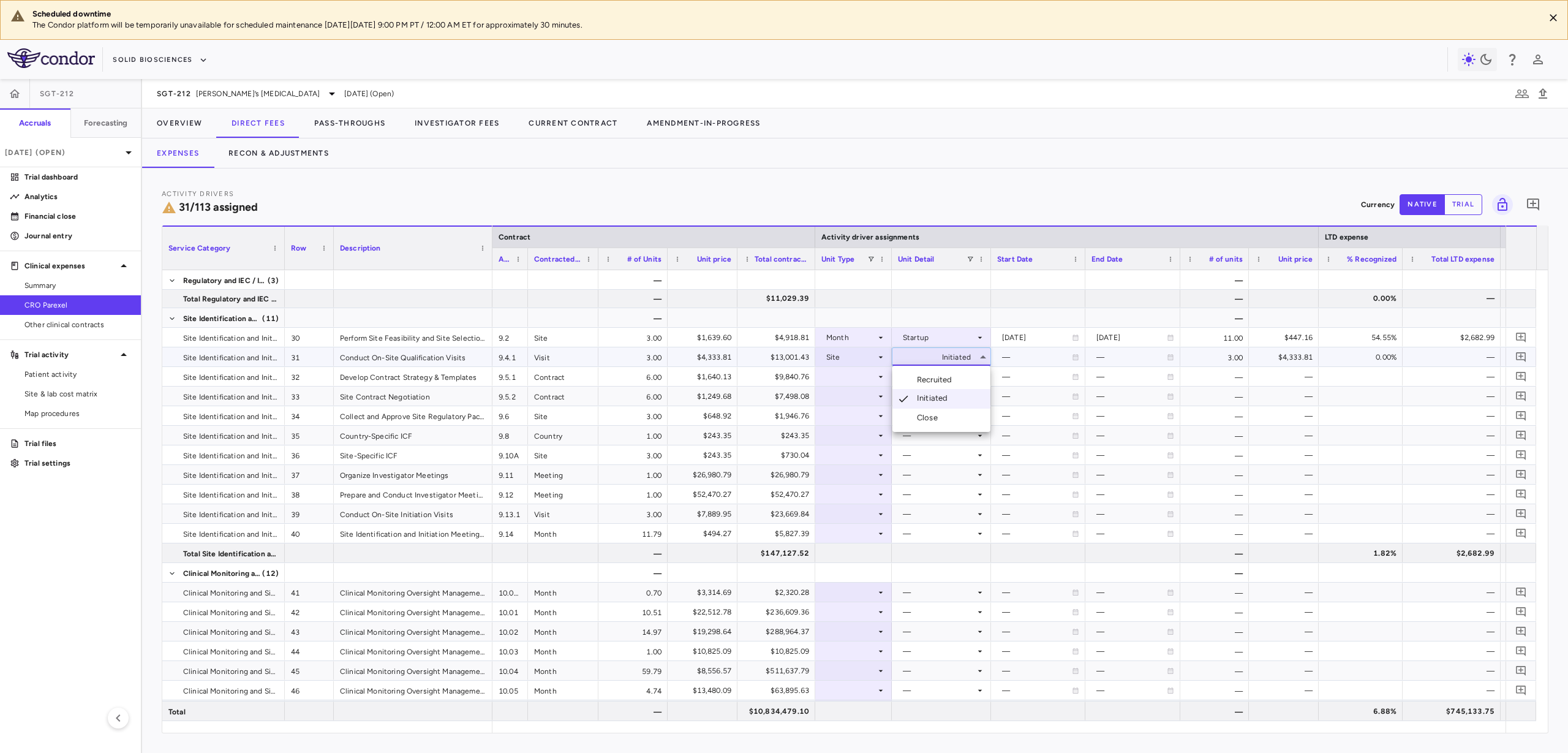
click at [959, 385] on li "Recruited" at bounding box center [942, 379] width 98 height 18
click at [955, 334] on div "Startup" at bounding box center [939, 337] width 72 height 19
click at [883, 340] on div at bounding box center [784, 376] width 1568 height 753
click at [863, 340] on div "Month" at bounding box center [851, 337] width 50 height 19
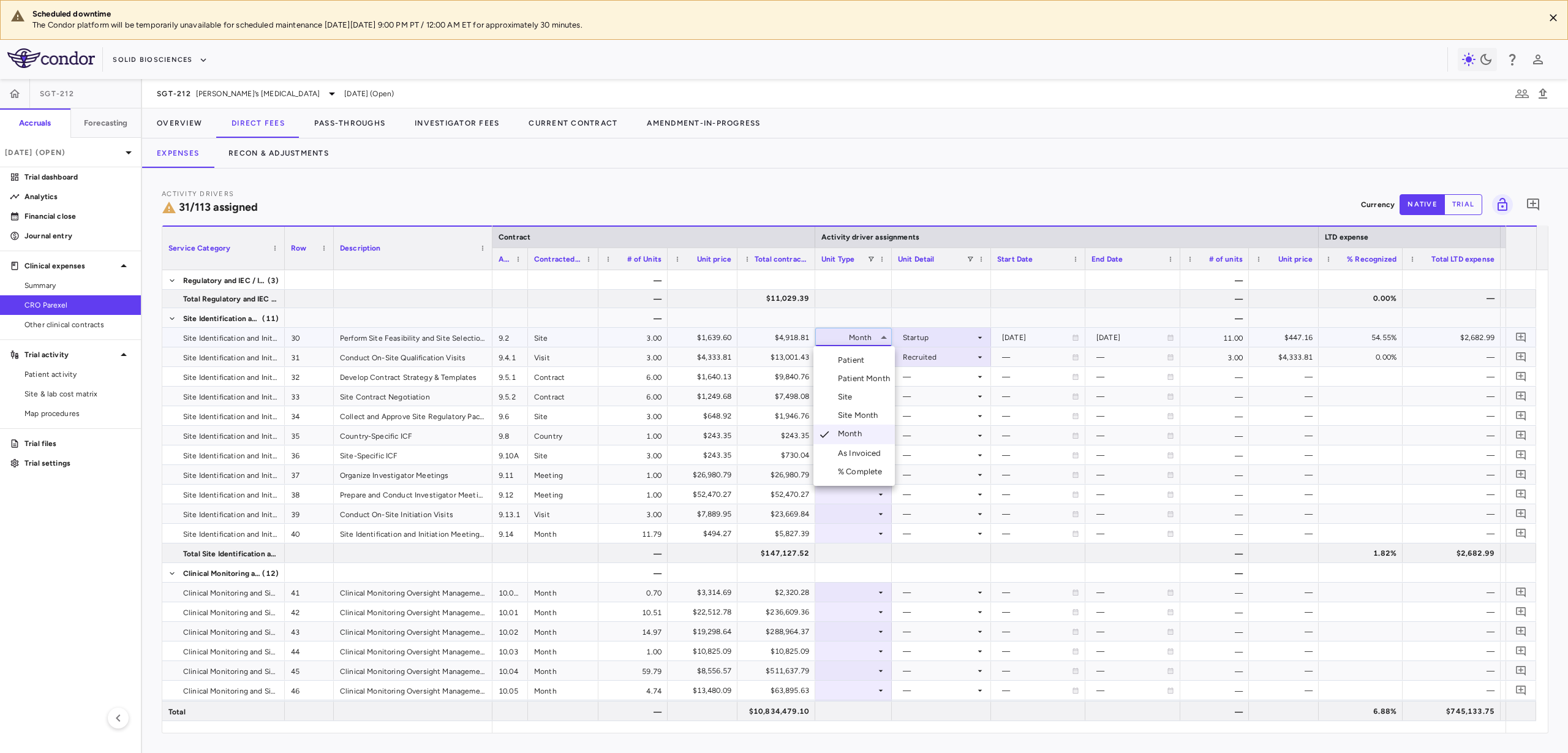
click at [860, 403] on li "Site" at bounding box center [854, 397] width 81 height 18
click at [918, 341] on div at bounding box center [942, 337] width 87 height 17
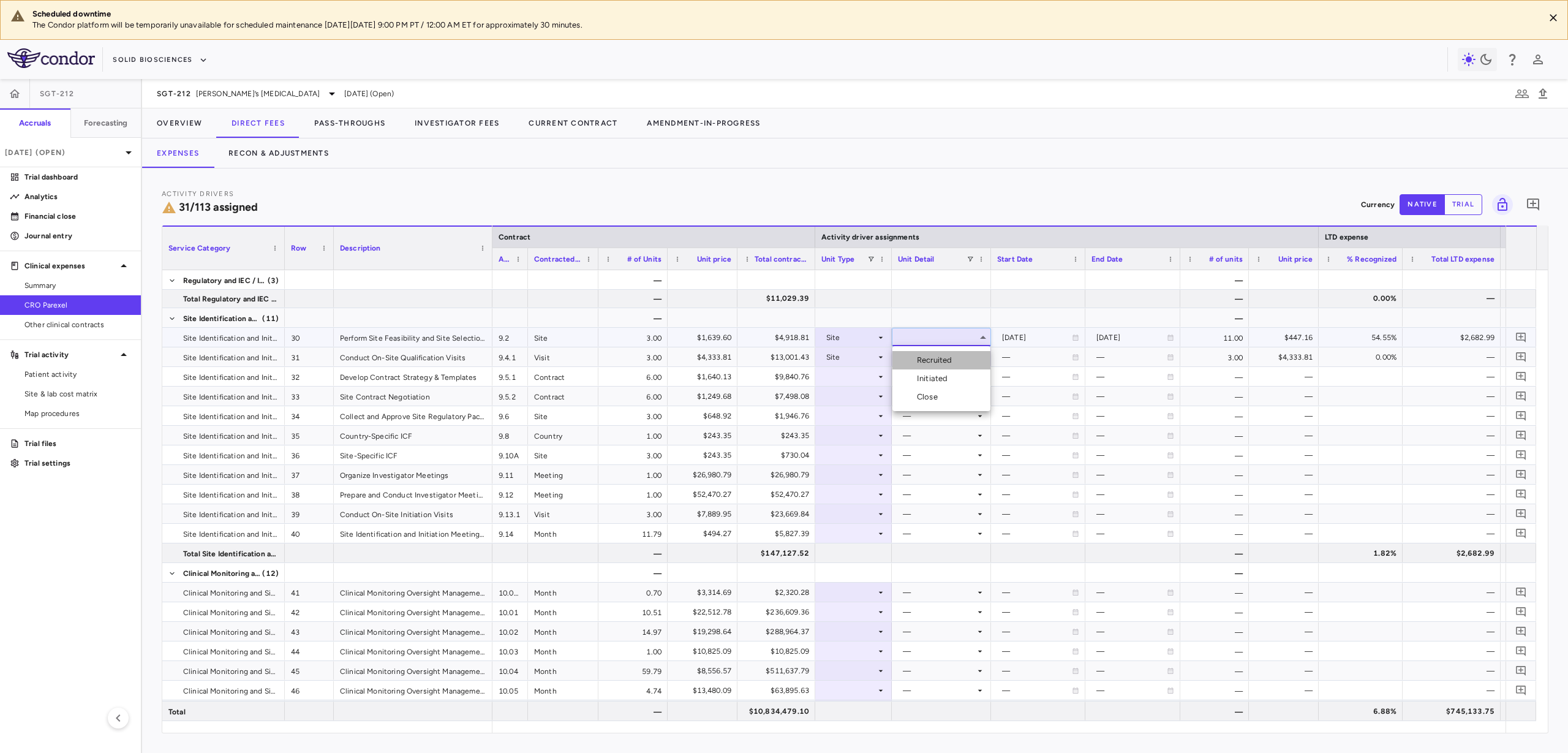
click at [924, 364] on div "Recruited" at bounding box center [936, 360] width 40 height 11
click at [883, 379] on icon at bounding box center [881, 376] width 10 height 10
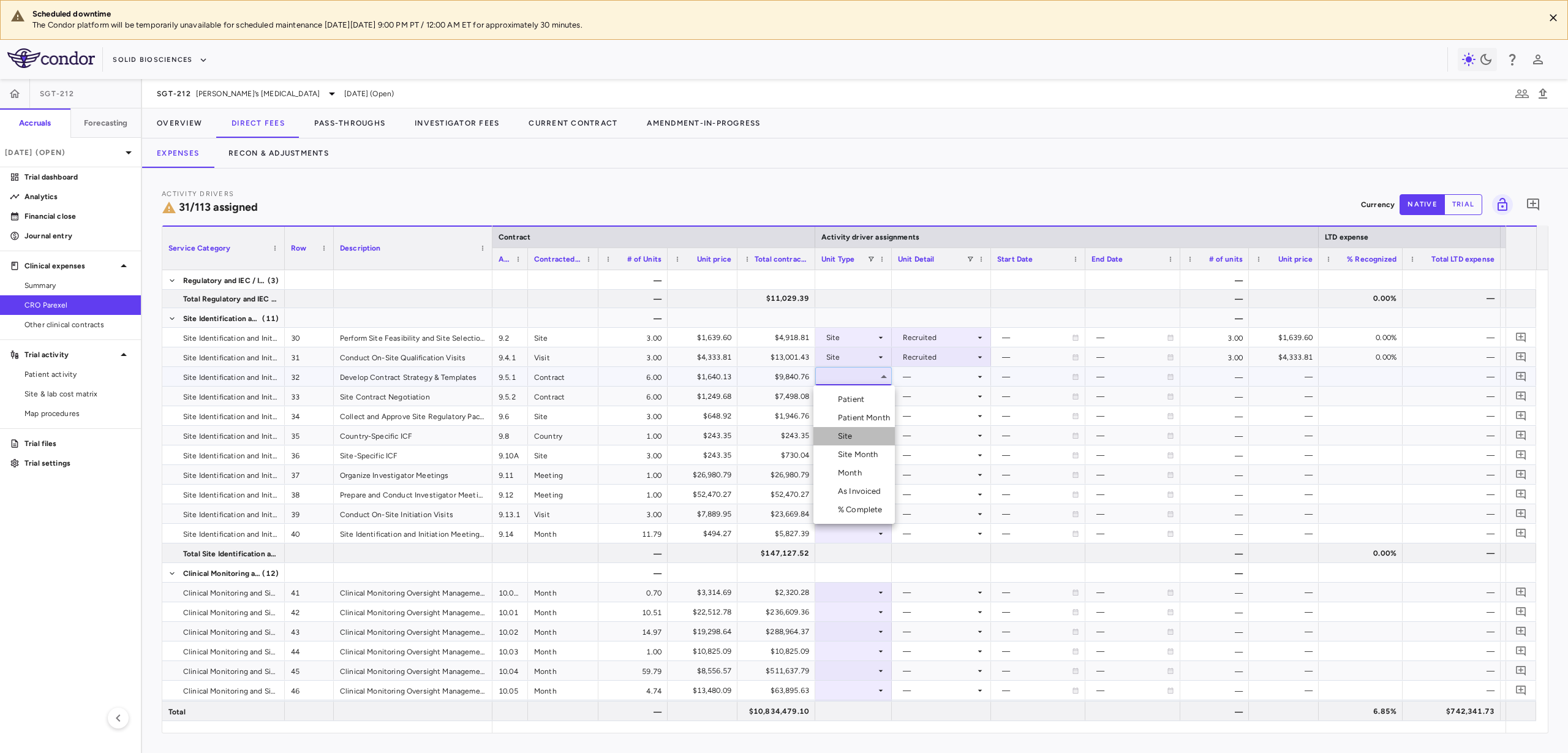
click at [853, 443] on li "Site" at bounding box center [854, 436] width 81 height 18
click at [930, 368] on div at bounding box center [942, 376] width 87 height 17
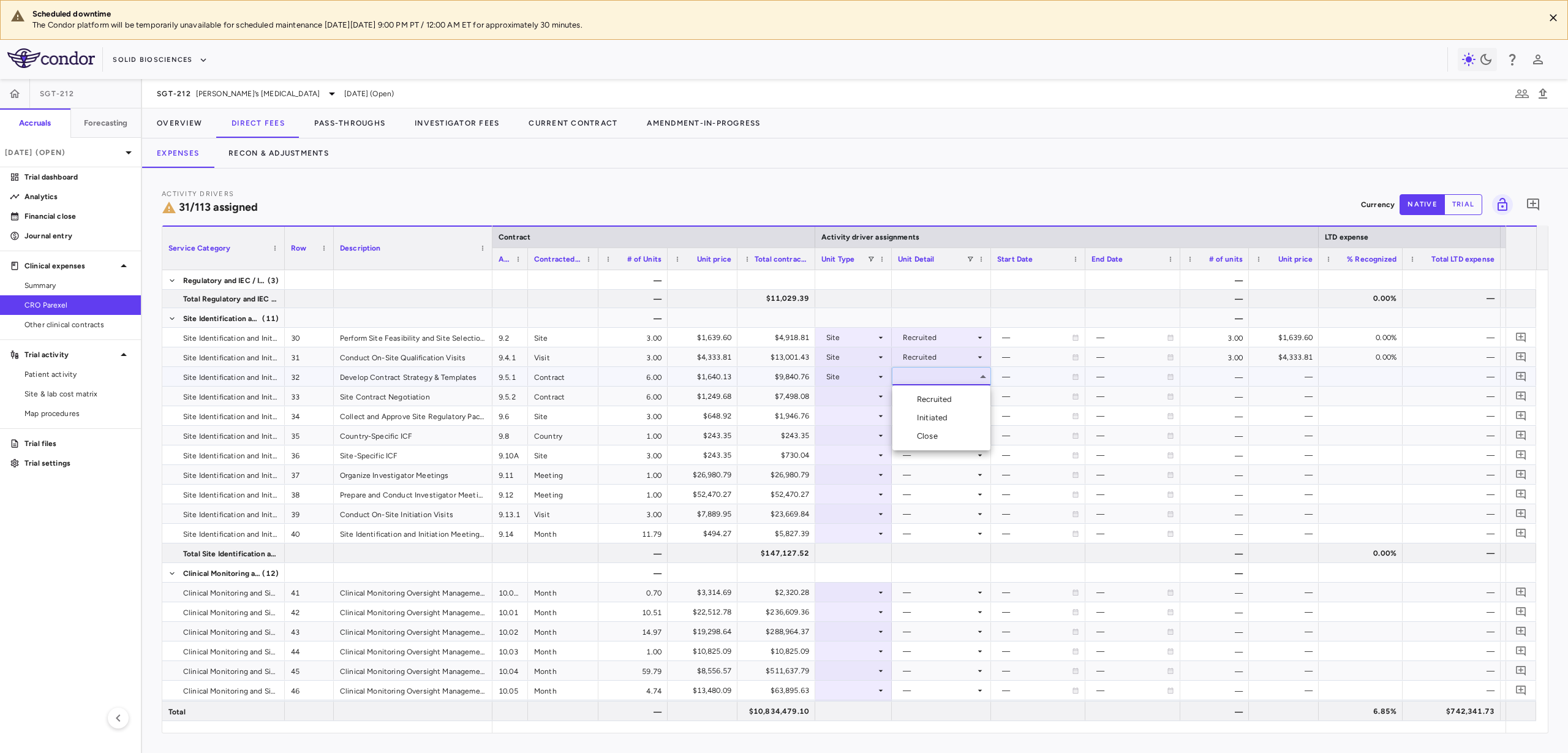
click at [928, 413] on div "Initiated" at bounding box center [934, 417] width 36 height 11
click at [859, 398] on div at bounding box center [854, 396] width 64 height 17
click at [850, 462] on li "Site" at bounding box center [854, 455] width 81 height 18
click at [926, 395] on div at bounding box center [942, 396] width 87 height 17
click at [927, 417] on div "Recruited" at bounding box center [936, 419] width 40 height 11
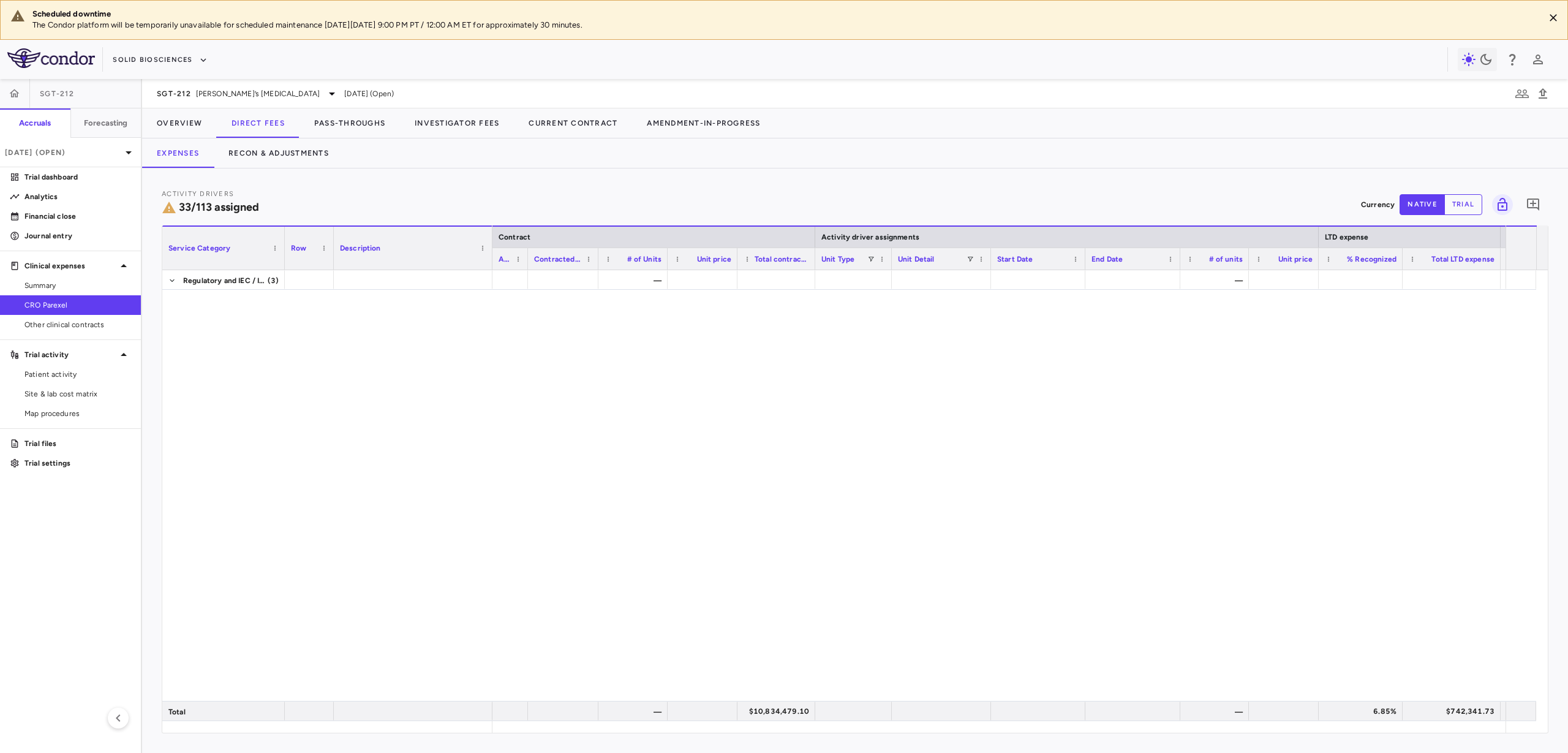
scroll to position [766, 0]
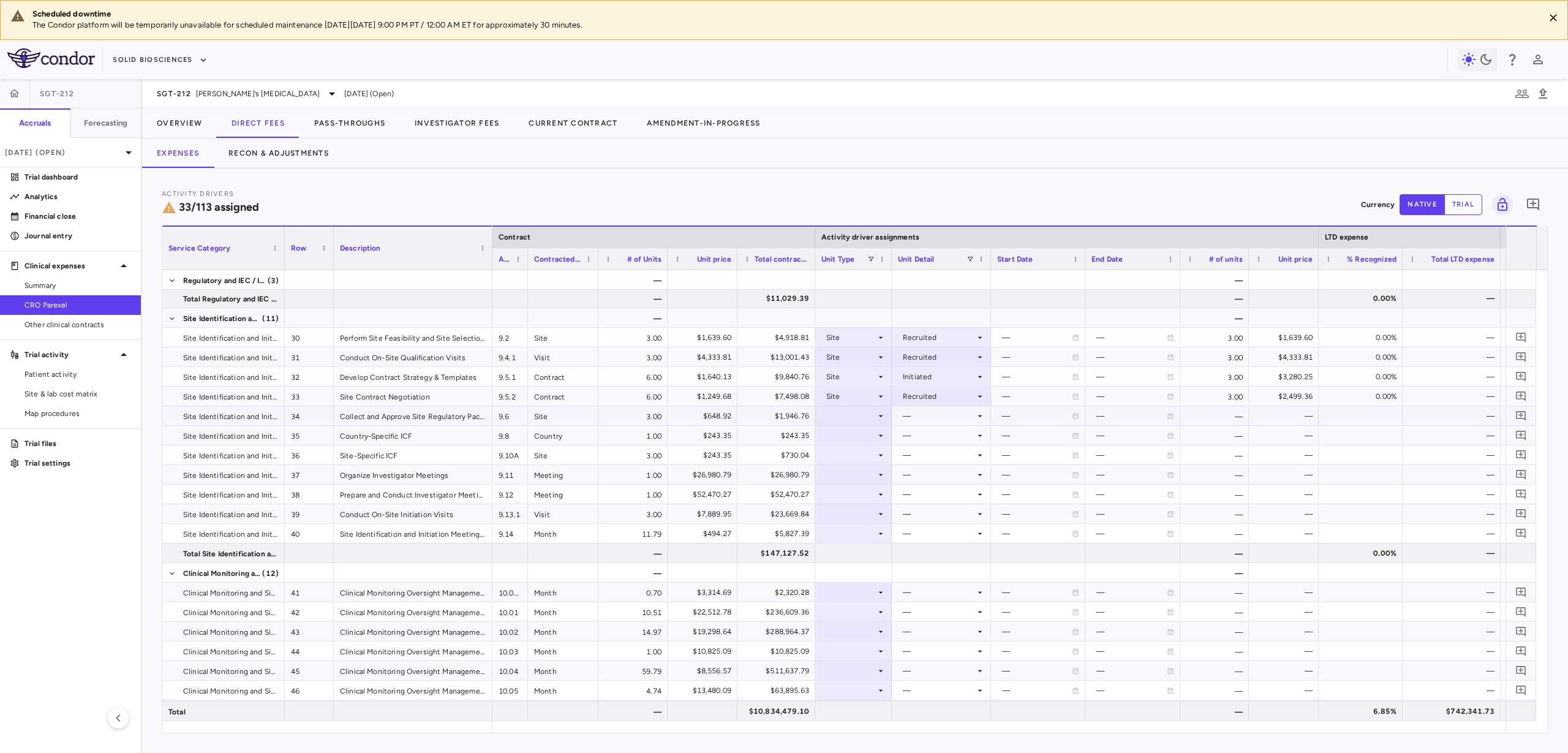
click at [840, 413] on div at bounding box center [854, 415] width 64 height 17
click at [847, 481] on div "Site" at bounding box center [848, 475] width 19 height 11
click at [920, 416] on div at bounding box center [942, 415] width 87 height 17
click at [922, 460] on div "Initiated" at bounding box center [934, 457] width 36 height 11
click at [848, 438] on div at bounding box center [854, 435] width 64 height 17
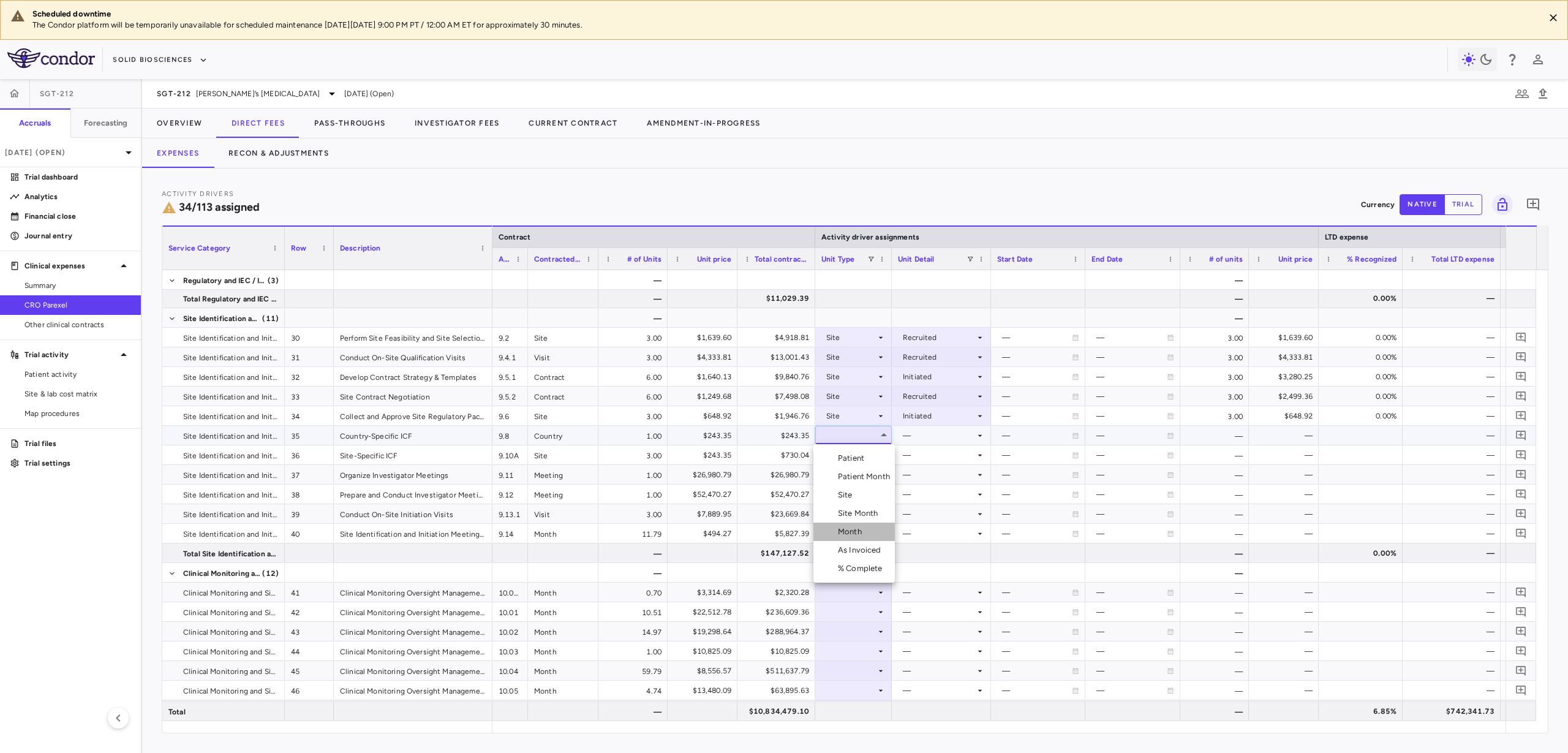
click at [849, 530] on div "Month" at bounding box center [852, 532] width 29 height 11
click at [910, 437] on div at bounding box center [942, 435] width 87 height 17
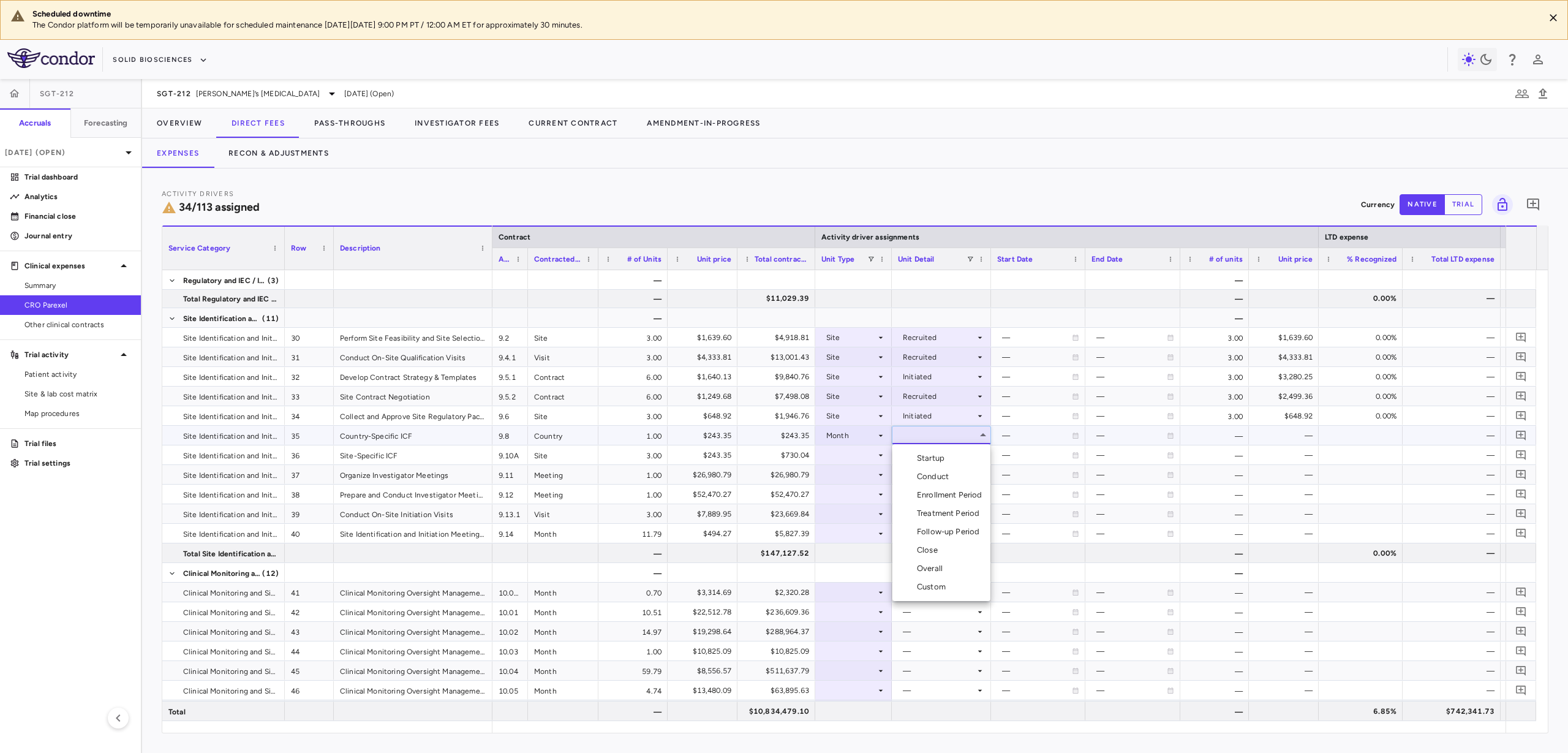
click at [931, 587] on div "Custom" at bounding box center [934, 587] width 34 height 11
click at [1013, 436] on div at bounding box center [1038, 435] width 82 height 17
click at [1021, 432] on input "**********" at bounding box center [1028, 436] width 71 height 20
type input "**********"
click at [1134, 428] on div at bounding box center [1132, 435] width 83 height 17
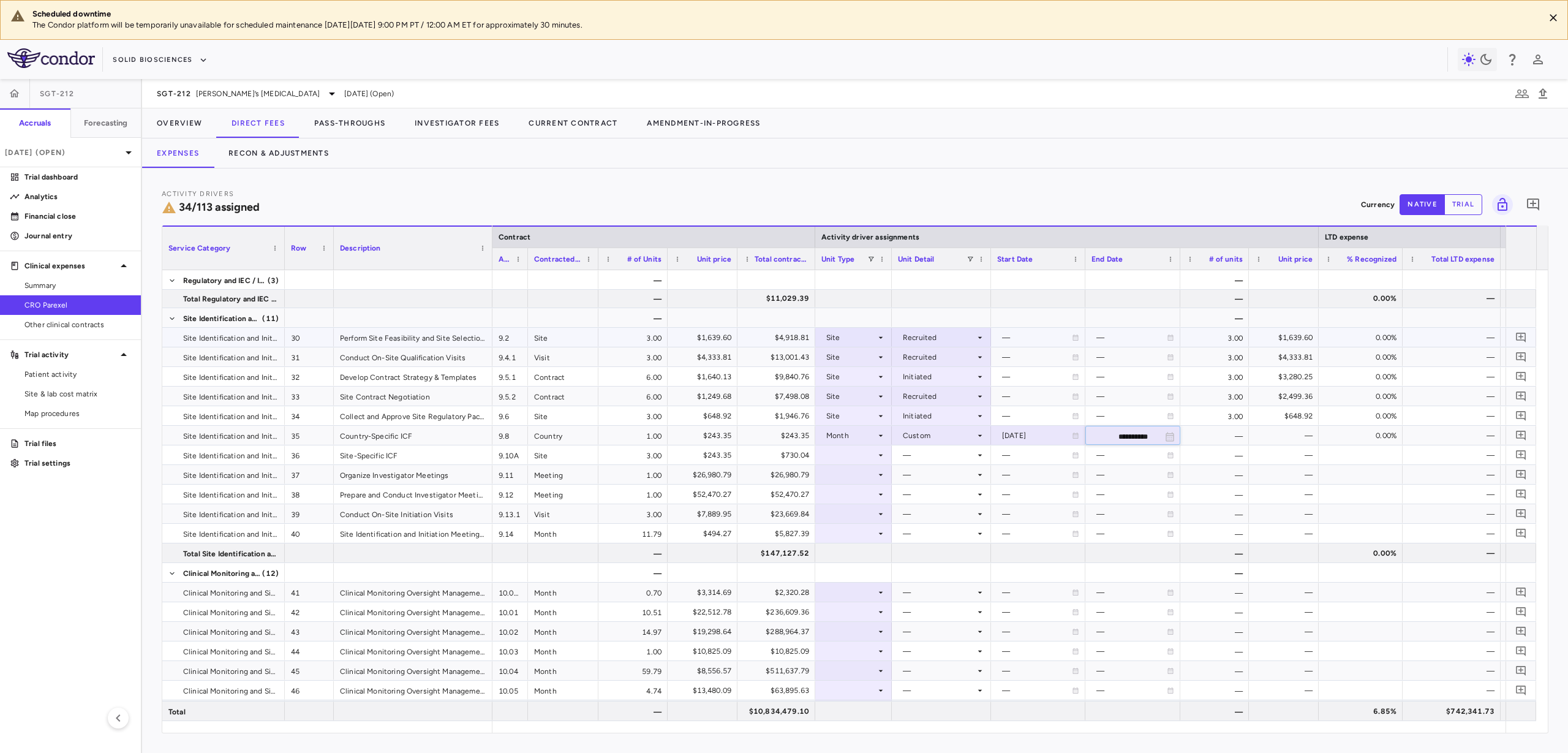
type input "**********"
click at [877, 438] on icon at bounding box center [881, 436] width 10 height 10
click at [854, 558] on li "As Invoiced" at bounding box center [854, 551] width 81 height 18
click at [879, 436] on icon at bounding box center [881, 436] width 10 height 10
click at [865, 527] on div "Month" at bounding box center [852, 532] width 29 height 11
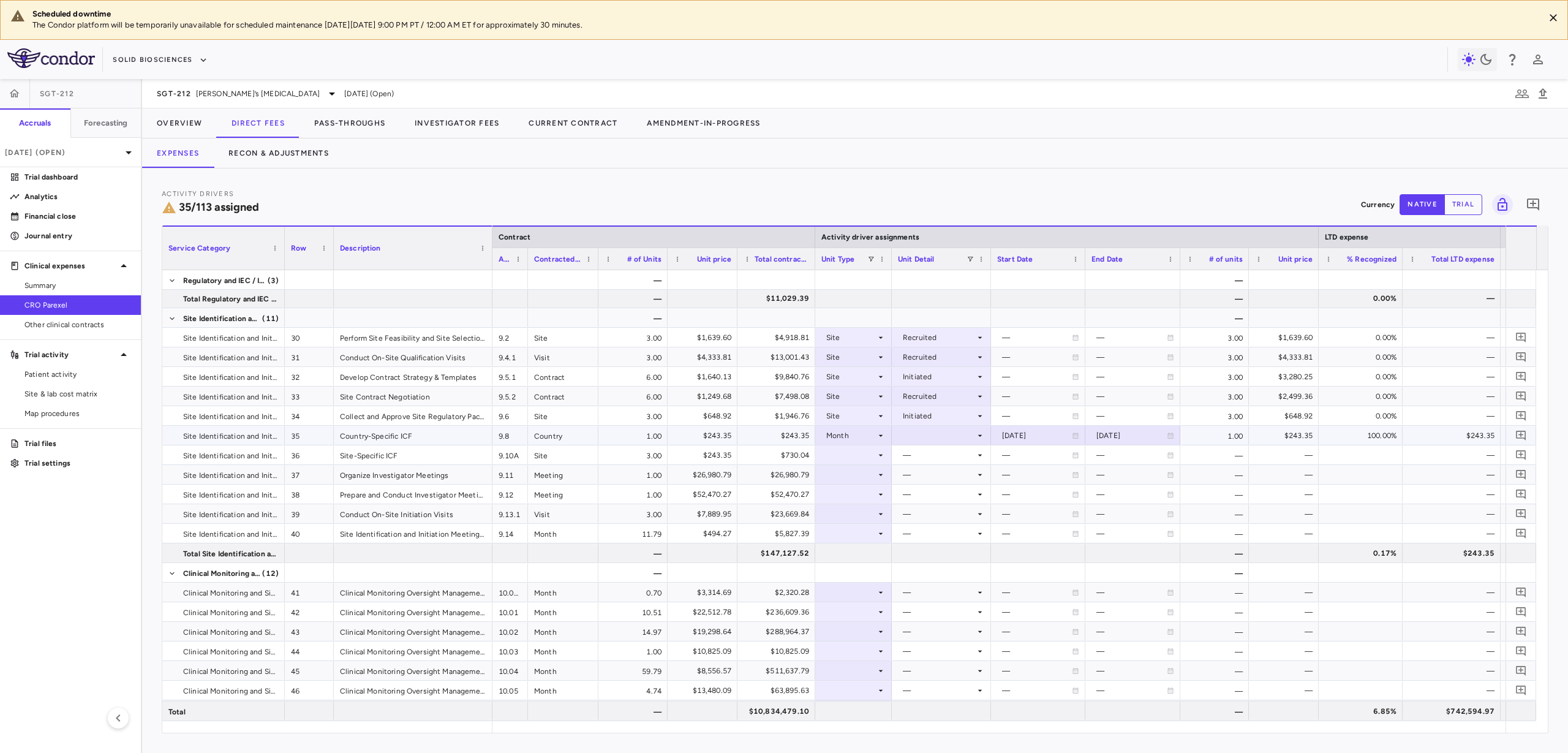
click at [932, 435] on div at bounding box center [942, 435] width 87 height 17
click at [941, 589] on div "Custom" at bounding box center [934, 587] width 34 height 11
click at [873, 452] on div at bounding box center [854, 454] width 64 height 17
click at [863, 548] on div "Month" at bounding box center [852, 551] width 29 height 11
click at [923, 455] on div at bounding box center [942, 454] width 87 height 17
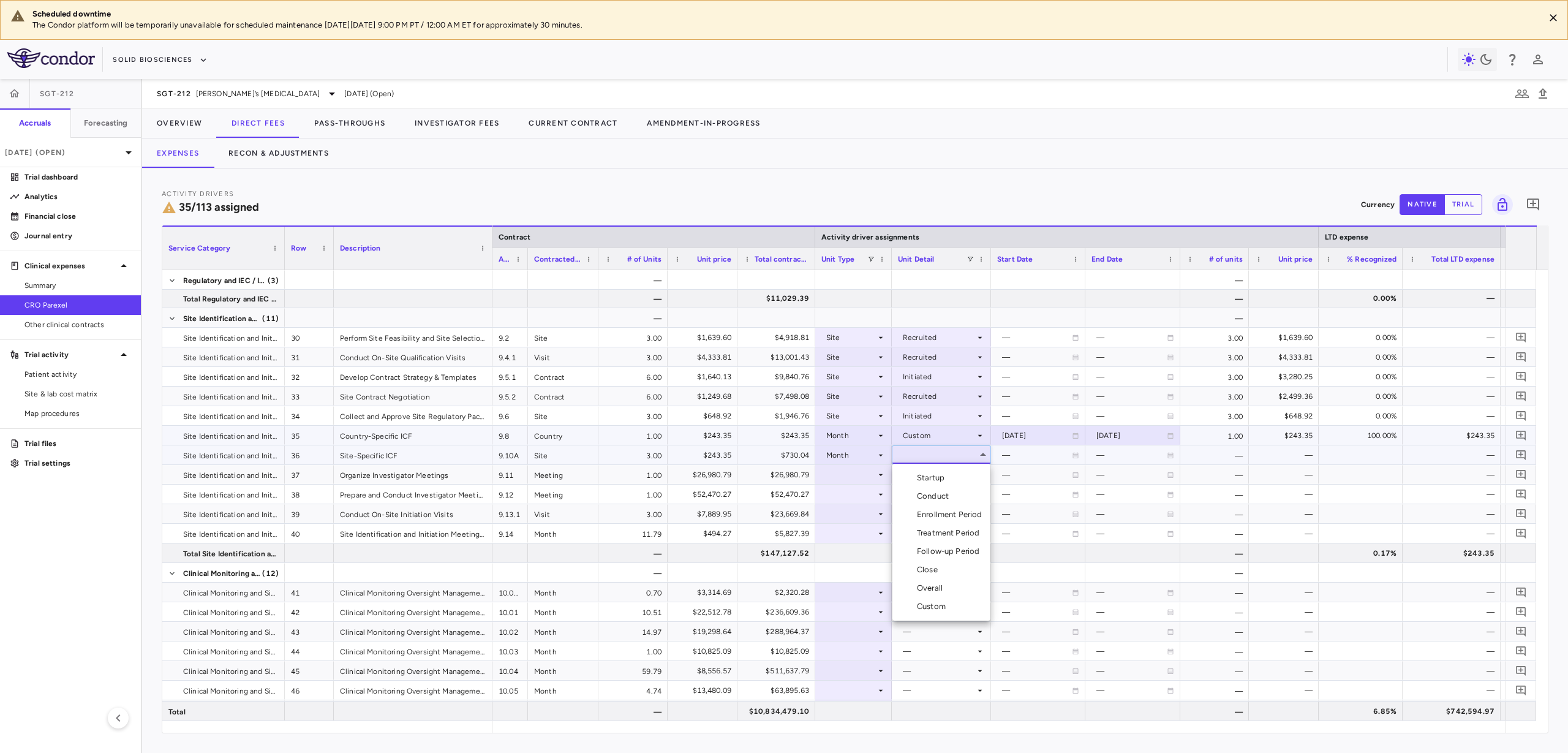
click at [839, 452] on div at bounding box center [784, 376] width 1568 height 753
click at [839, 452] on div "Month" at bounding box center [851, 455] width 50 height 19
click at [844, 569] on div "As Invoiced" at bounding box center [863, 570] width 48 height 11
click at [901, 459] on div at bounding box center [942, 454] width 87 height 17
click at [910, 475] on div at bounding box center [905, 478] width 15 height 11
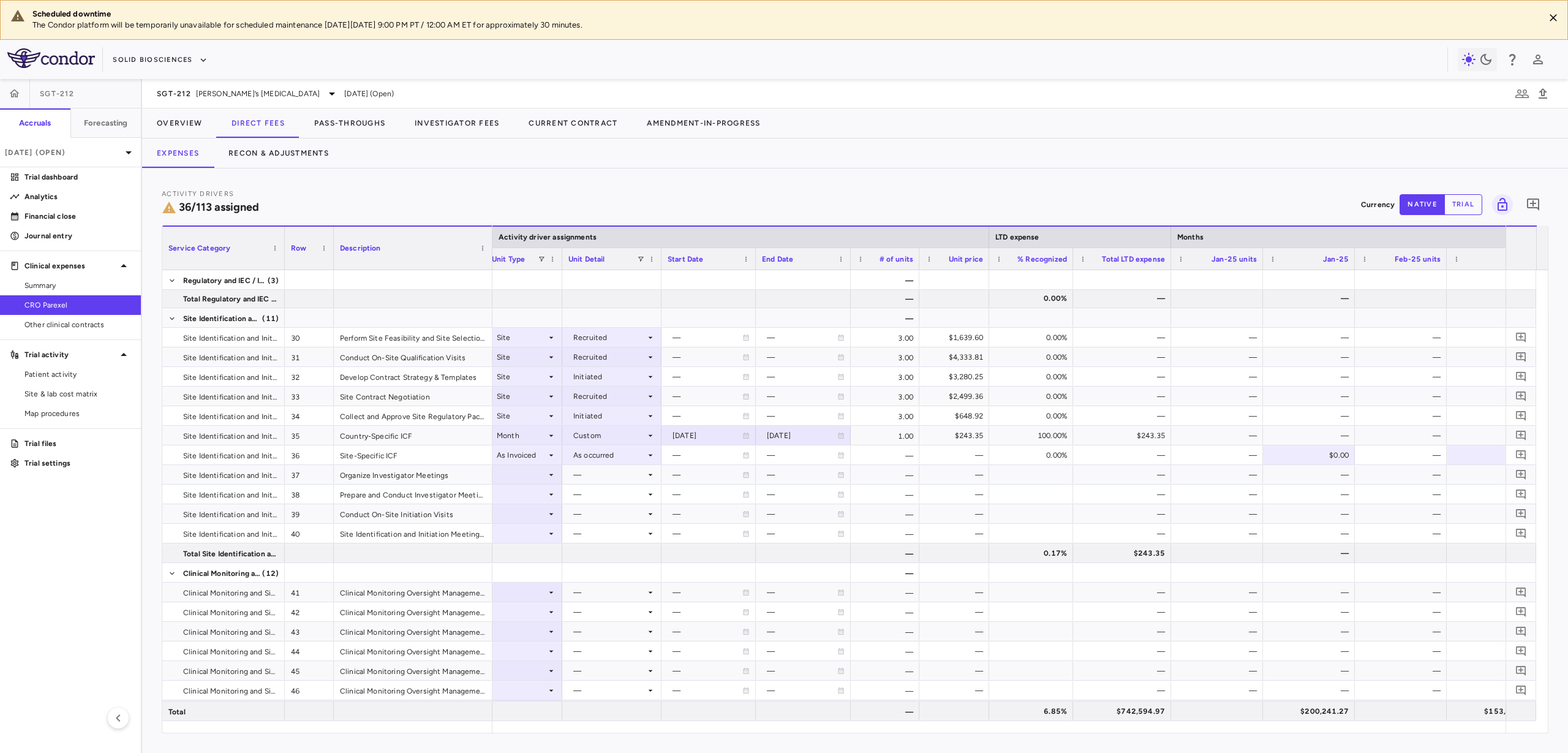
scroll to position [0, 0]
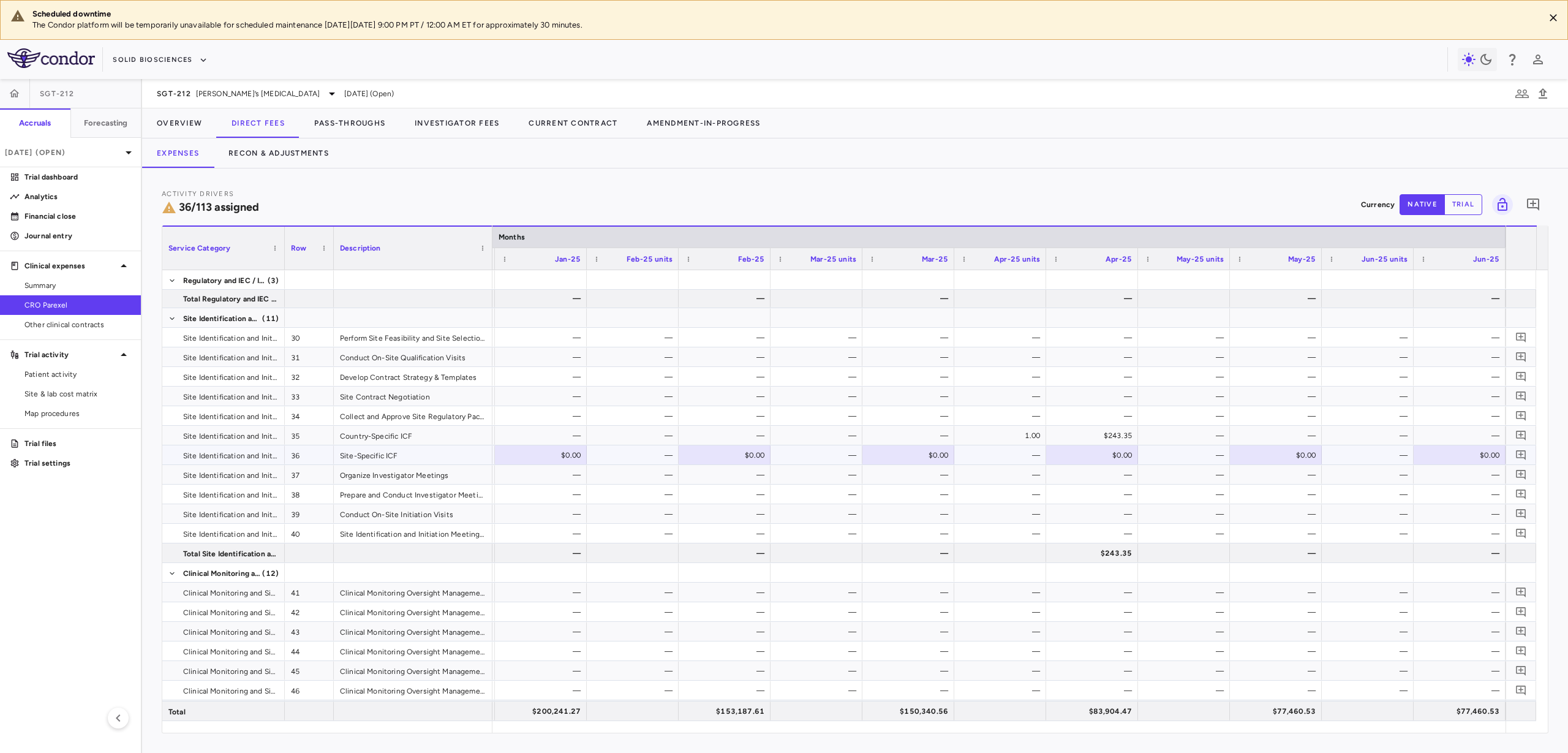
click at [1446, 458] on div "$0.00" at bounding box center [1462, 455] width 75 height 19
type input "******"
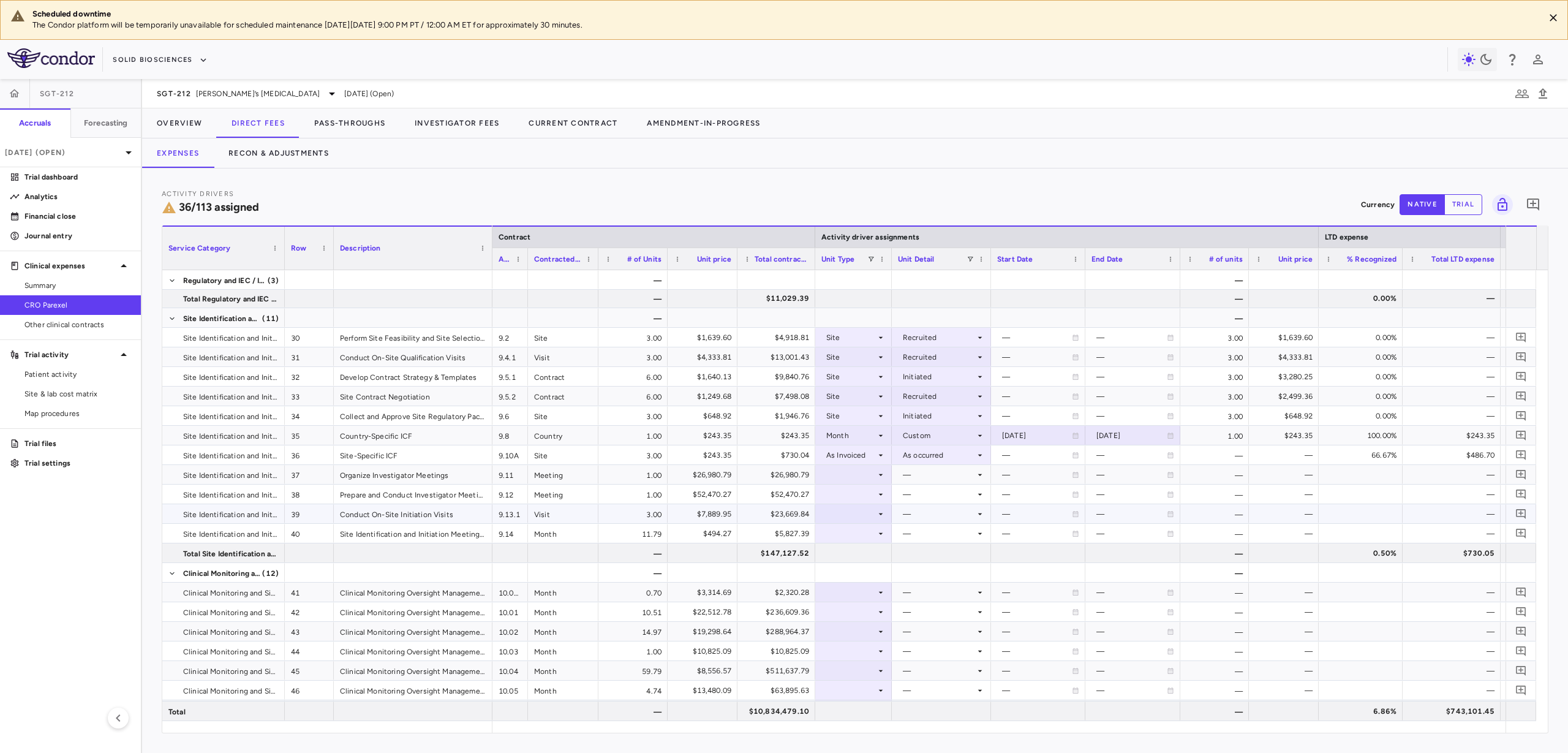
click at [868, 514] on div at bounding box center [854, 513] width 64 height 17
click at [865, 633] on div "As Invoiced" at bounding box center [863, 628] width 48 height 11
click at [849, 469] on div at bounding box center [854, 474] width 64 height 17
click at [849, 469] on div at bounding box center [784, 376] width 1568 height 753
click at [849, 469] on div at bounding box center [854, 474] width 64 height 17
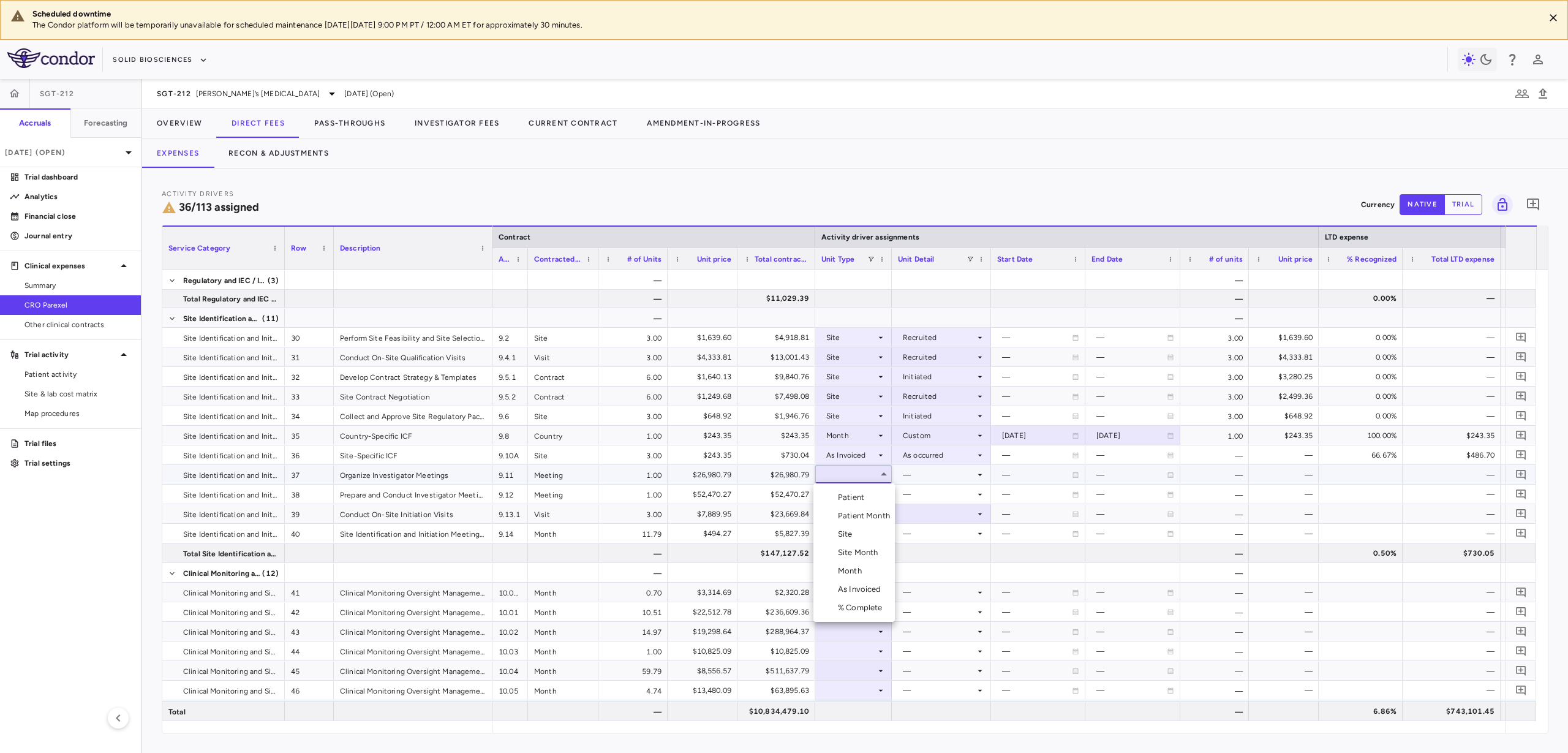
click at [865, 586] on div "As Invoiced" at bounding box center [863, 589] width 48 height 11
click at [931, 473] on div at bounding box center [942, 474] width 87 height 17
click at [933, 501] on div "As occurred" at bounding box center [941, 497] width 49 height 11
click at [864, 493] on div at bounding box center [854, 494] width 64 height 17
click at [873, 604] on div "As Invoiced" at bounding box center [863, 609] width 48 height 11
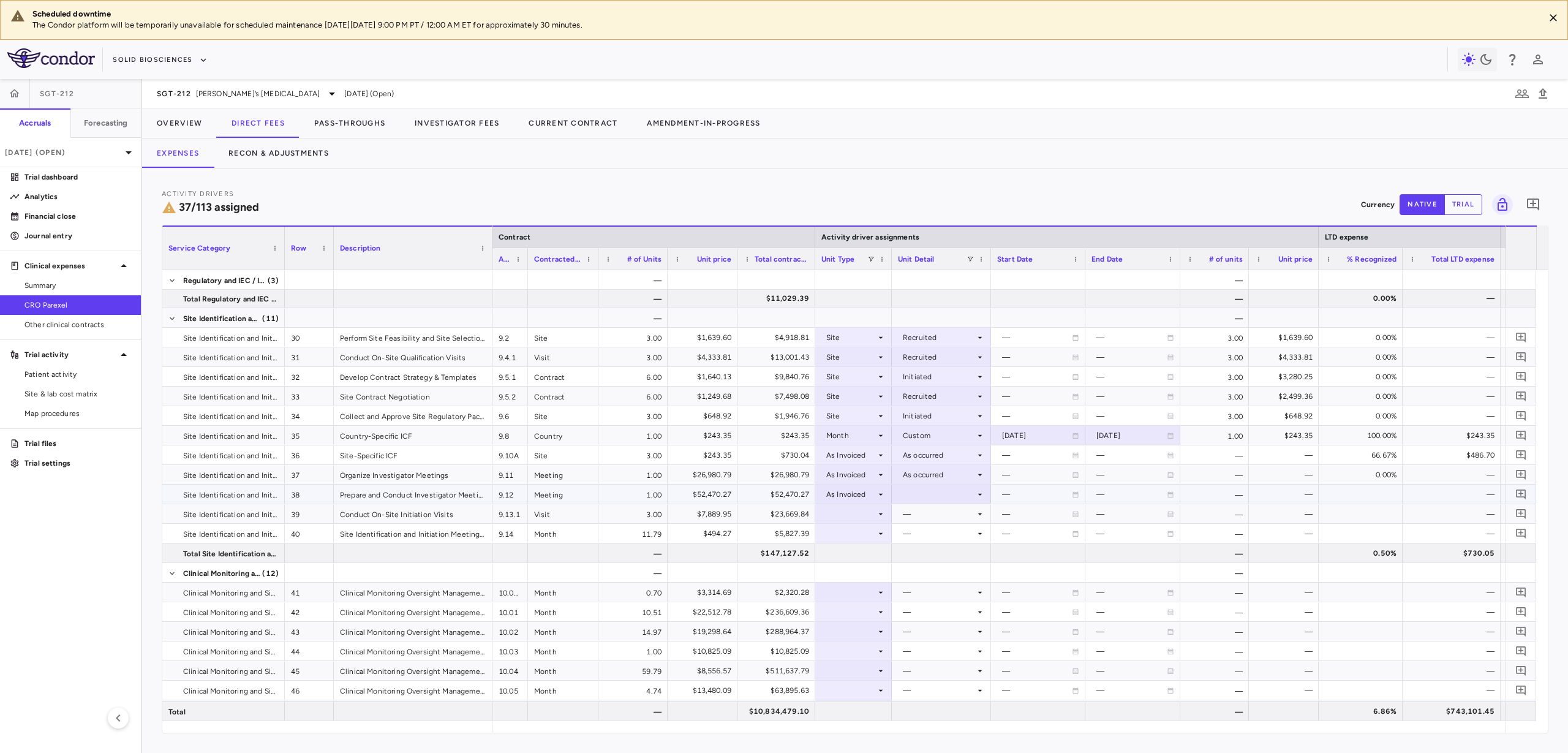
click at [933, 495] on div at bounding box center [942, 494] width 87 height 17
click at [938, 518] on div "As occurred" at bounding box center [941, 517] width 49 height 11
click at [873, 516] on div at bounding box center [854, 513] width 64 height 17
click at [867, 574] on li "Site" at bounding box center [854, 573] width 81 height 18
click at [918, 505] on div at bounding box center [942, 513] width 87 height 17
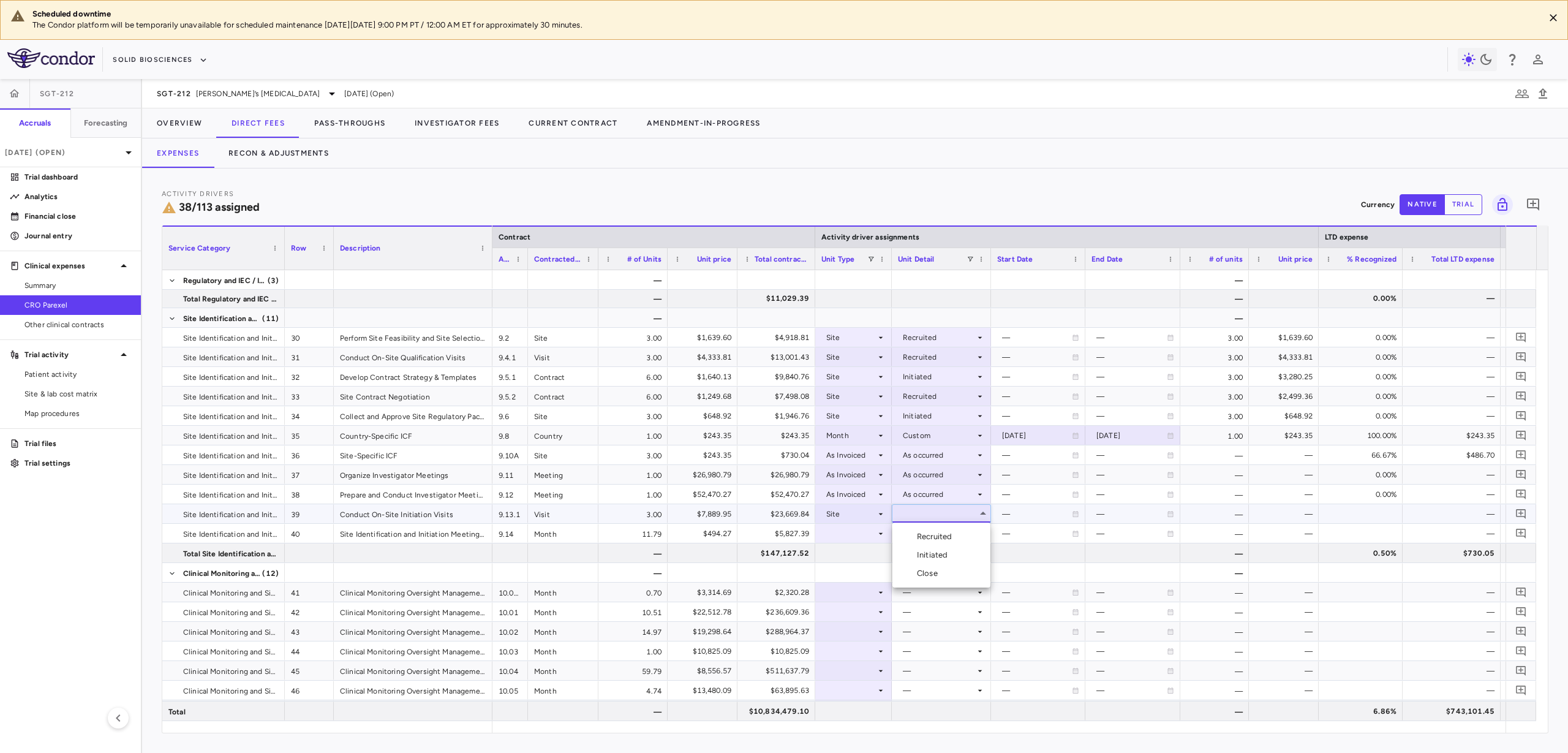
click at [940, 558] on div "Initiated" at bounding box center [934, 555] width 36 height 11
click at [859, 538] on div at bounding box center [854, 533] width 64 height 17
click at [860, 633] on div "Month" at bounding box center [852, 630] width 29 height 11
click at [947, 532] on div at bounding box center [942, 533] width 87 height 17
click at [963, 560] on li "Startup" at bounding box center [942, 556] width 98 height 18
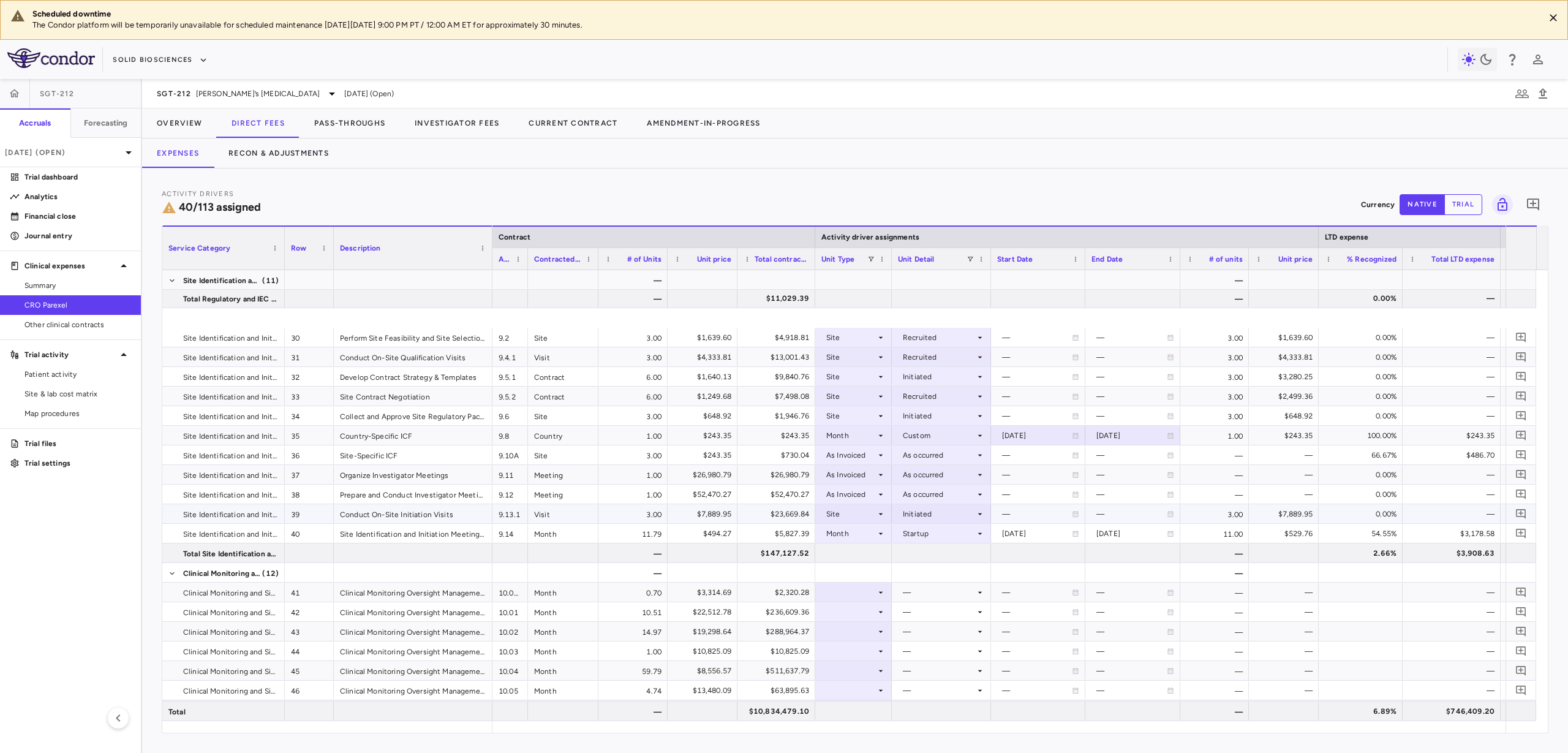
scroll to position [995, 0]
